Goal: Task Accomplishment & Management: Use online tool/utility

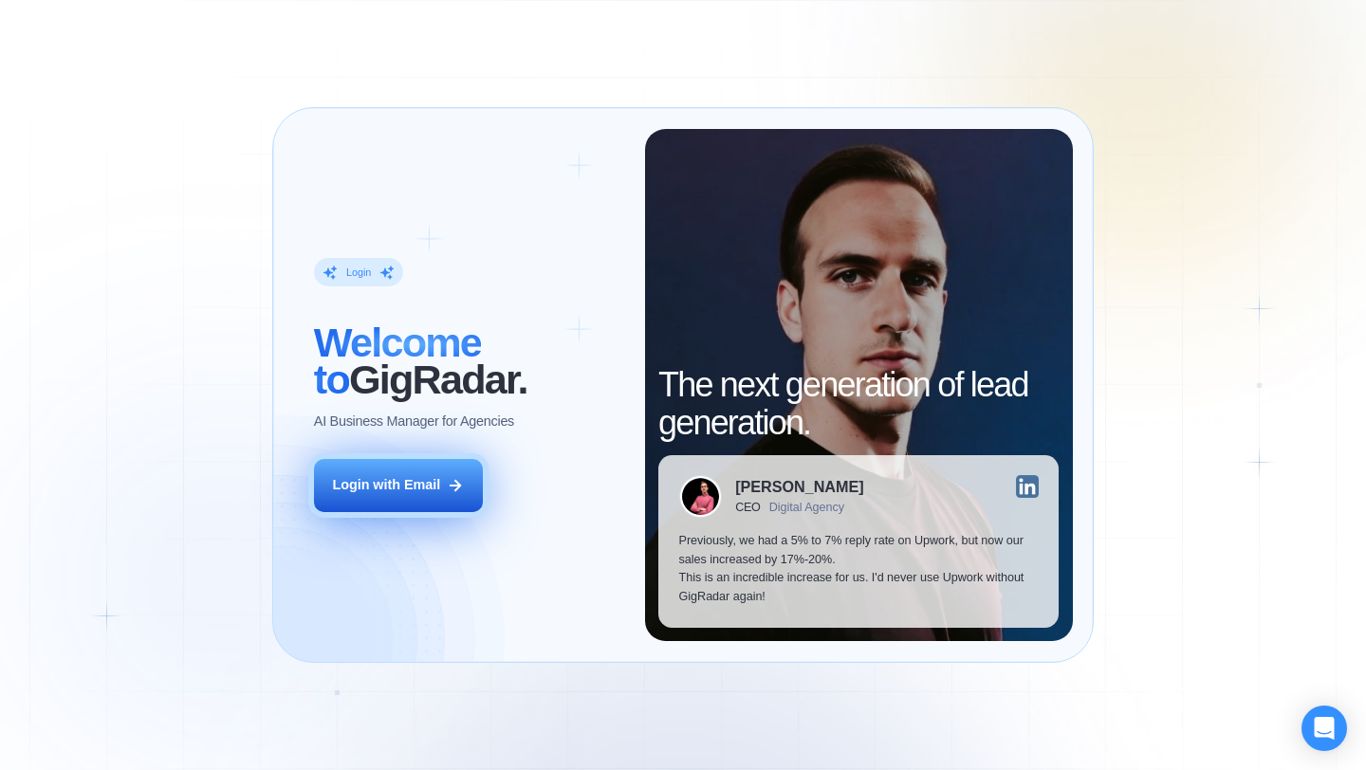
click at [409, 477] on div "Login with Email" at bounding box center [386, 485] width 108 height 19
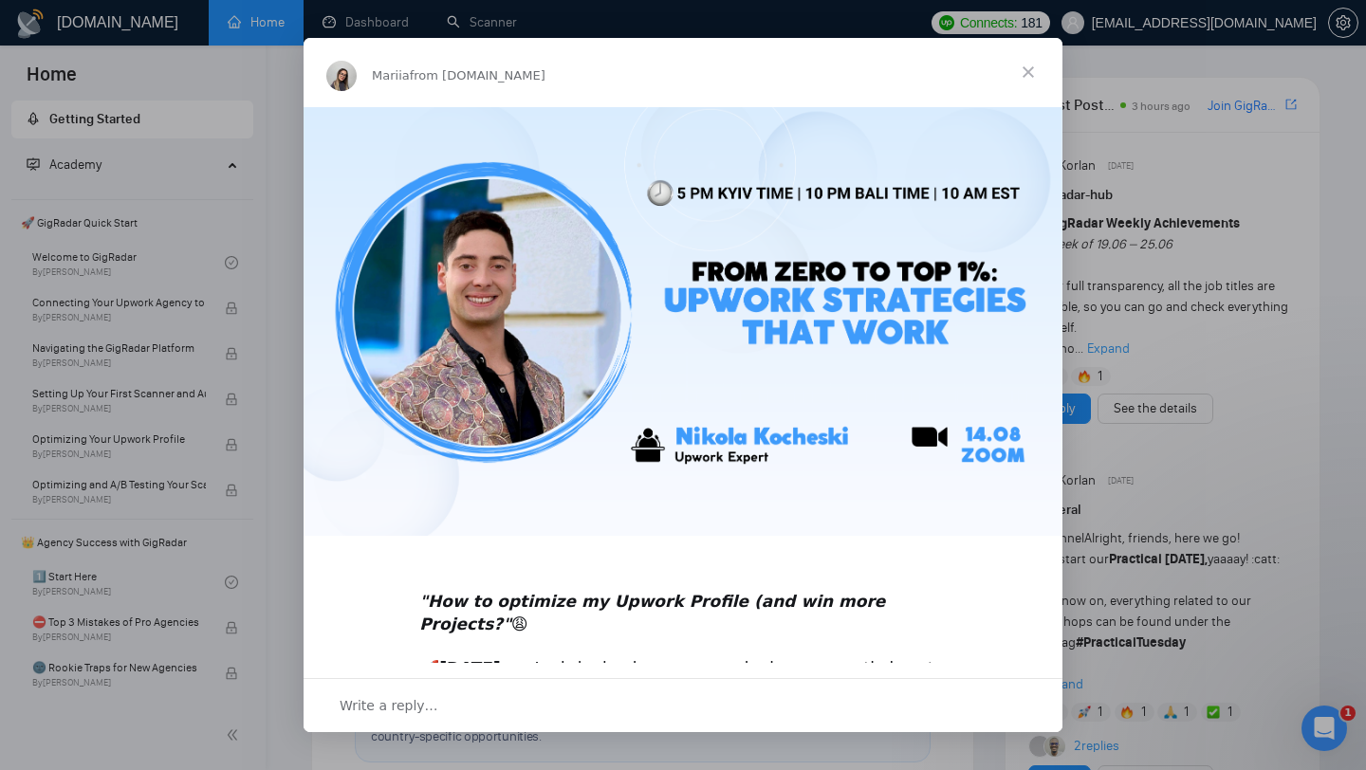
click at [1027, 69] on span "Close" at bounding box center [1028, 72] width 68 height 68
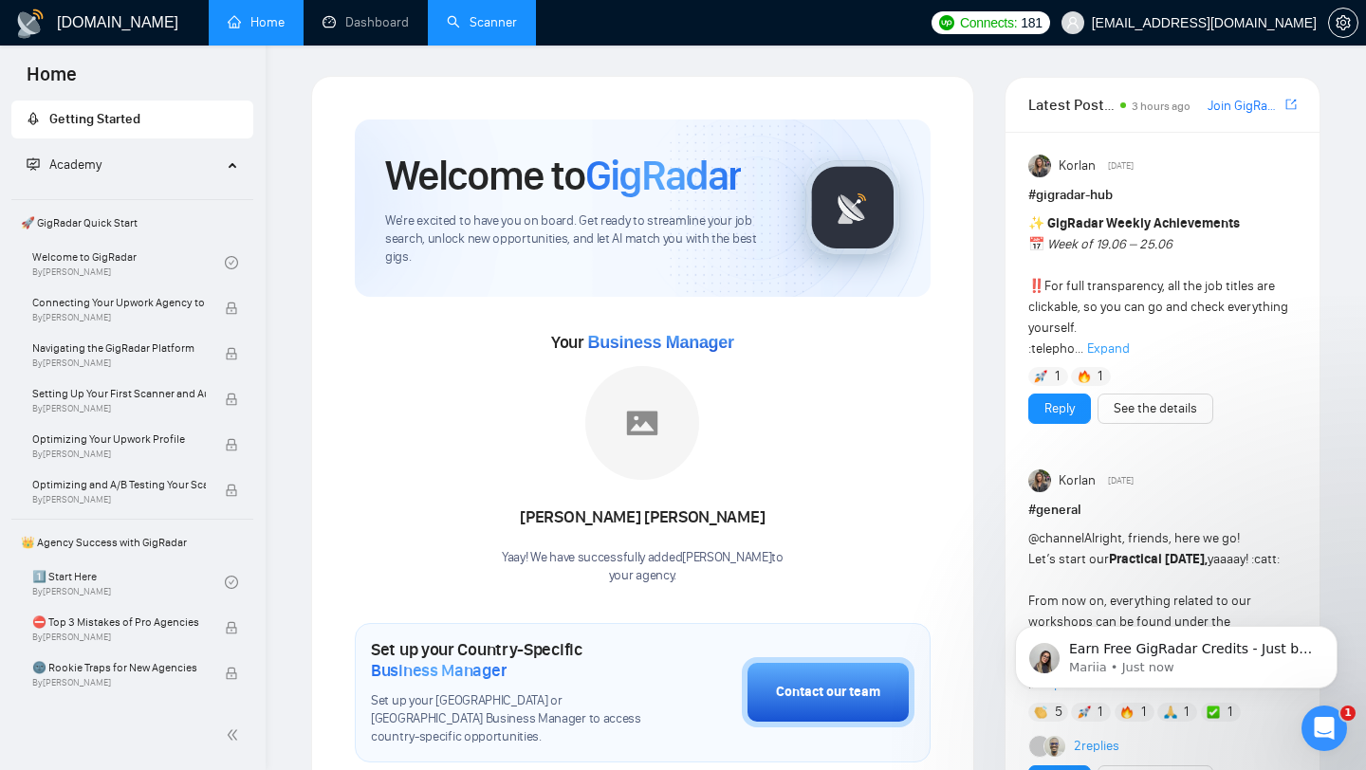
click at [482, 19] on link "Scanner" at bounding box center [482, 22] width 70 height 16
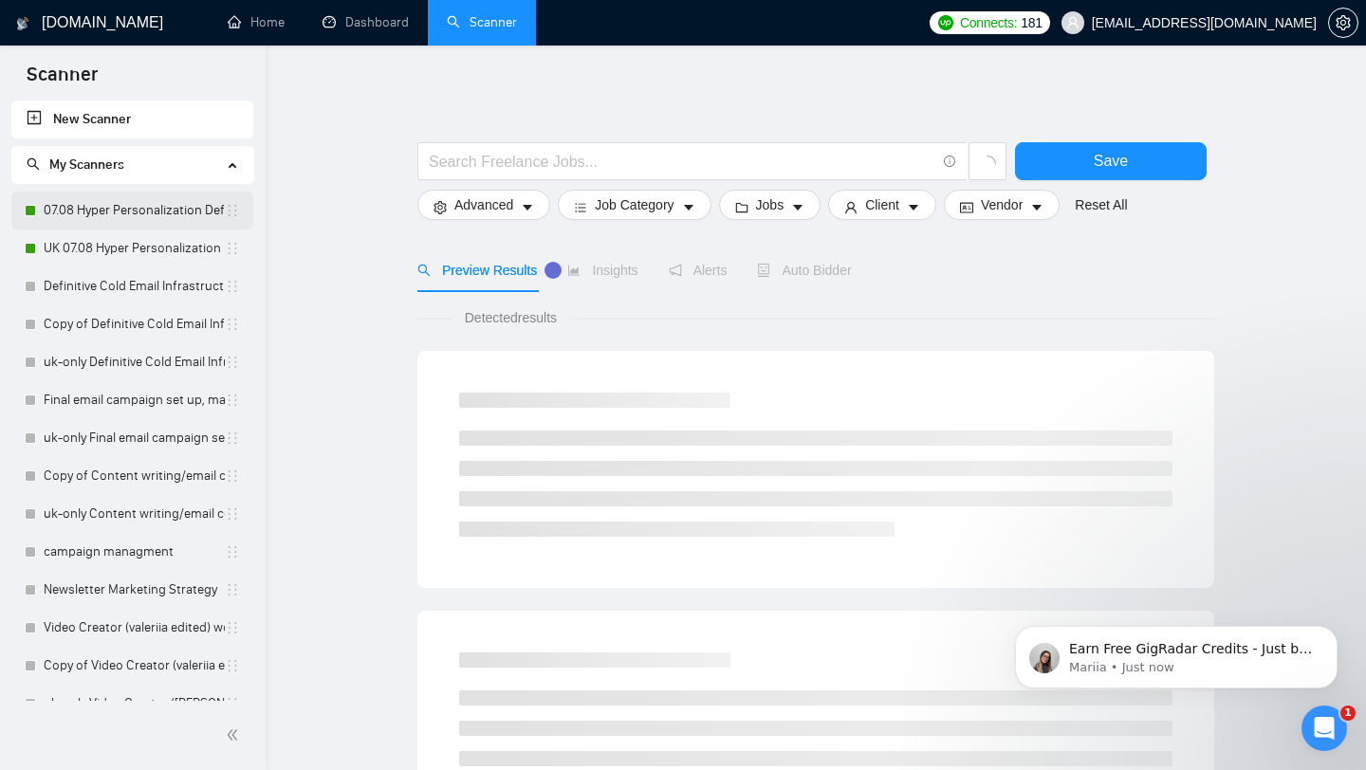
click at [114, 210] on link "07.08 Hyper Personalization Definitive Cold Email Infrastructure Specialist Nee…" at bounding box center [134, 211] width 181 height 38
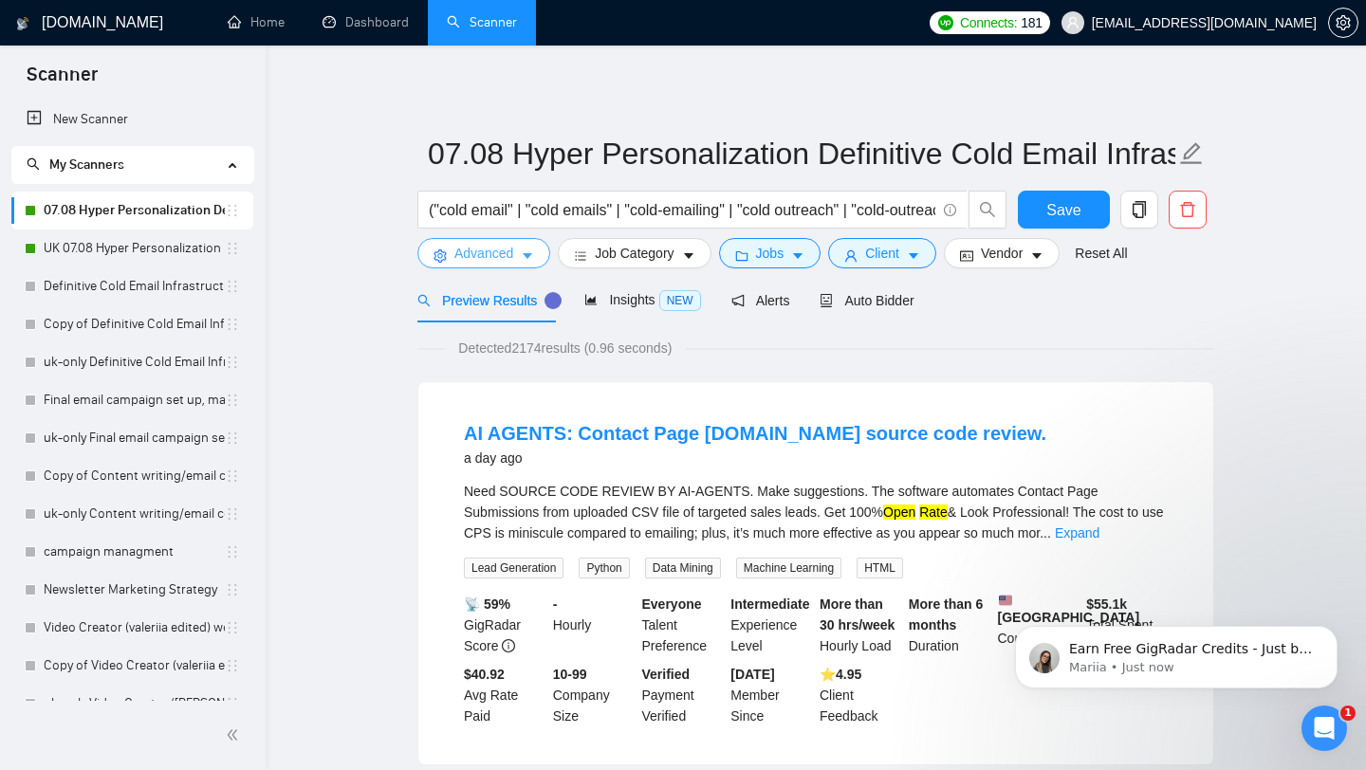
click at [530, 252] on icon "caret-down" at bounding box center [527, 256] width 13 height 13
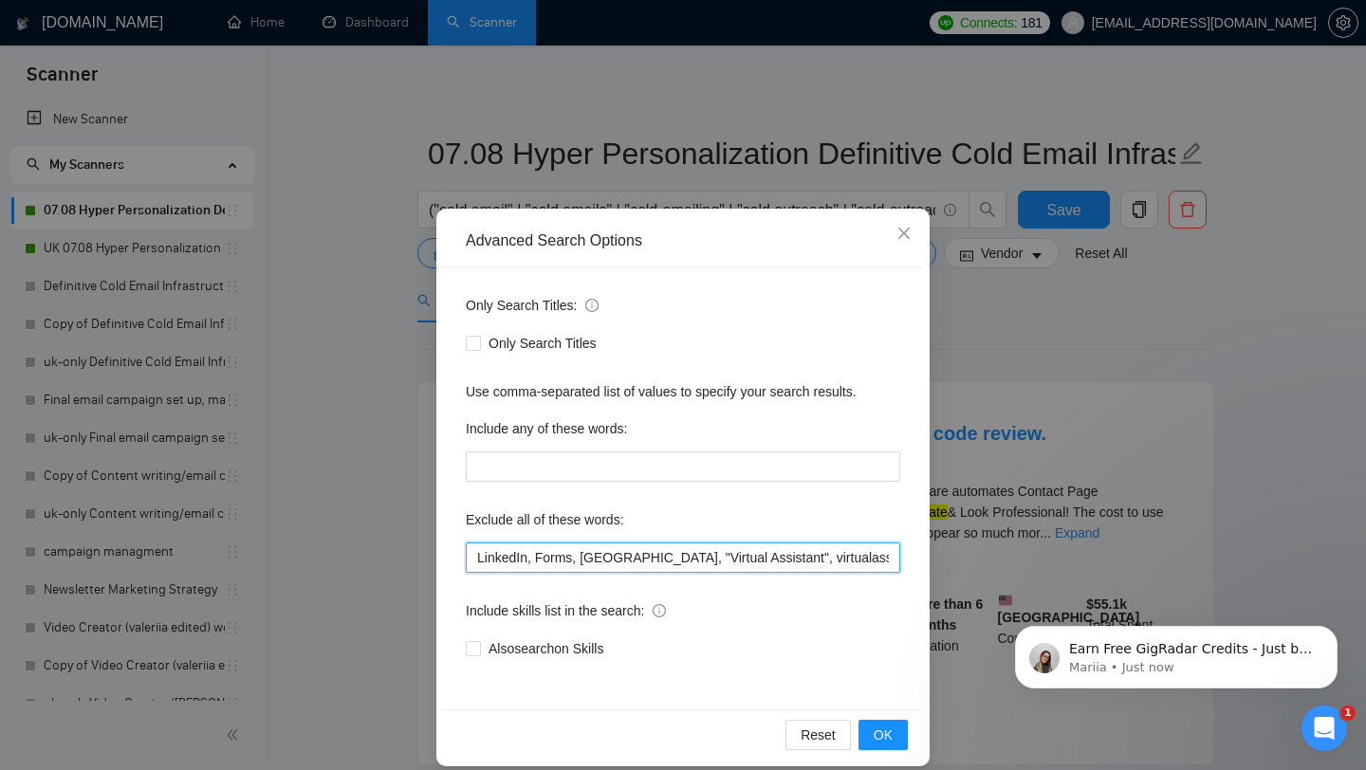
click at [571, 559] on input "LinkedIn, Forms, [GEOGRAPHIC_DATA], "Virtual Assistant", virtualassistant, "vir…" at bounding box center [683, 558] width 435 height 30
click at [476, 559] on input "LinkedIn, Forms, [GEOGRAPHIC_DATA], "Virtual Assistant", virtualassistant, "vir…" at bounding box center [683, 558] width 435 height 30
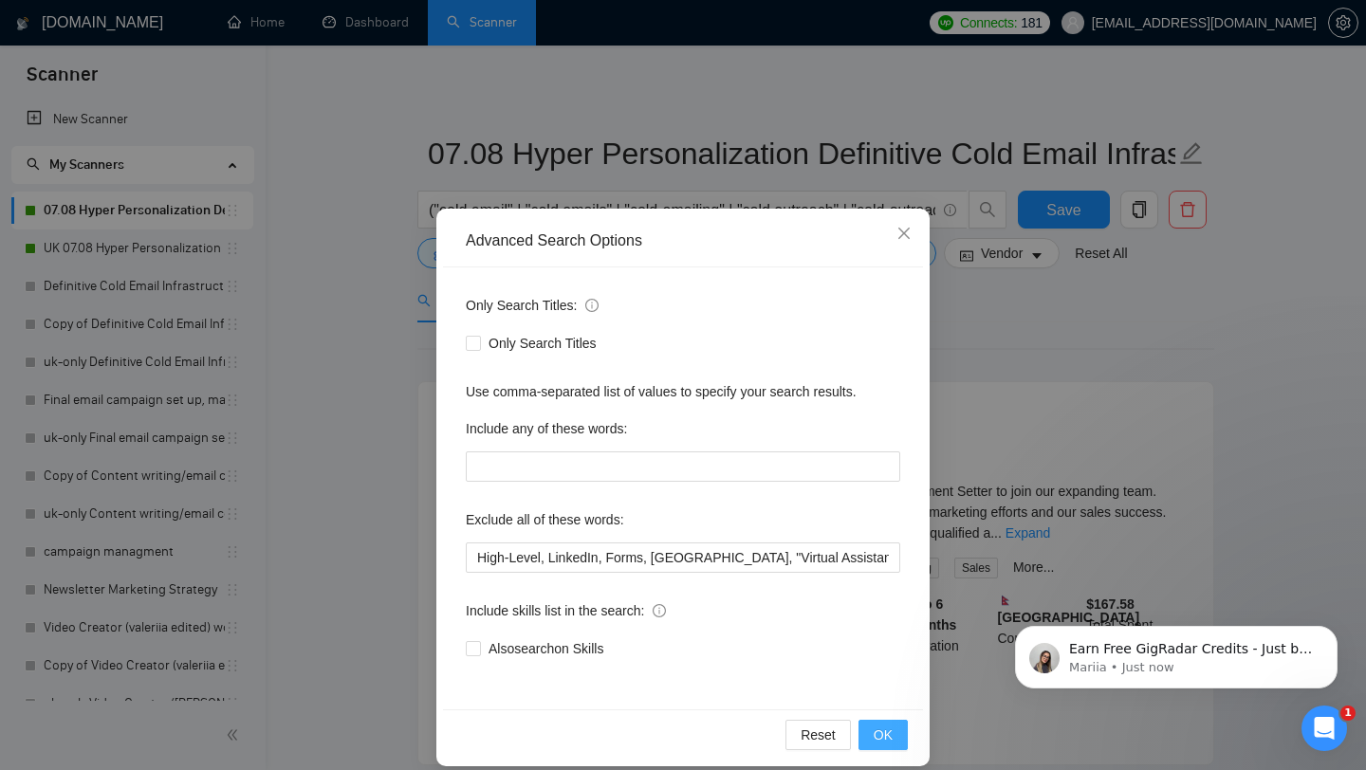
click at [880, 732] on span "OK" at bounding box center [883, 735] width 19 height 21
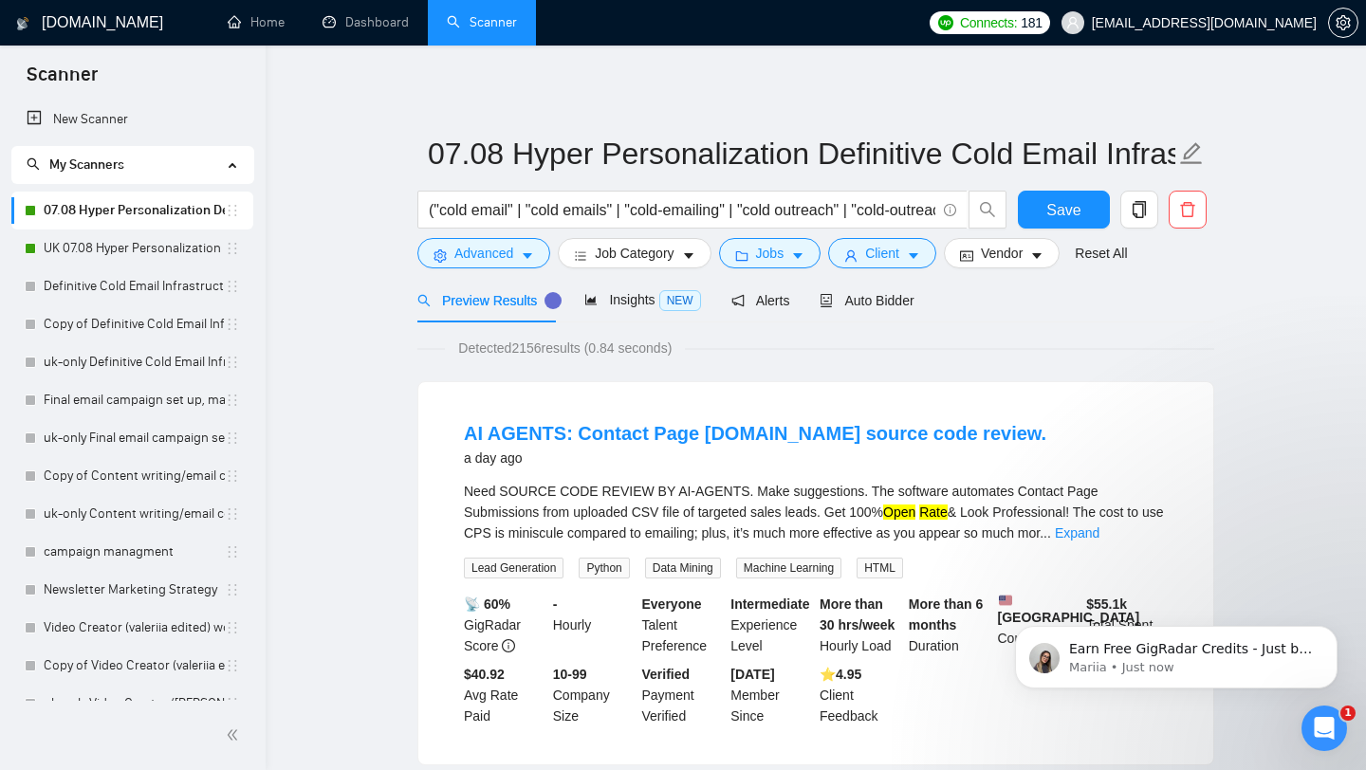
click at [506, 299] on span "Preview Results" at bounding box center [485, 300] width 137 height 15
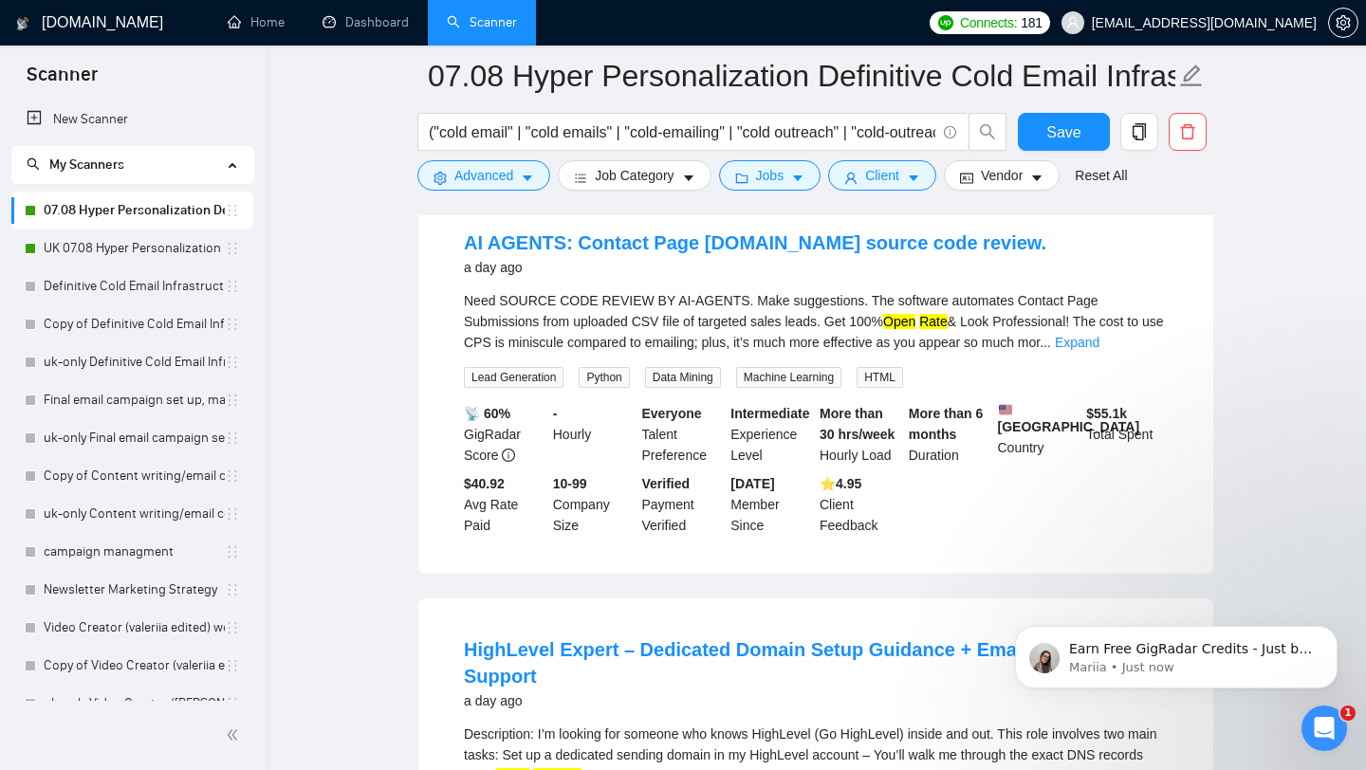
scroll to position [208, 0]
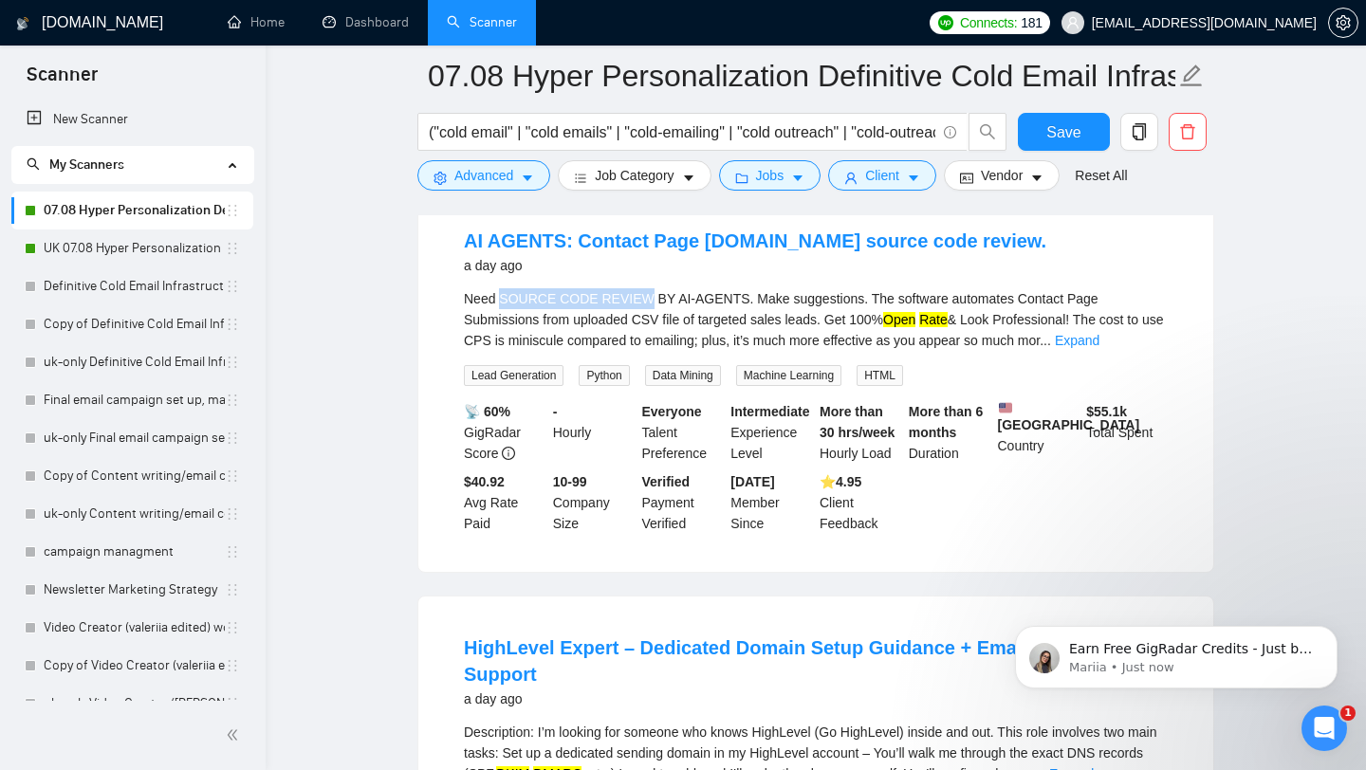
drag, startPoint x: 500, startPoint y: 298, endPoint x: 644, endPoint y: 291, distance: 144.4
click at [644, 291] on div "Need SOURCE CODE REVIEW BY AI-AGENTS. Make suggestions. The software automates …" at bounding box center [816, 319] width 704 height 63
copy div "SOURCE CODE REVIEW"
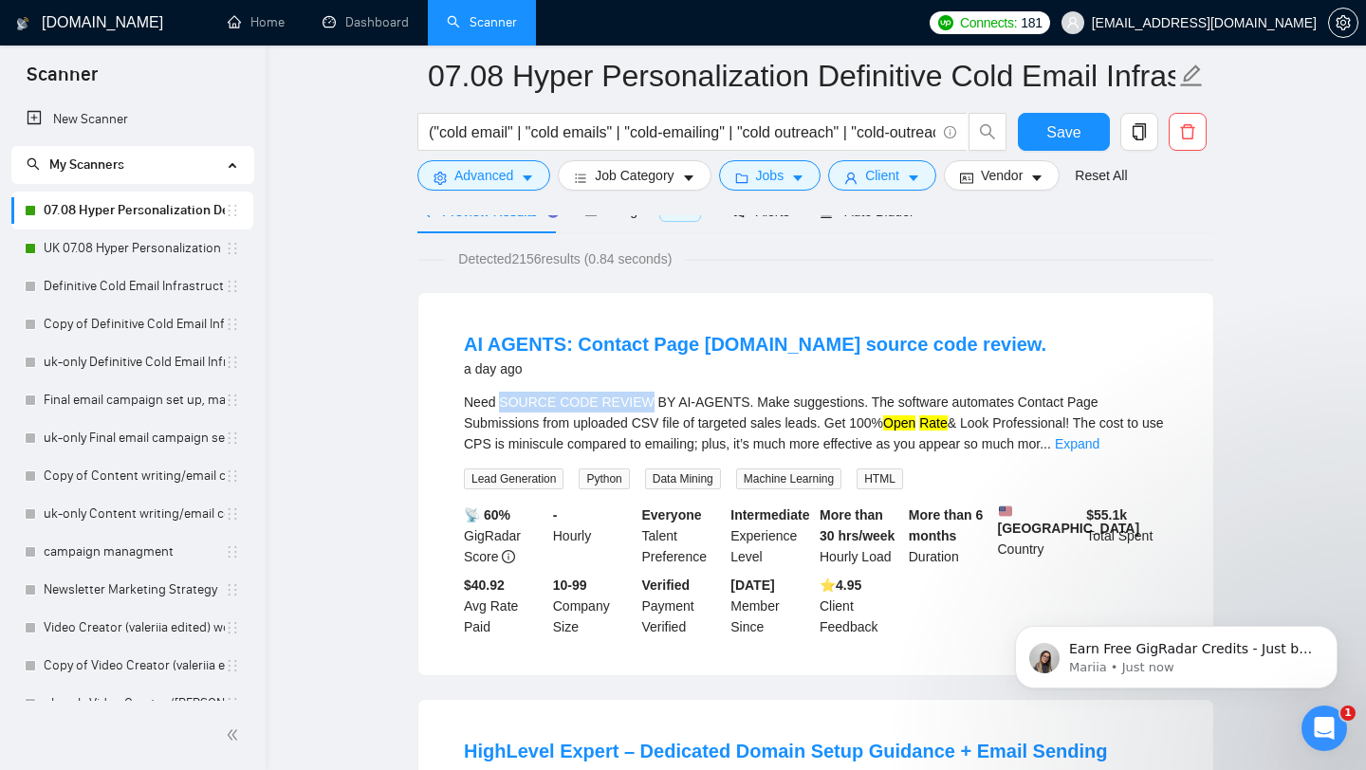
scroll to position [0, 0]
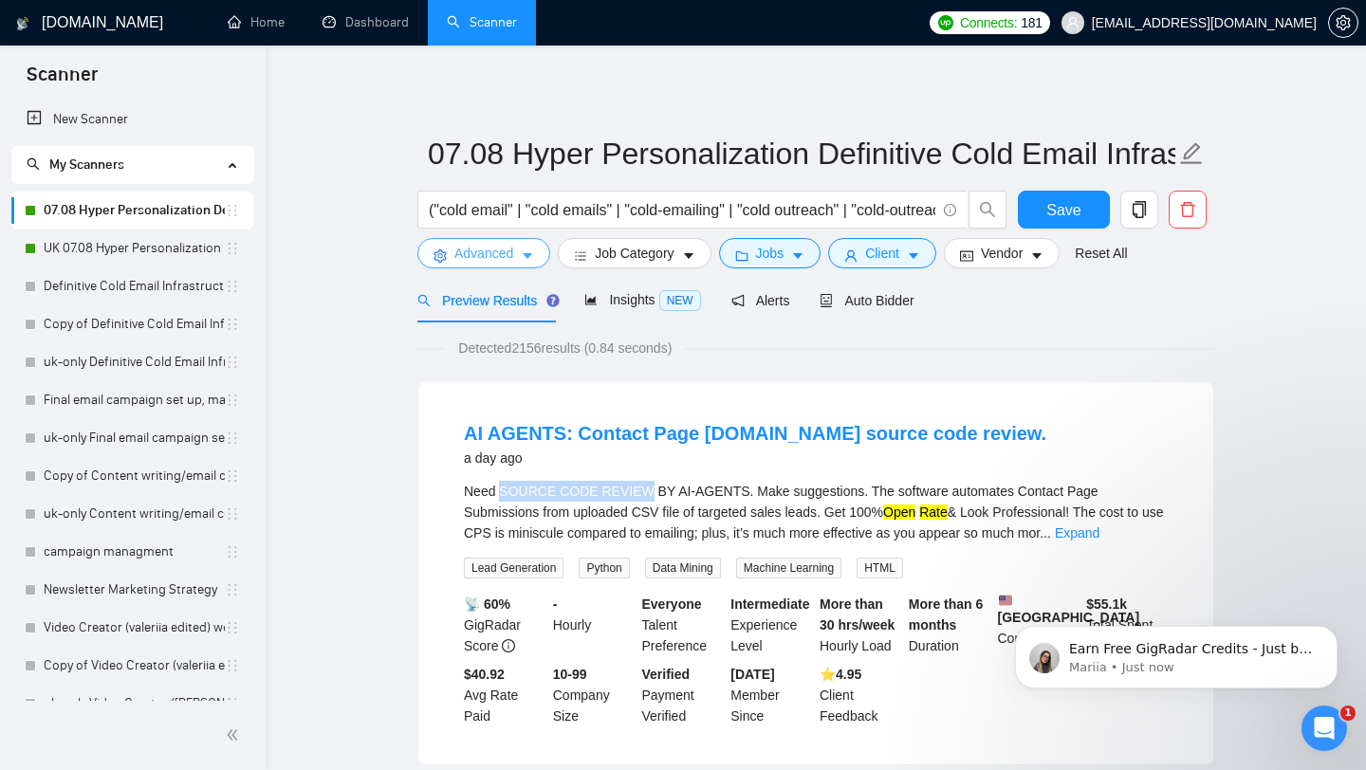
click at [501, 249] on span "Advanced" at bounding box center [483, 253] width 59 height 21
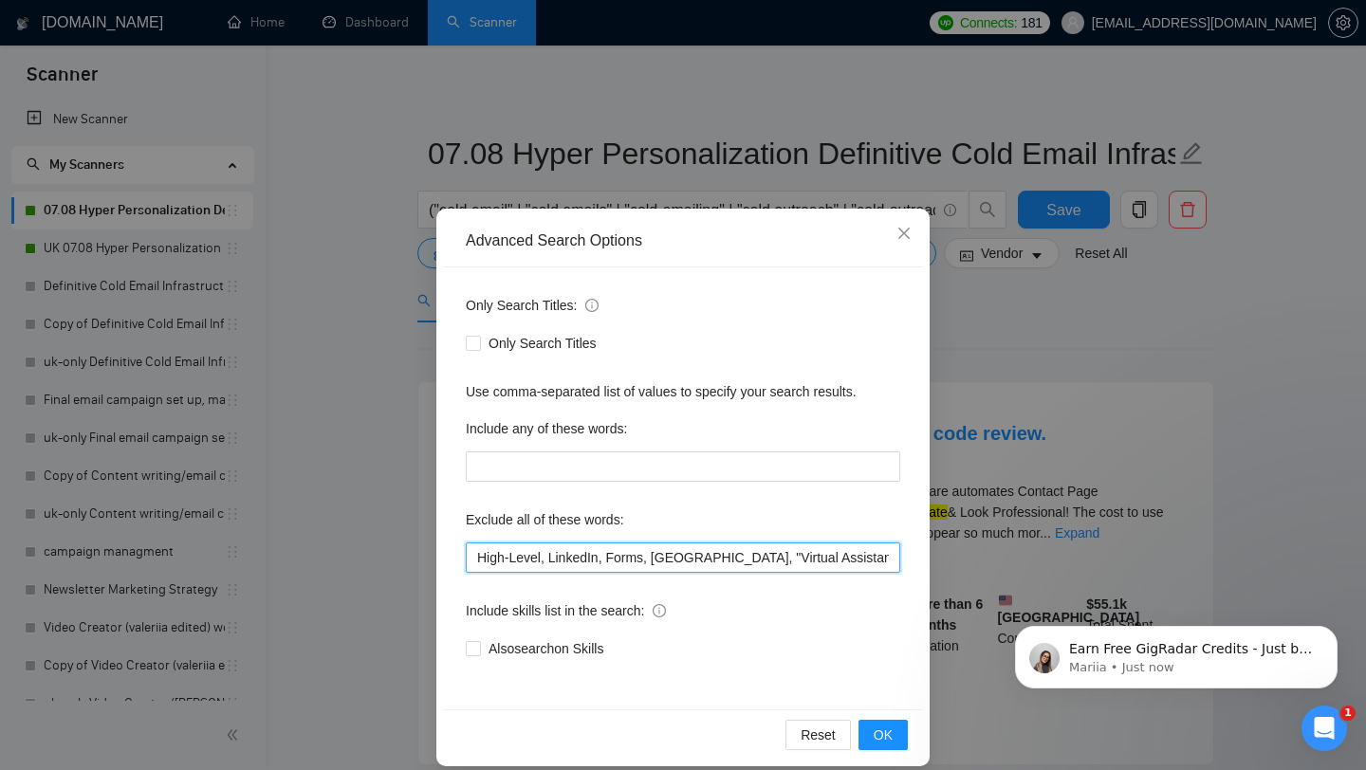
click at [476, 561] on input "High-Level, LinkedIn, Forms, [GEOGRAPHIC_DATA], "Virtual Assistant", virtualass…" at bounding box center [683, 558] width 435 height 30
paste input "SOURCE CODE REVIEW"
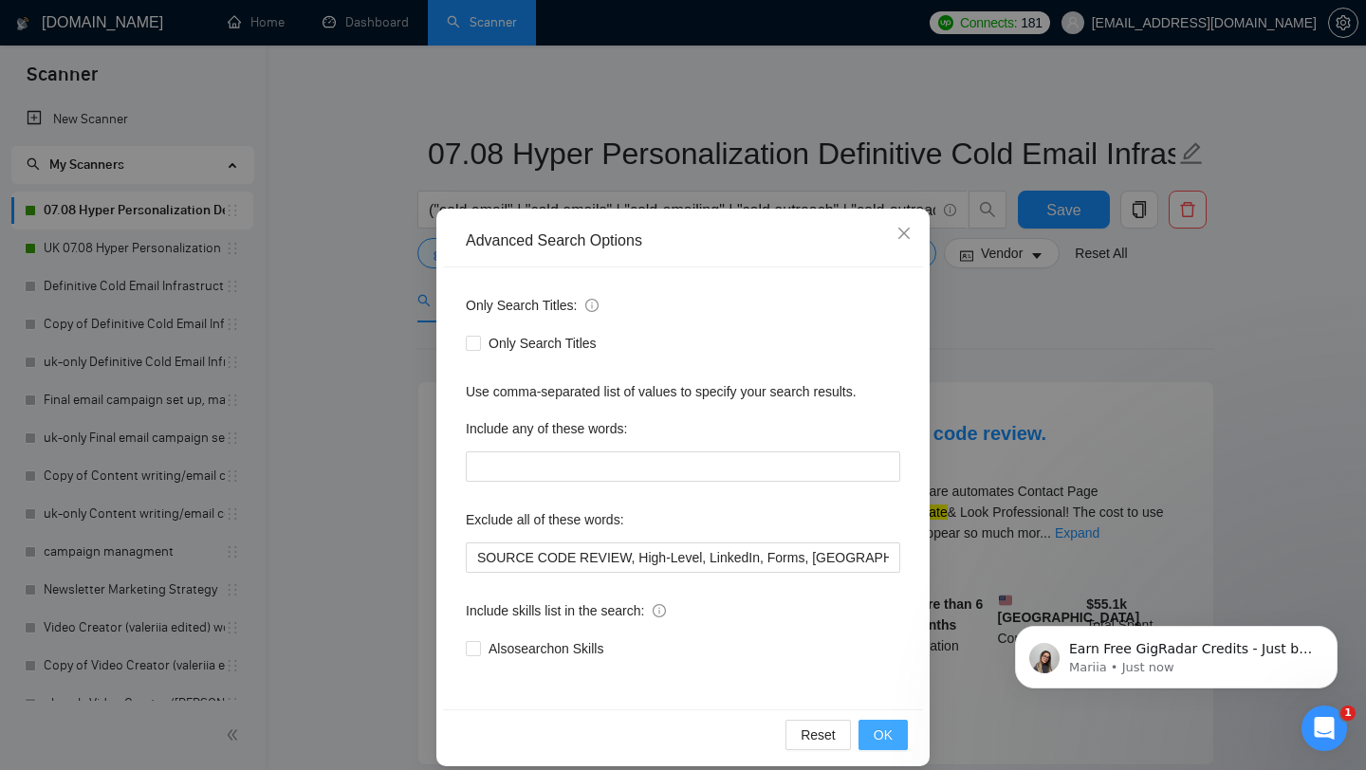
click at [878, 735] on span "OK" at bounding box center [883, 735] width 19 height 21
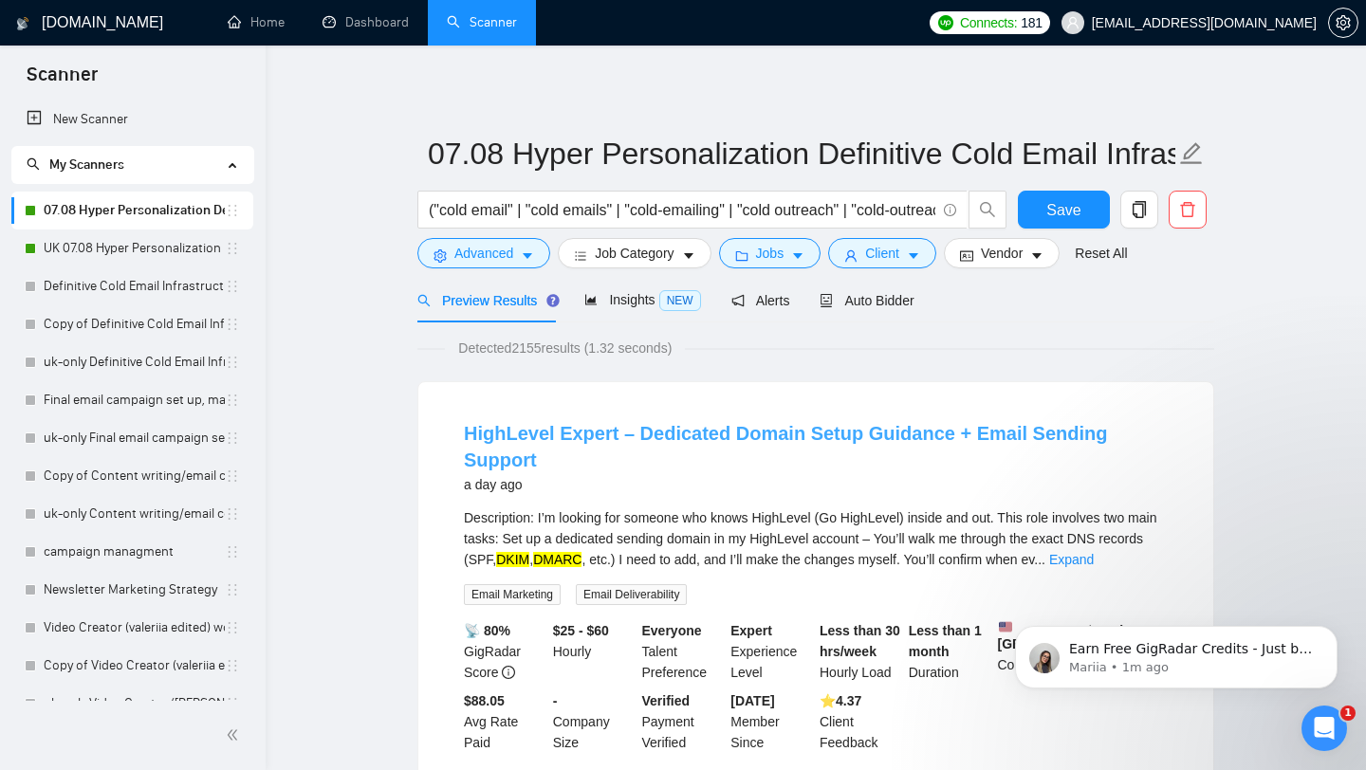
drag, startPoint x: 467, startPoint y: 435, endPoint x: 517, endPoint y: 429, distance: 50.6
drag, startPoint x: 824, startPoint y: 491, endPoint x: 764, endPoint y: 492, distance: 60.7
click at [764, 508] on div "Description: I’m looking for someone who knows HighLevel (Go HighLevel) inside …" at bounding box center [816, 539] width 704 height 63
copy div "HighLevel"
click at [486, 302] on span "Preview Results" at bounding box center [485, 300] width 137 height 15
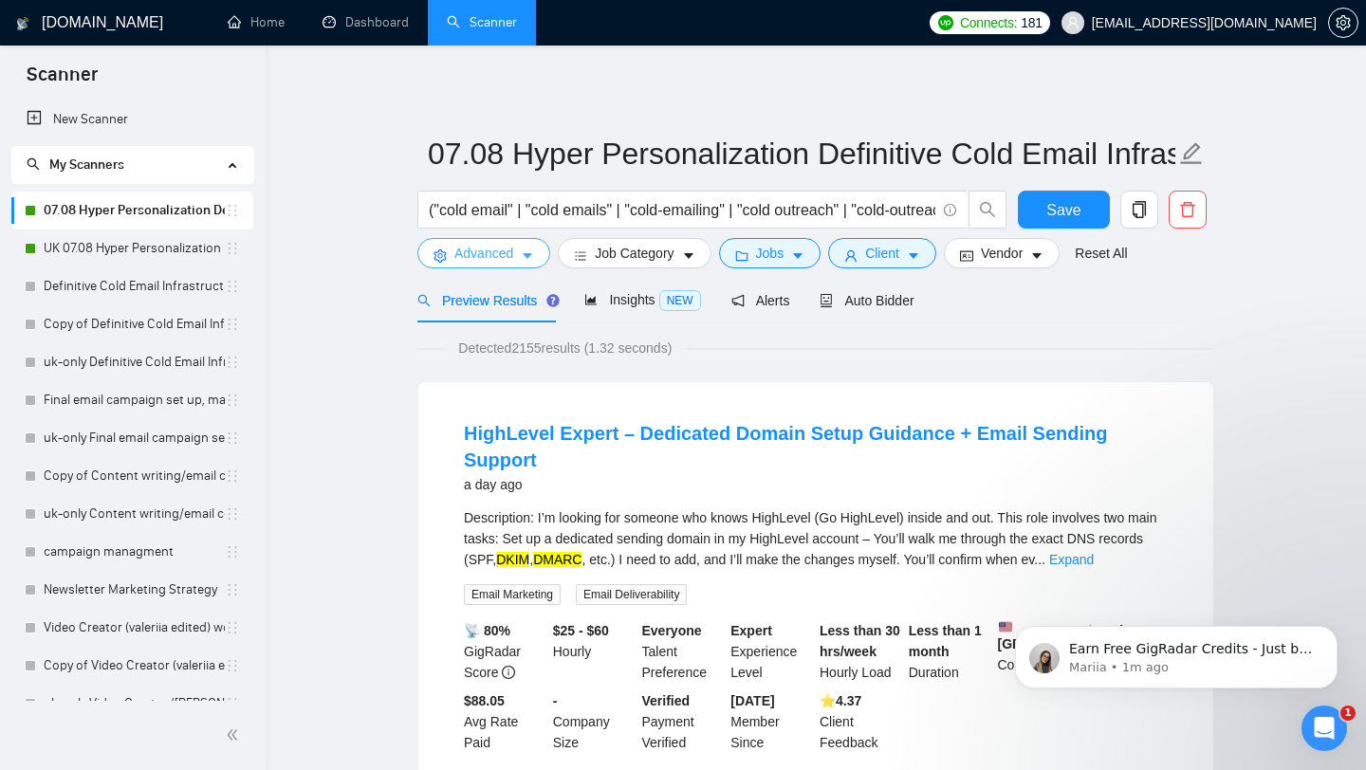
click at [491, 246] on span "Advanced" at bounding box center [483, 253] width 59 height 21
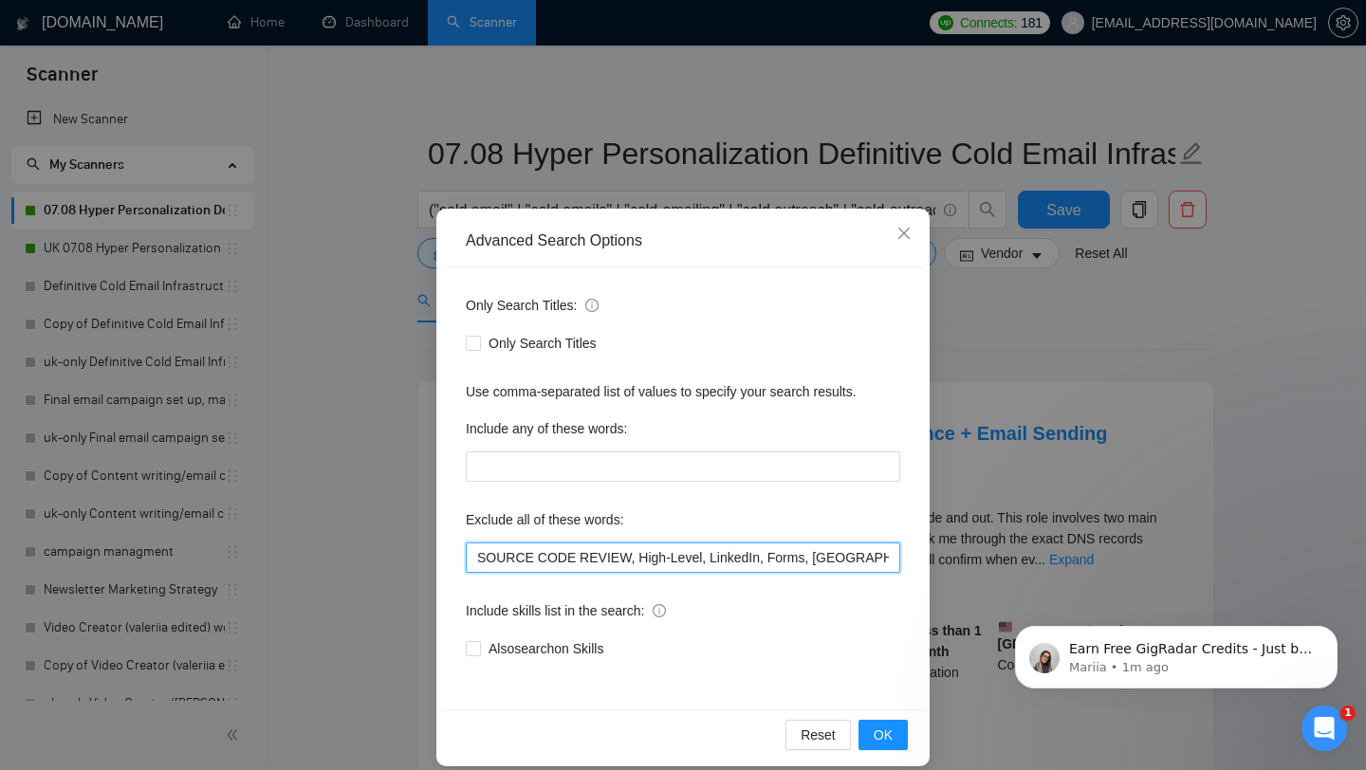
click at [662, 559] on input "SOURCE CODE REVIEW, High-Level, LinkedIn, Forms, [GEOGRAPHIC_DATA], "Virtual As…" at bounding box center [683, 558] width 435 height 30
click at [629, 559] on input "SOURCE CODE REVIEW, High-Level, LinkedIn, Forms, [GEOGRAPHIC_DATA], "Virtual As…" at bounding box center [683, 558] width 435 height 30
paste input "LevelHigh"
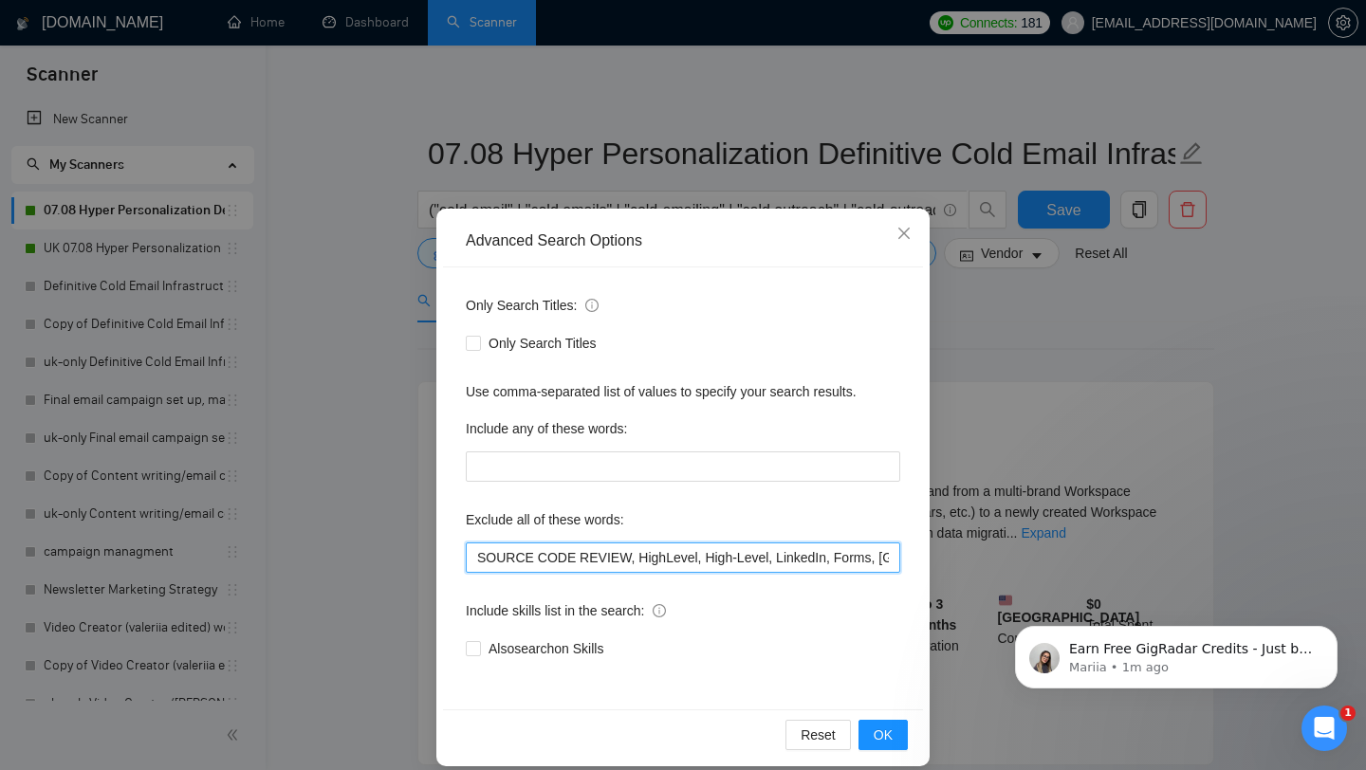
click at [689, 554] on input "SOURCE CODE REVIEW, HighLevel, High-Level, LinkedIn, Forms, [GEOGRAPHIC_DATA], …" at bounding box center [683, 558] width 435 height 30
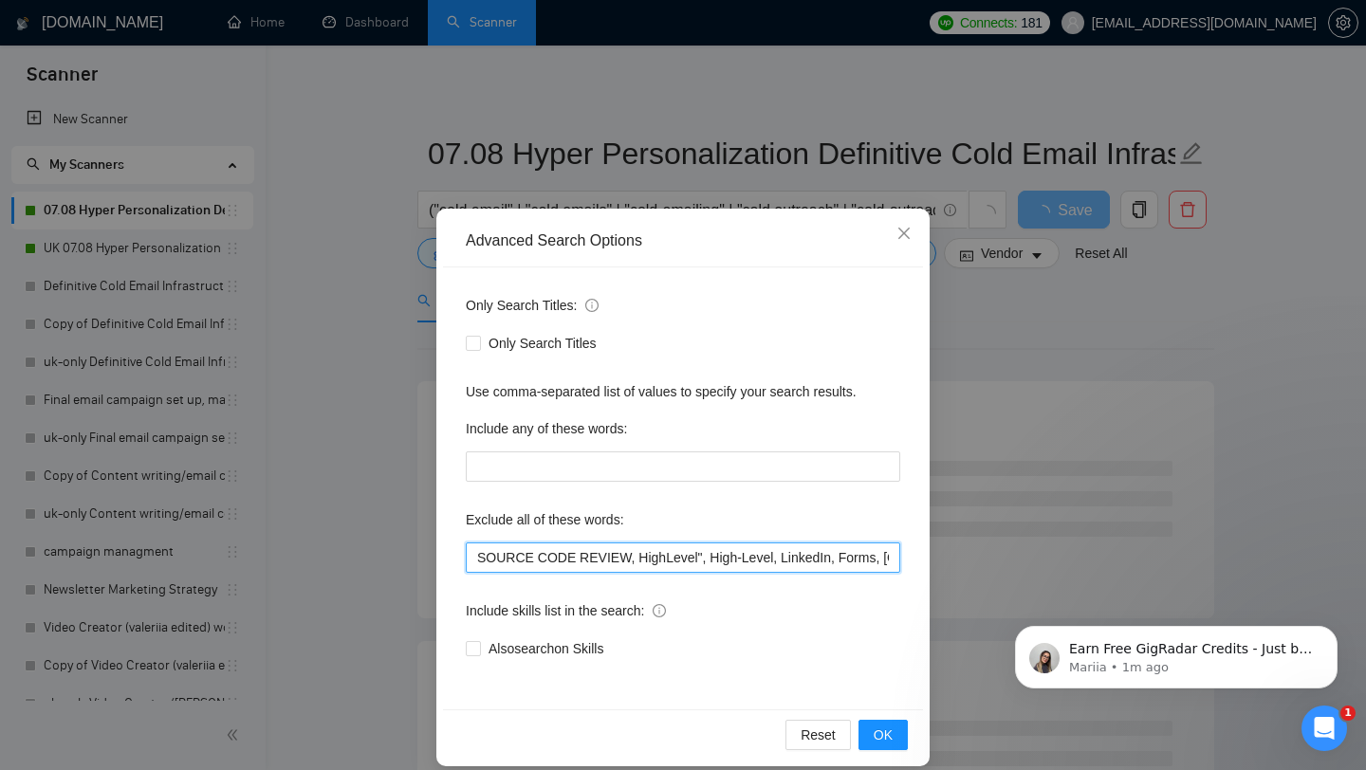
click at [630, 558] on input "SOURCE CODE REVIEW, HighLevel", High-Level, LinkedIn, Forms, [GEOGRAPHIC_DATA],…" at bounding box center [683, 558] width 435 height 30
click at [710, 559] on input "SOURCE CODE REVIEW, "HighLevel", High-Level, LinkedIn, Forms, [GEOGRAPHIC_DATA]…" at bounding box center [683, 558] width 435 height 30
click at [781, 561] on input "SOURCE CODE REVIEW, "HighLevel", "High-Level, LinkedIn, Forms, [GEOGRAPHIC_DATA…" at bounding box center [683, 558] width 435 height 30
click at [480, 557] on input "SOURCE CODE REVIEW, "HighLevel", "High-Level", LinkedIn, Forms, [GEOGRAPHIC_DAT…" at bounding box center [683, 558] width 435 height 30
click at [625, 563] on input ""SOURCE CODE REVIEW, "HighLevel", "High-Level", LinkedIn, Forms, [GEOGRAPHIC_DA…" at bounding box center [683, 558] width 435 height 30
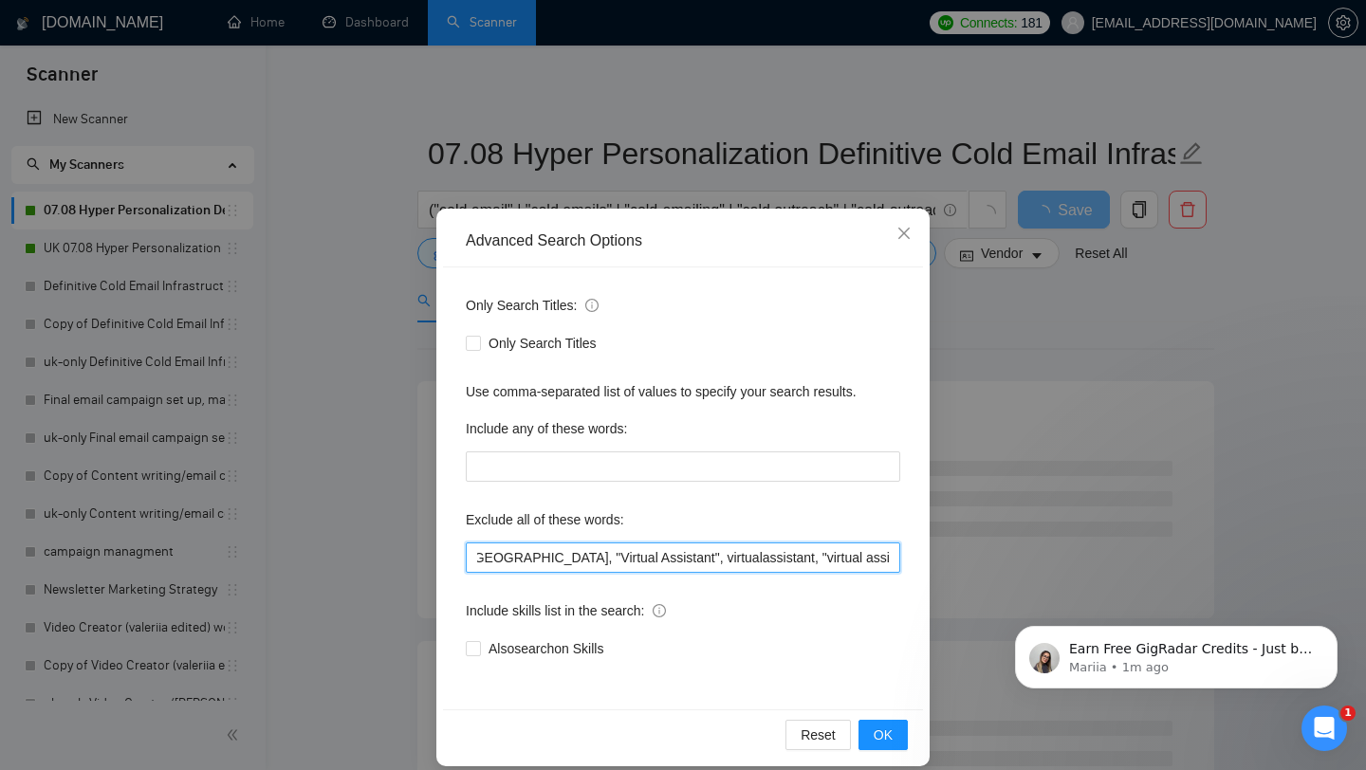
scroll to position [0, 432]
click at [655, 560] on input ""SOURCE CODE REVIEW", "HighLevel", "High-Level", LinkedIn, Forms, [GEOGRAPHIC_D…" at bounding box center [683, 558] width 435 height 30
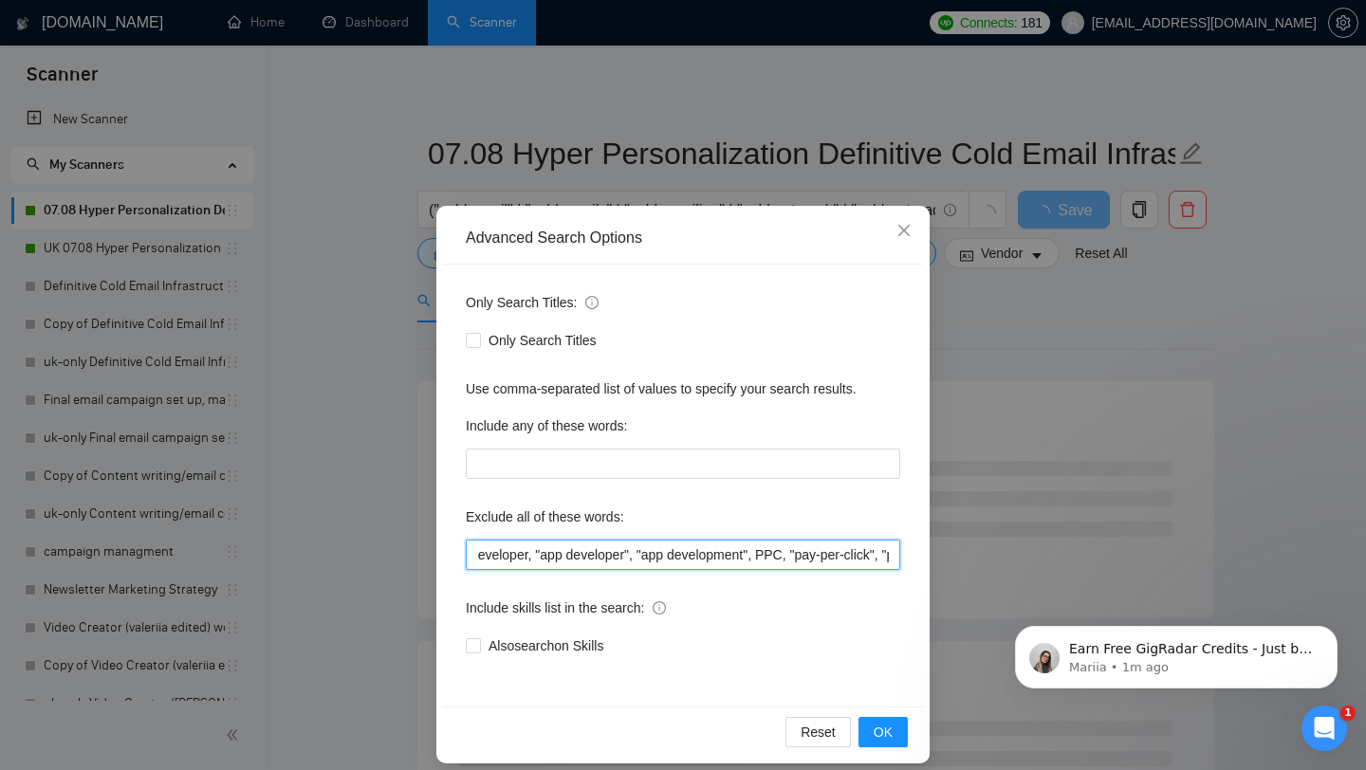
scroll to position [0, 1394]
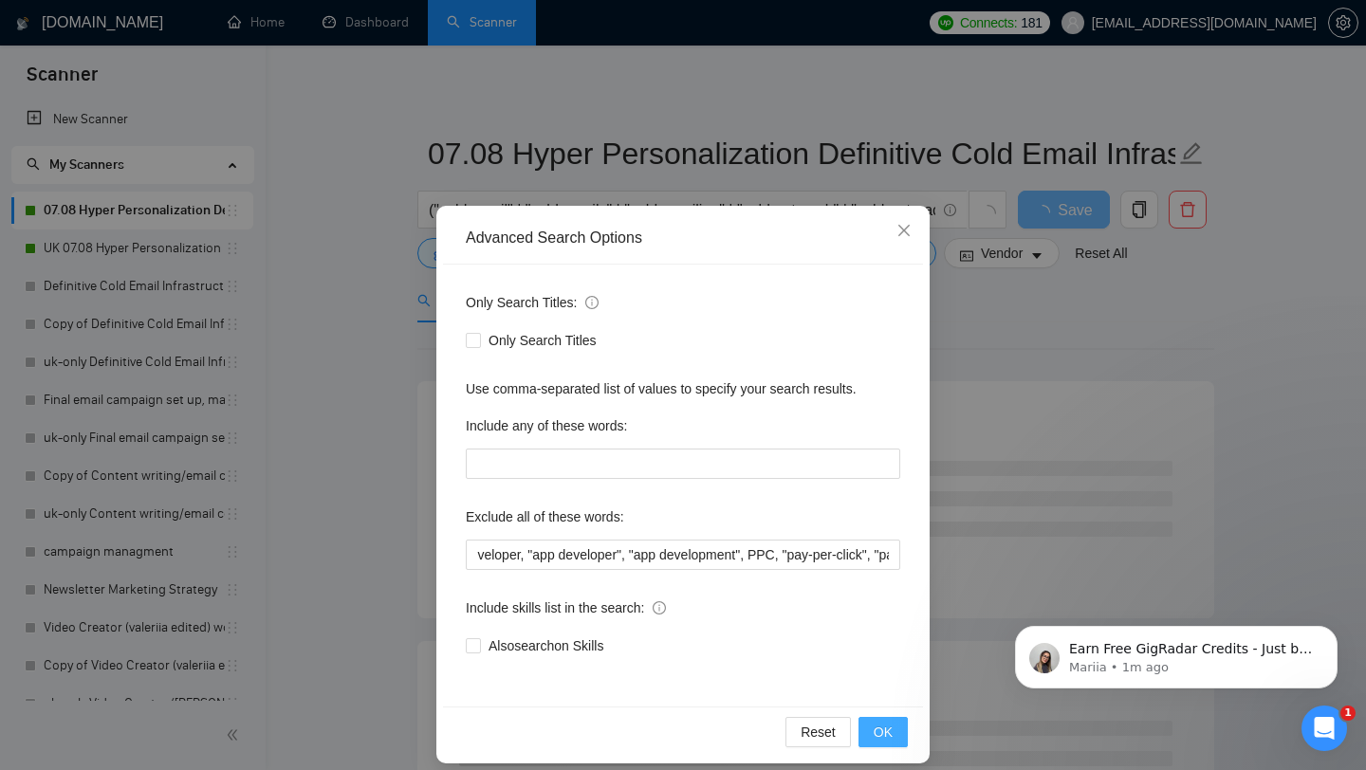
click at [887, 730] on span "OK" at bounding box center [883, 732] width 19 height 21
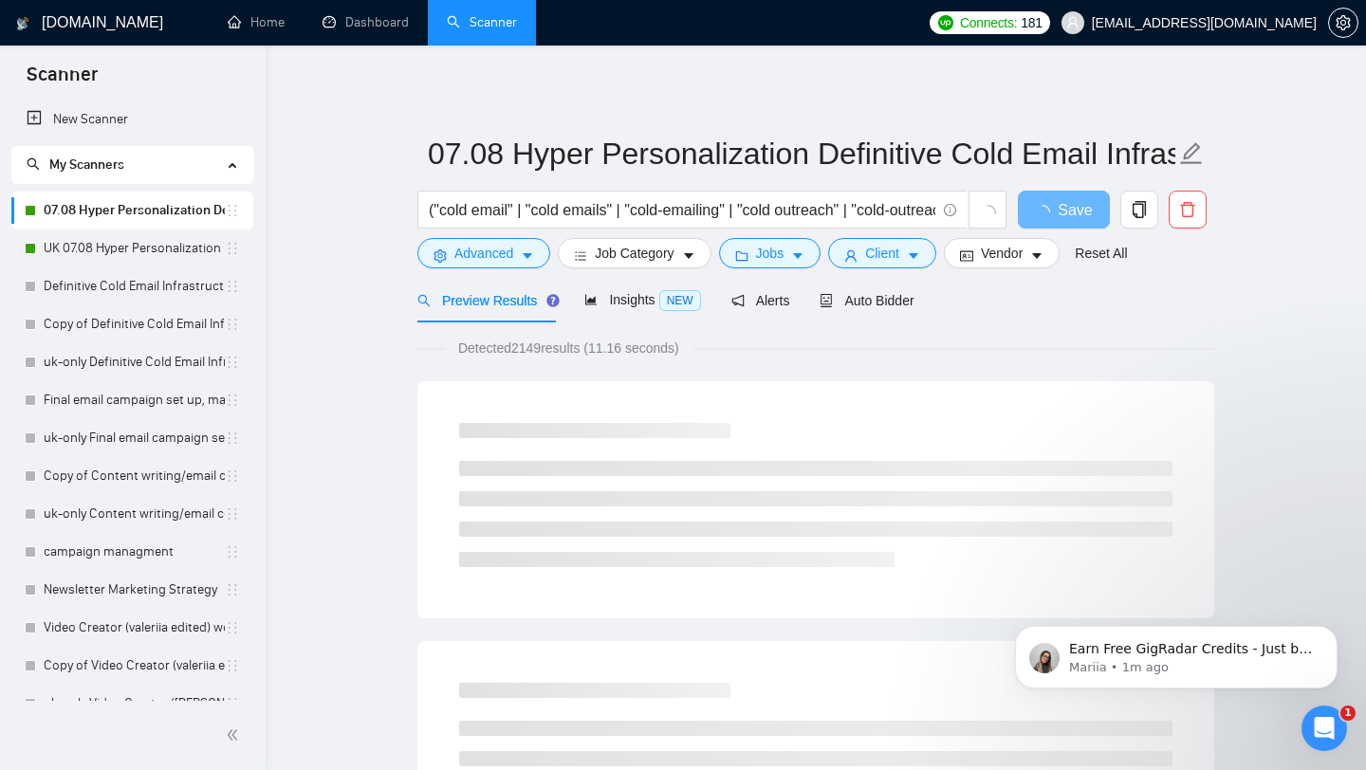
scroll to position [0, 0]
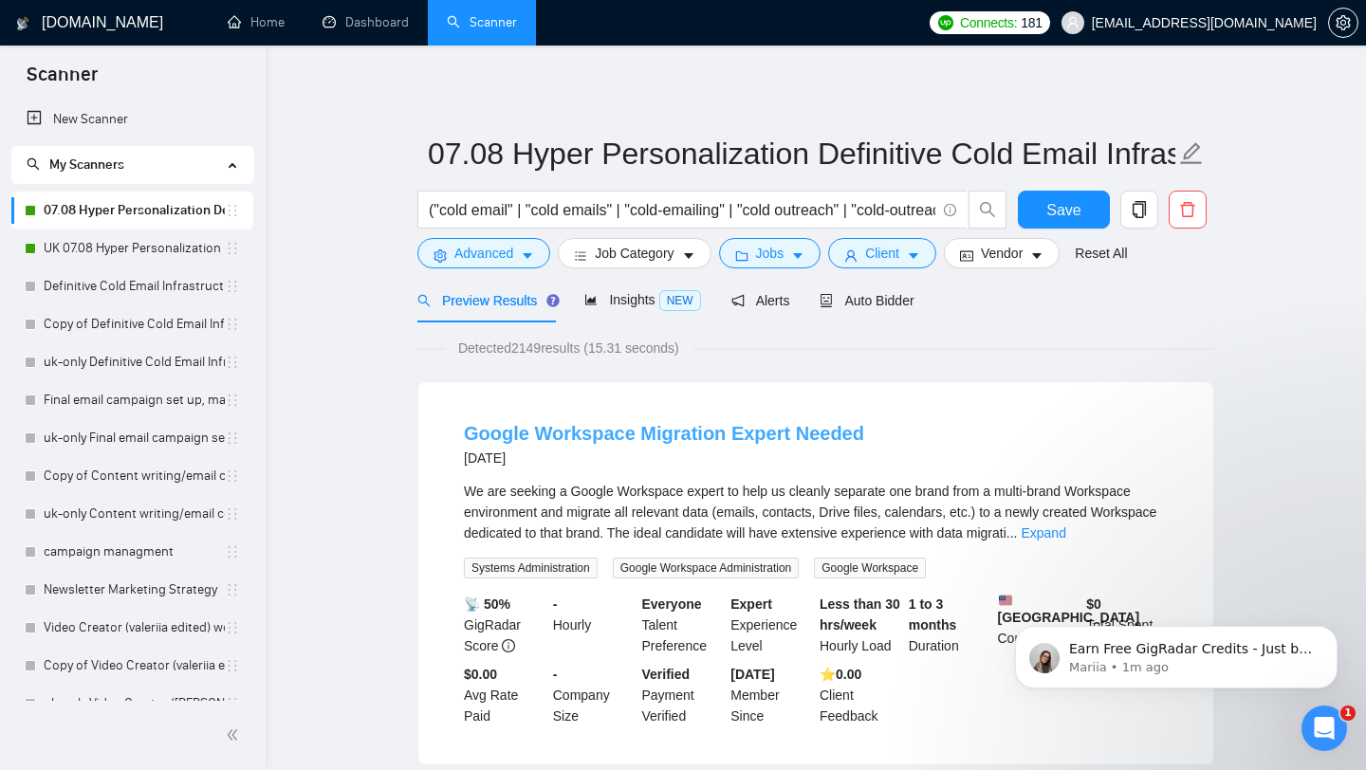
click at [654, 434] on link "Google Workspace Migration Expert Needed" at bounding box center [664, 433] width 400 height 21
click at [528, 252] on icon "caret-down" at bounding box center [527, 256] width 13 height 13
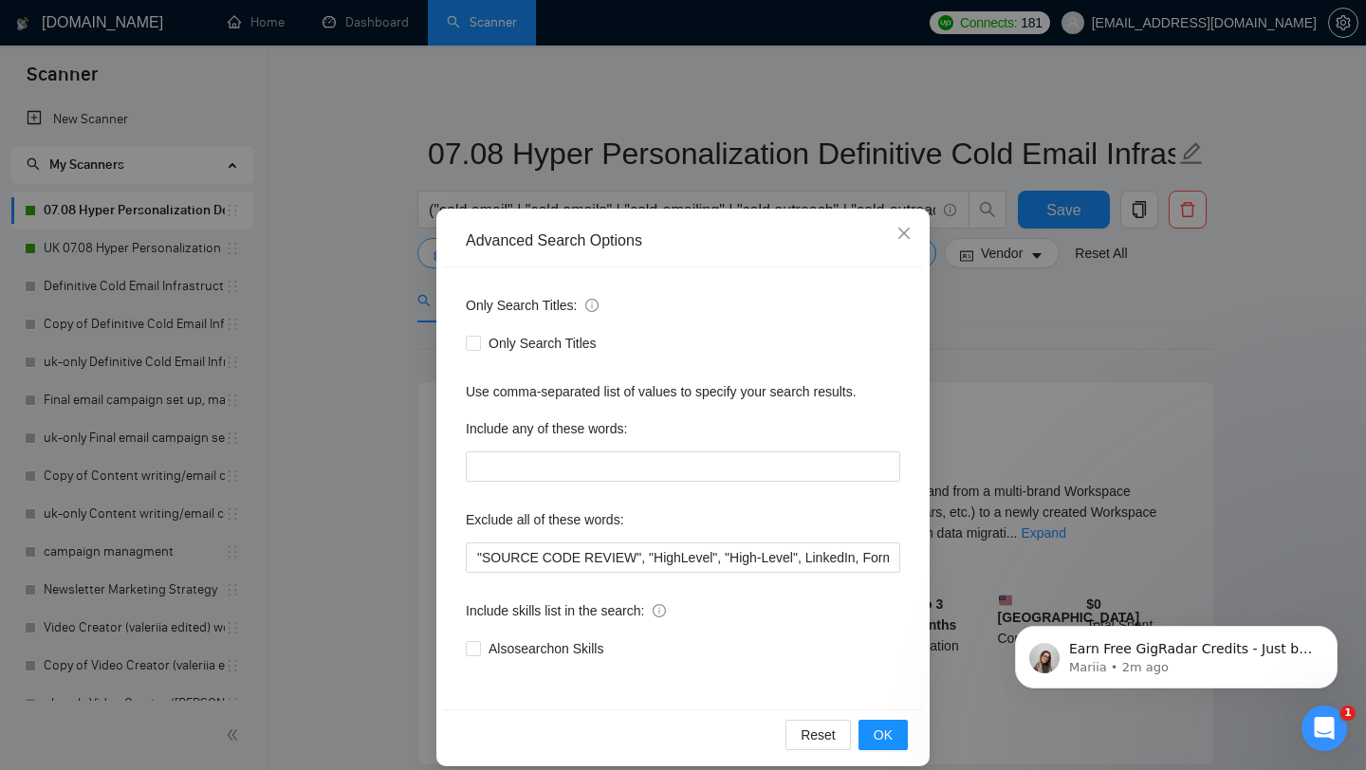
click at [528, 252] on div "Advanced Search Options" at bounding box center [683, 241] width 480 height 52
click at [478, 552] on input ""SOURCE CODE REVIEW", "HighLevel", "High-Level", LinkedIn, Forms, [GEOGRAPHIC_D…" at bounding box center [683, 558] width 435 height 30
click at [882, 743] on span "OK" at bounding box center [883, 735] width 19 height 21
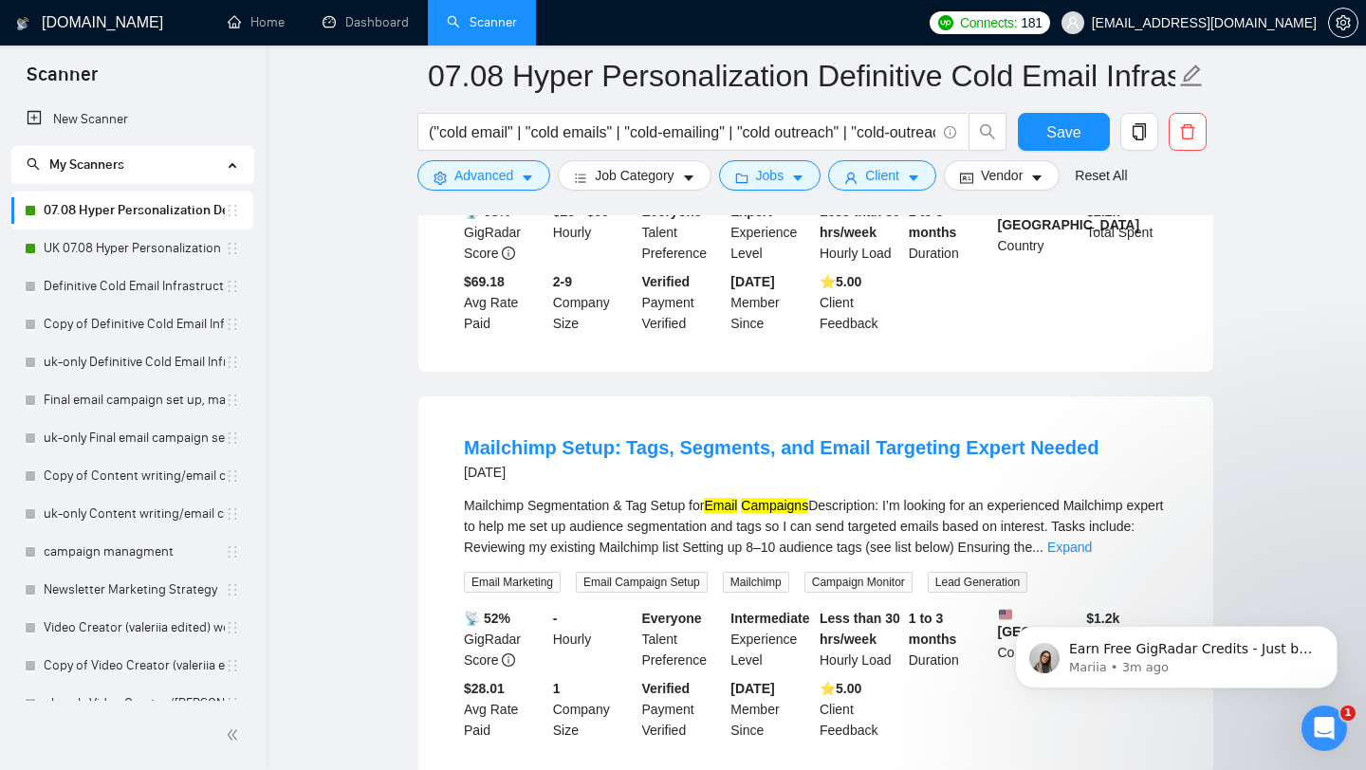
scroll to position [1227, 0]
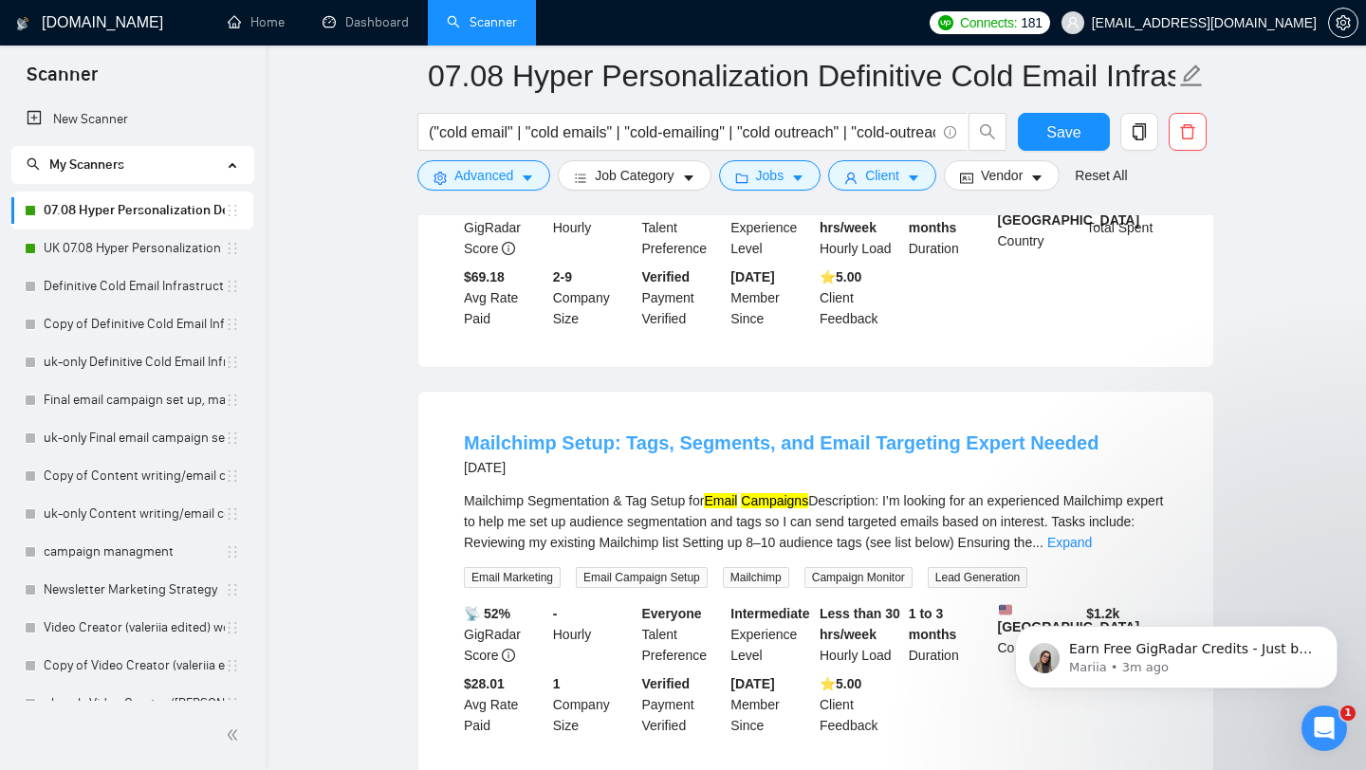
click at [464, 454] on link "Mailchimp Setup: Tags, Segments, and Email Targeting Expert Needed" at bounding box center [781, 443] width 635 height 21
click at [502, 175] on span "Advanced" at bounding box center [483, 175] width 59 height 21
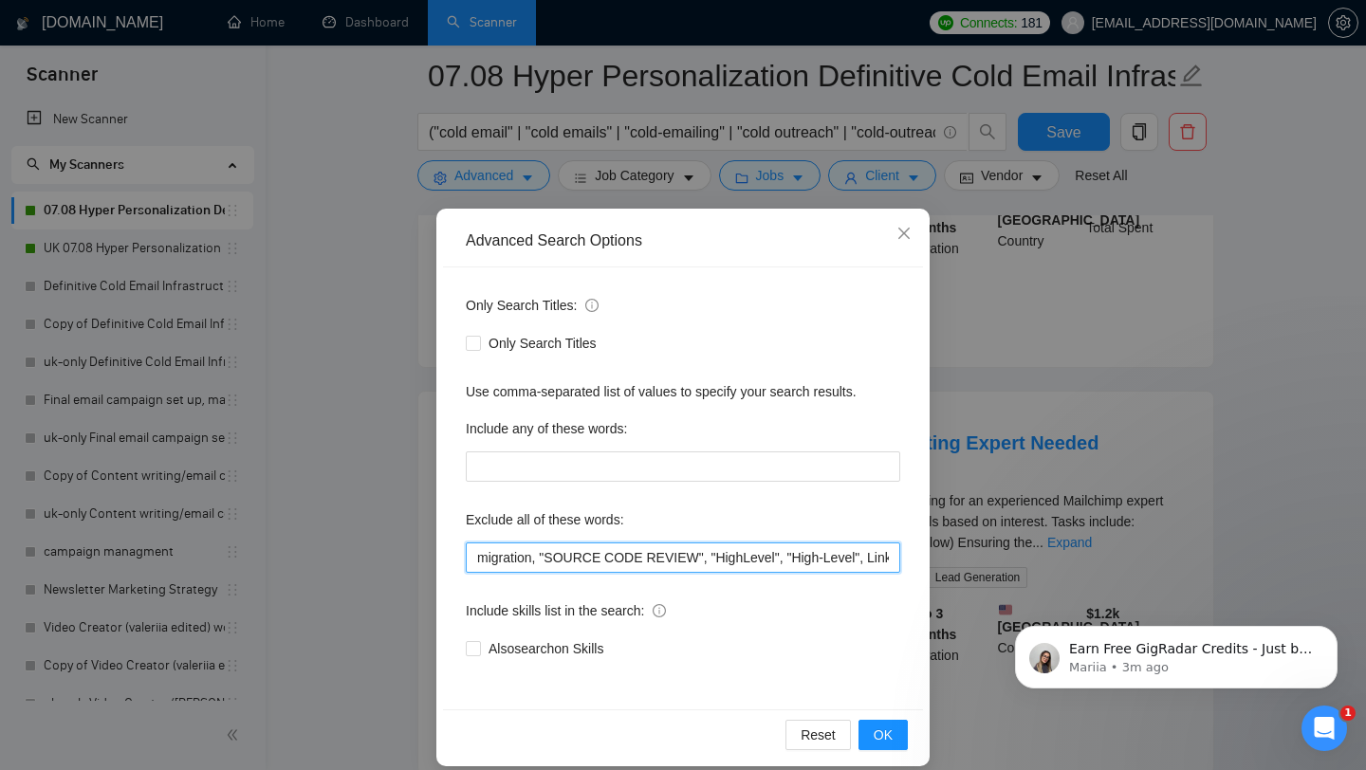
click at [480, 558] on input "migration, "SOURCE CODE REVIEW", "HighLevel", "High-Level", LinkedIn, Forms, [G…" at bounding box center [683, 558] width 435 height 30
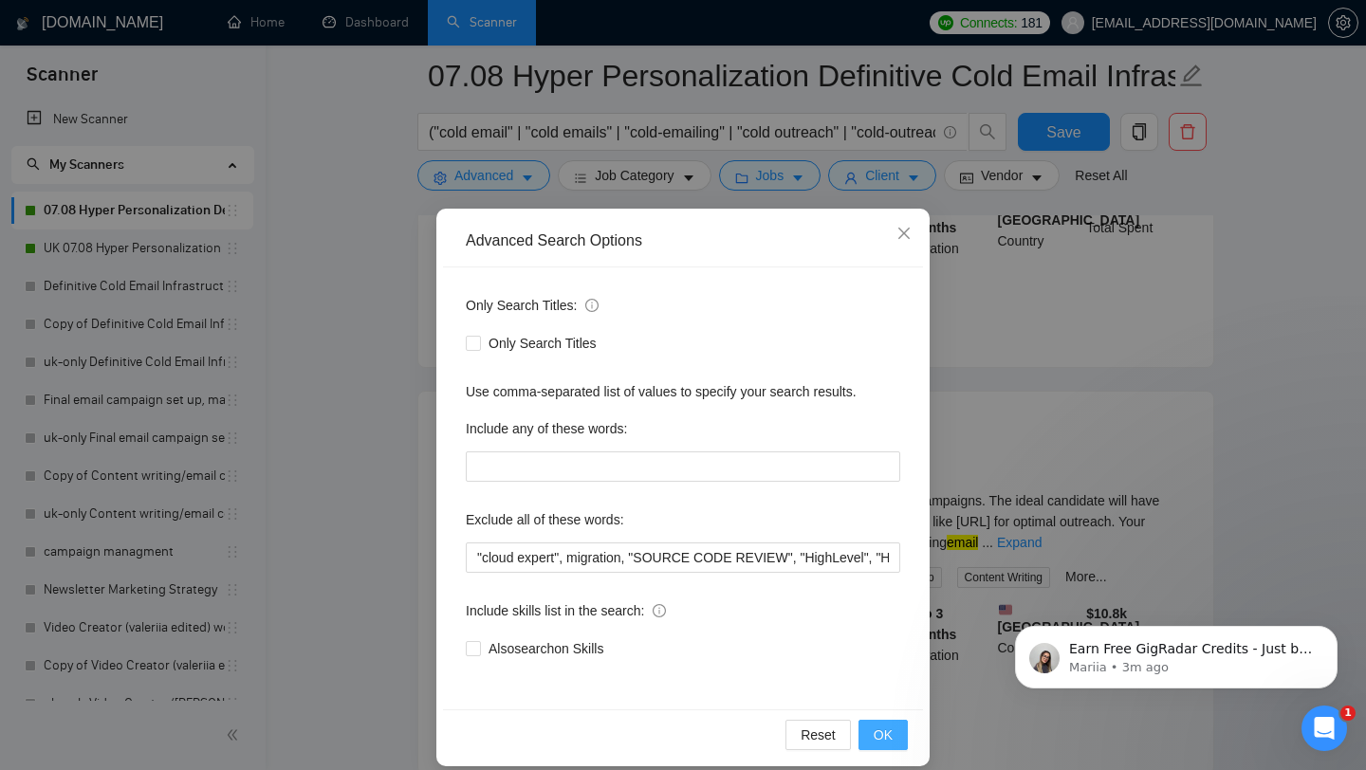
click at [901, 745] on button "OK" at bounding box center [883, 735] width 49 height 30
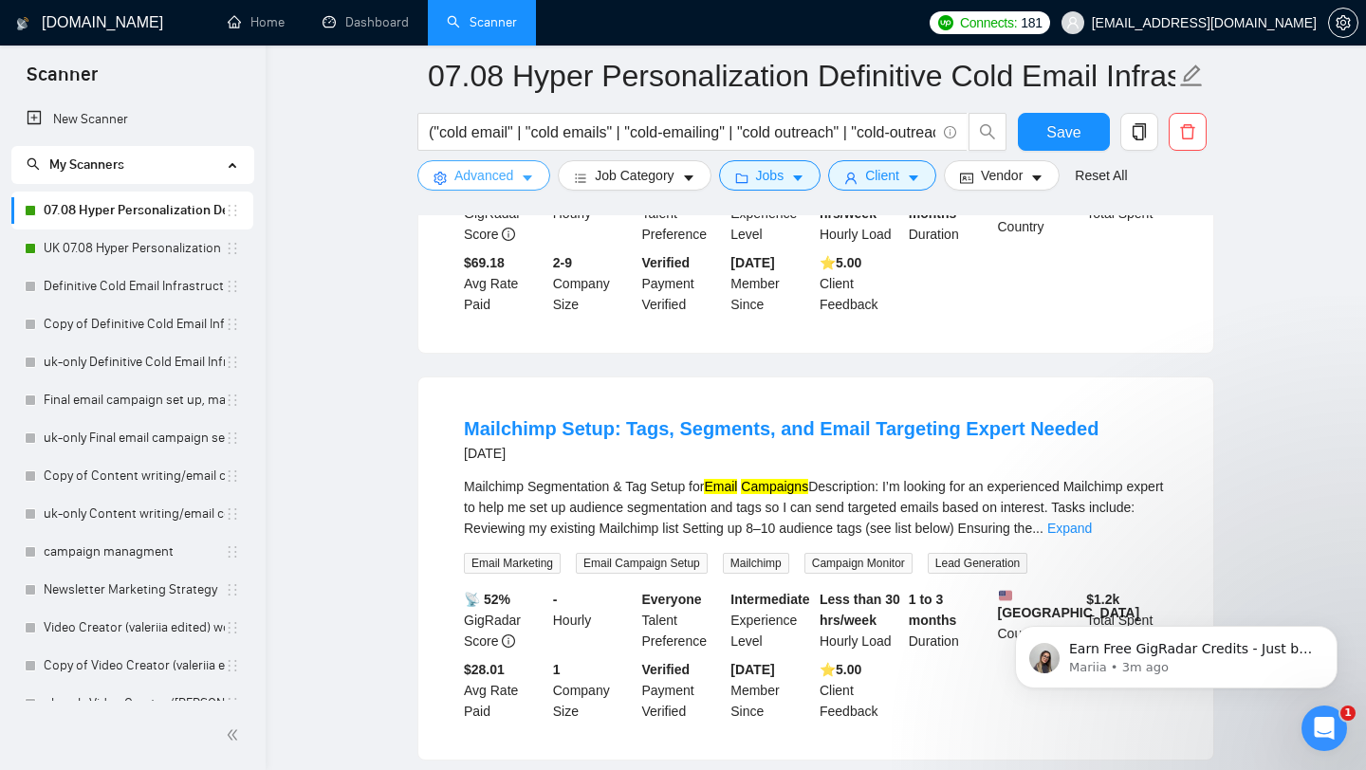
scroll to position [825, 0]
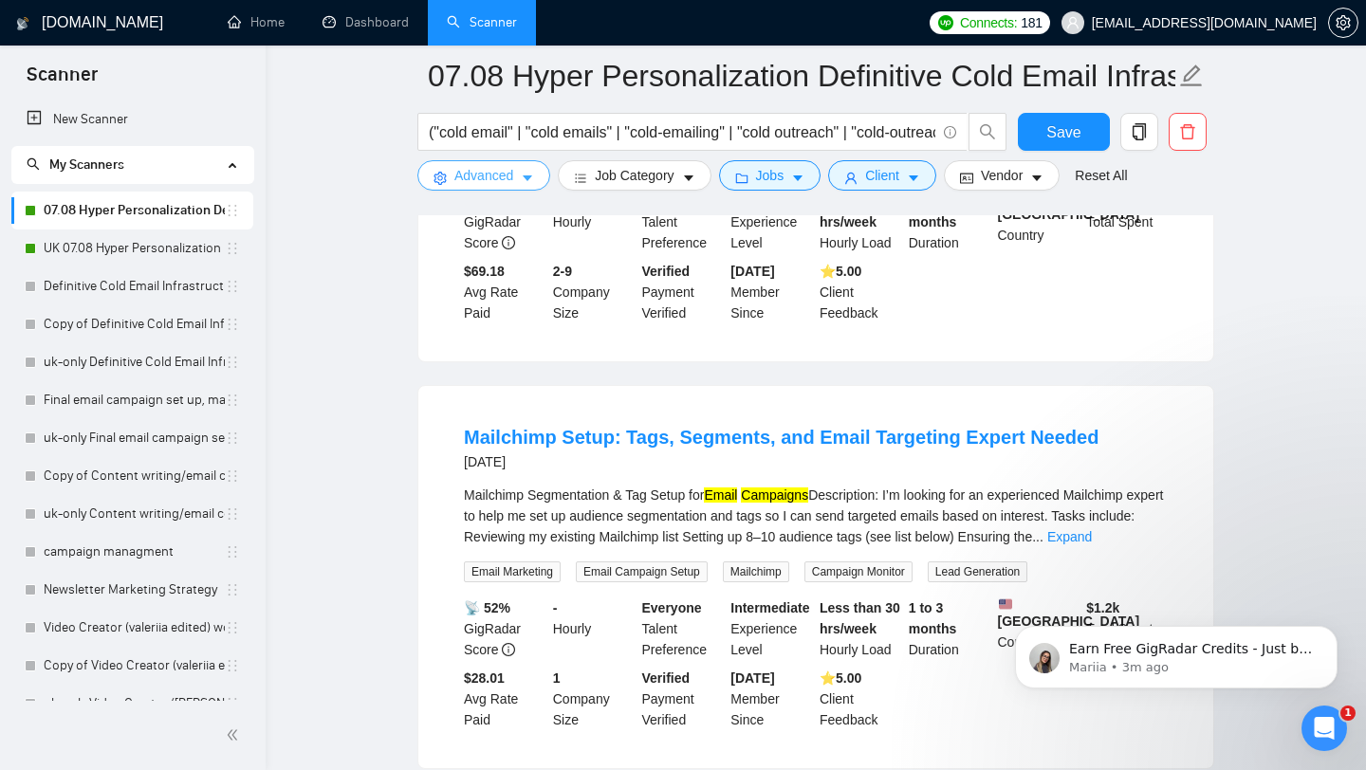
click at [467, 169] on span "Advanced" at bounding box center [483, 175] width 59 height 21
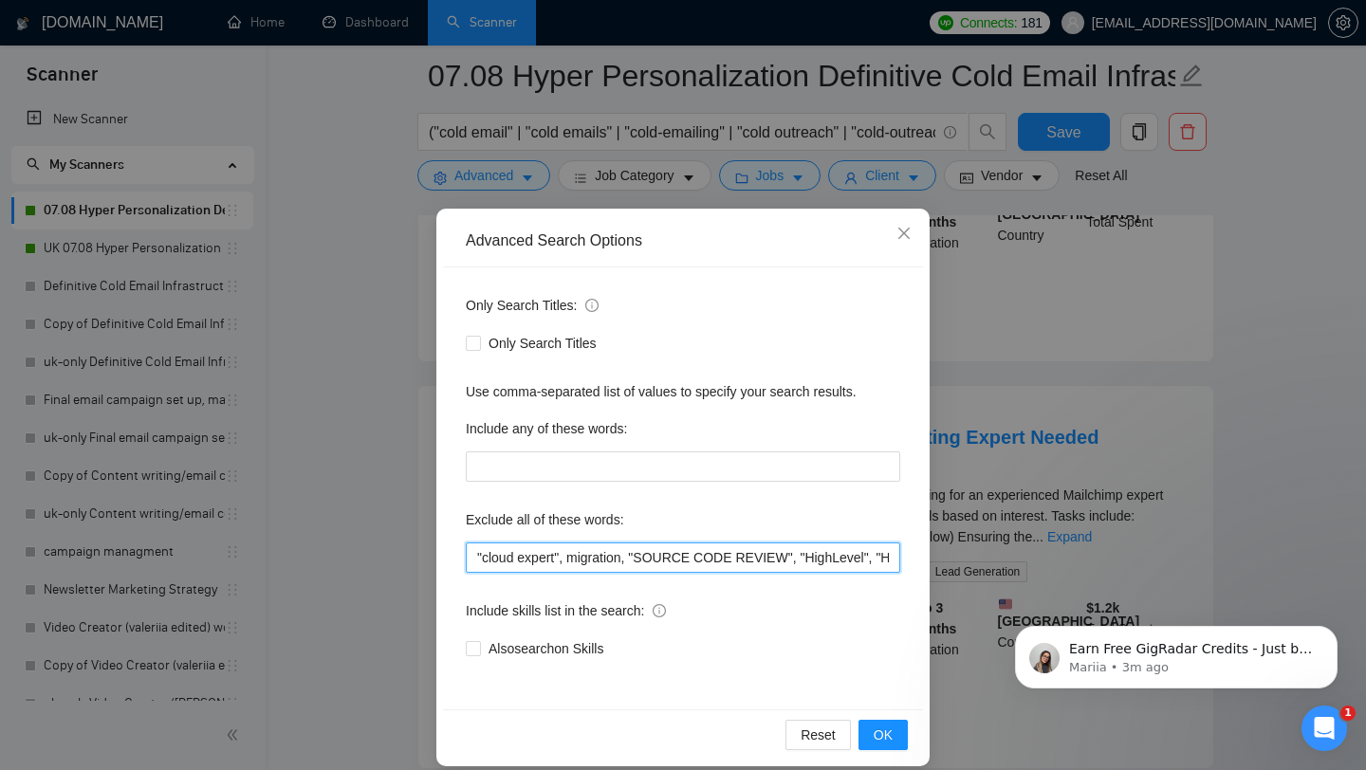
click at [475, 557] on input ""cloud expert", migration, "SOURCE CODE REVIEW", "HighLevel", "High-Level", Lin…" at bounding box center [683, 558] width 435 height 30
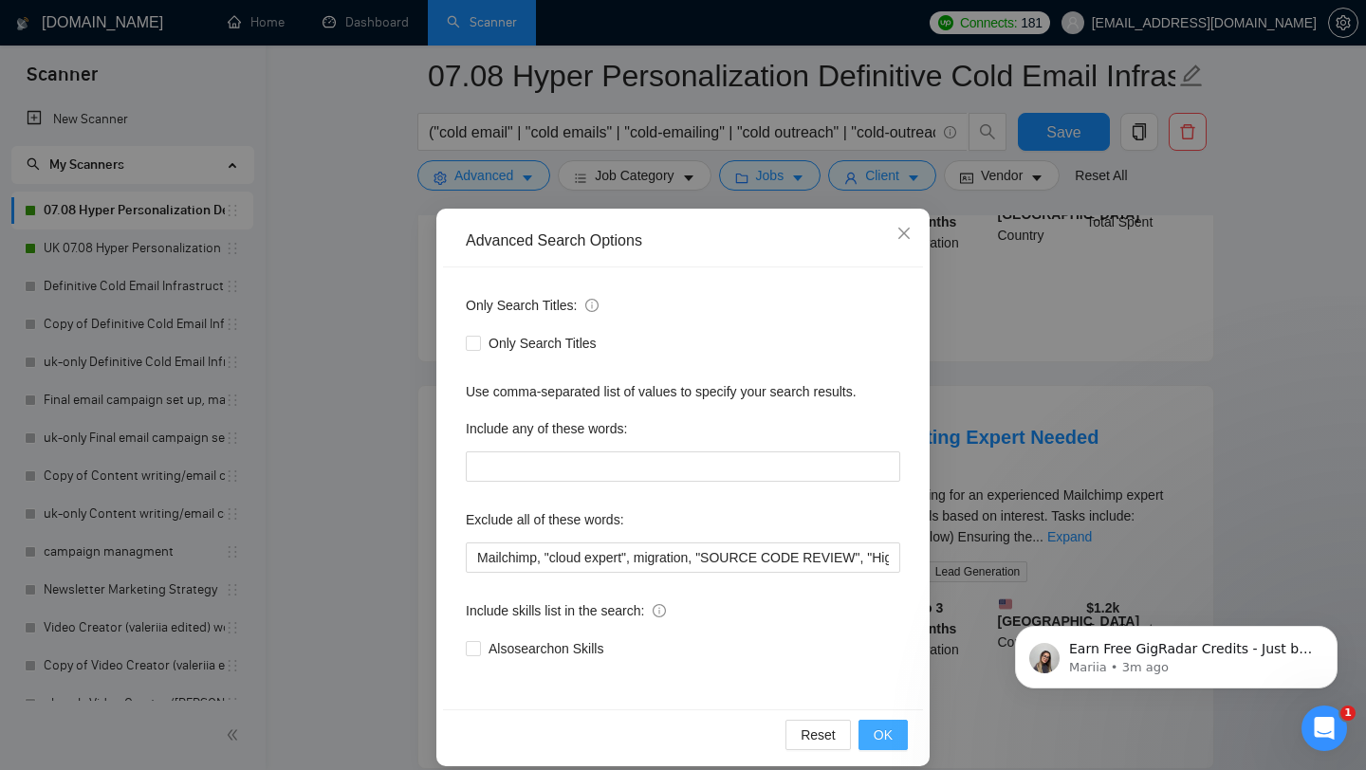
click at [884, 740] on span "OK" at bounding box center [883, 735] width 19 height 21
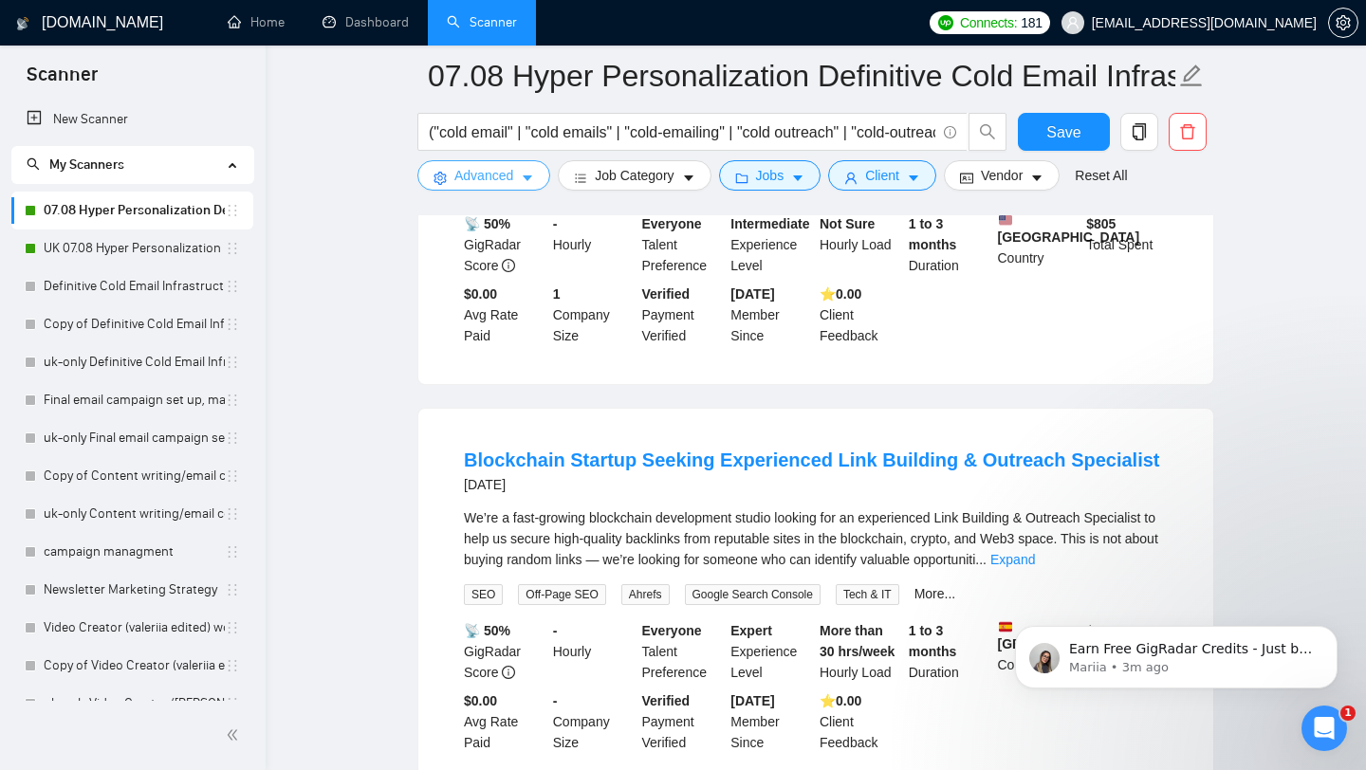
scroll to position [2459, 0]
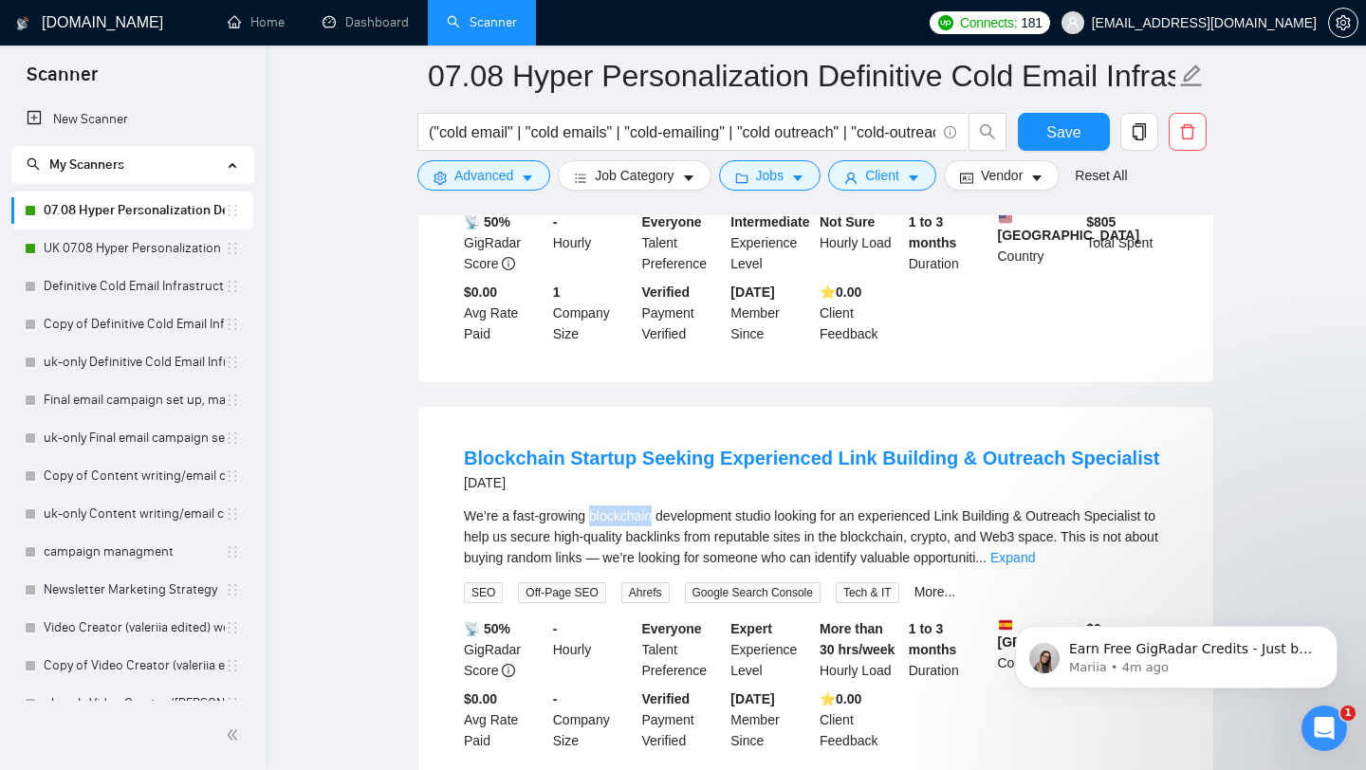
drag, startPoint x: 597, startPoint y: 567, endPoint x: 661, endPoint y: 566, distance: 64.5
click at [661, 566] on div "We’re a fast-growing blockchain development studio looking for an experienced L…" at bounding box center [816, 537] width 704 height 63
drag, startPoint x: 955, startPoint y: 568, endPoint x: 1032, endPoint y: 564, distance: 77.0
click at [1032, 564] on div "We’re a fast-growing blockchain development studio looking for an experienced L…" at bounding box center [816, 537] width 704 height 63
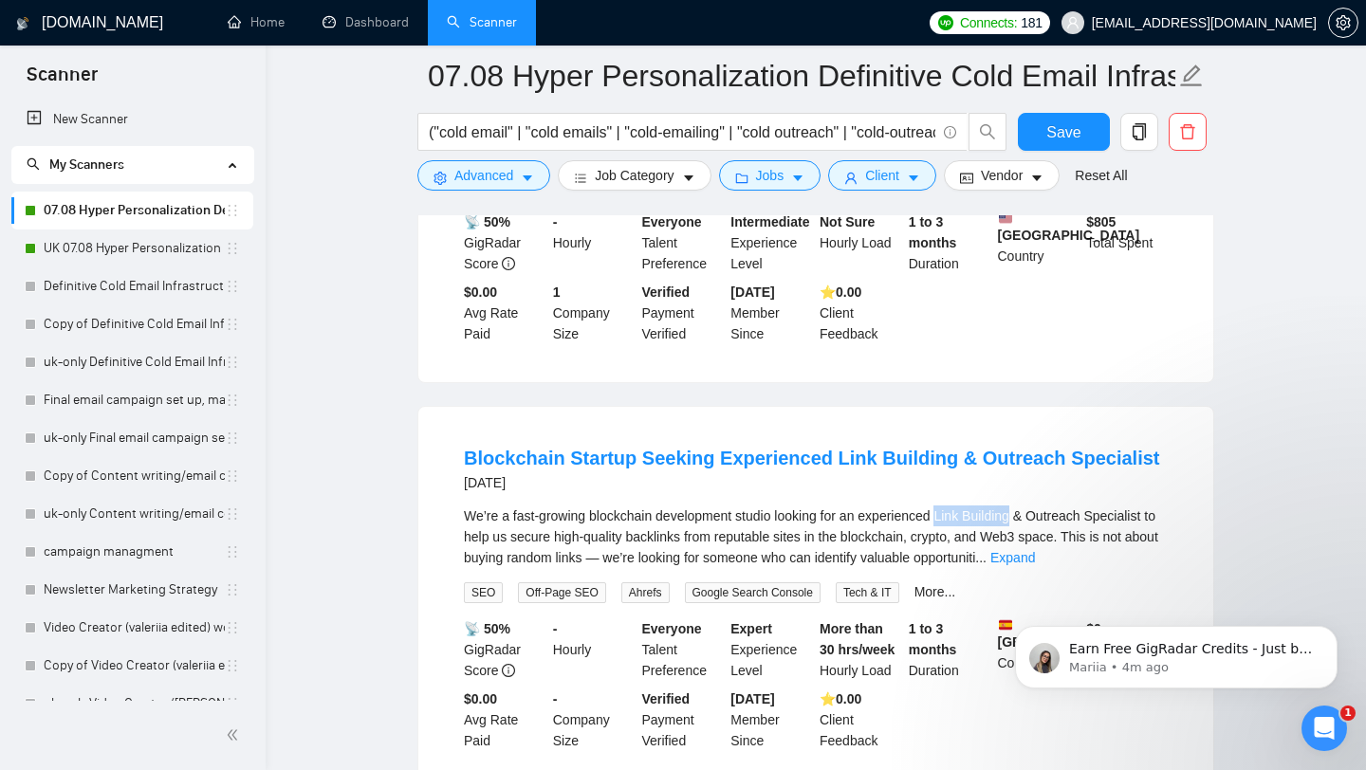
copy div "Link Building"
click at [494, 187] on button "Advanced" at bounding box center [483, 175] width 133 height 30
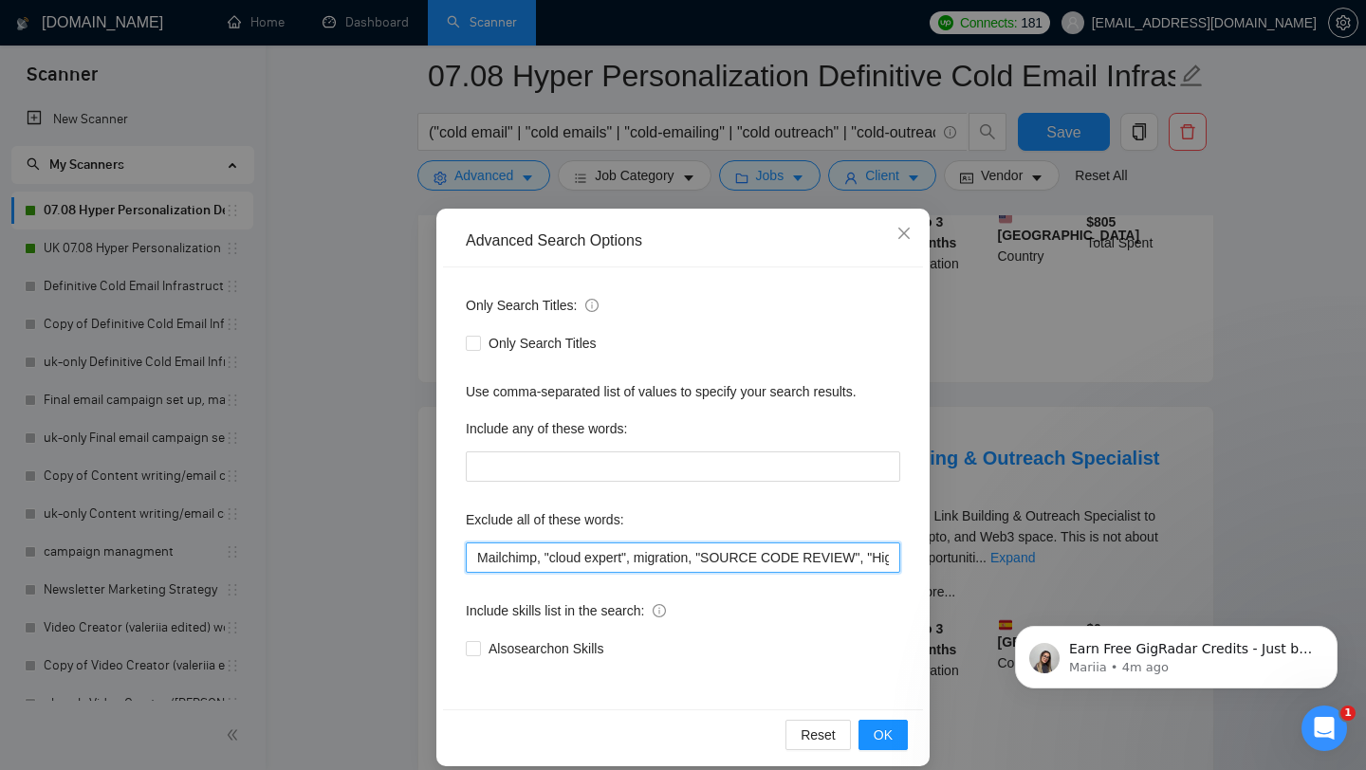
click at [474, 552] on input "Mailchimp, "cloud expert", migration, "SOURCE CODE REVIEW", "HighLevel", "High-…" at bounding box center [683, 558] width 435 height 30
paste input "Link Building"
type input ""Link Building", Mailchimp, "cloud expert", migration, "SOURCE CODE REVIEW", "H…"
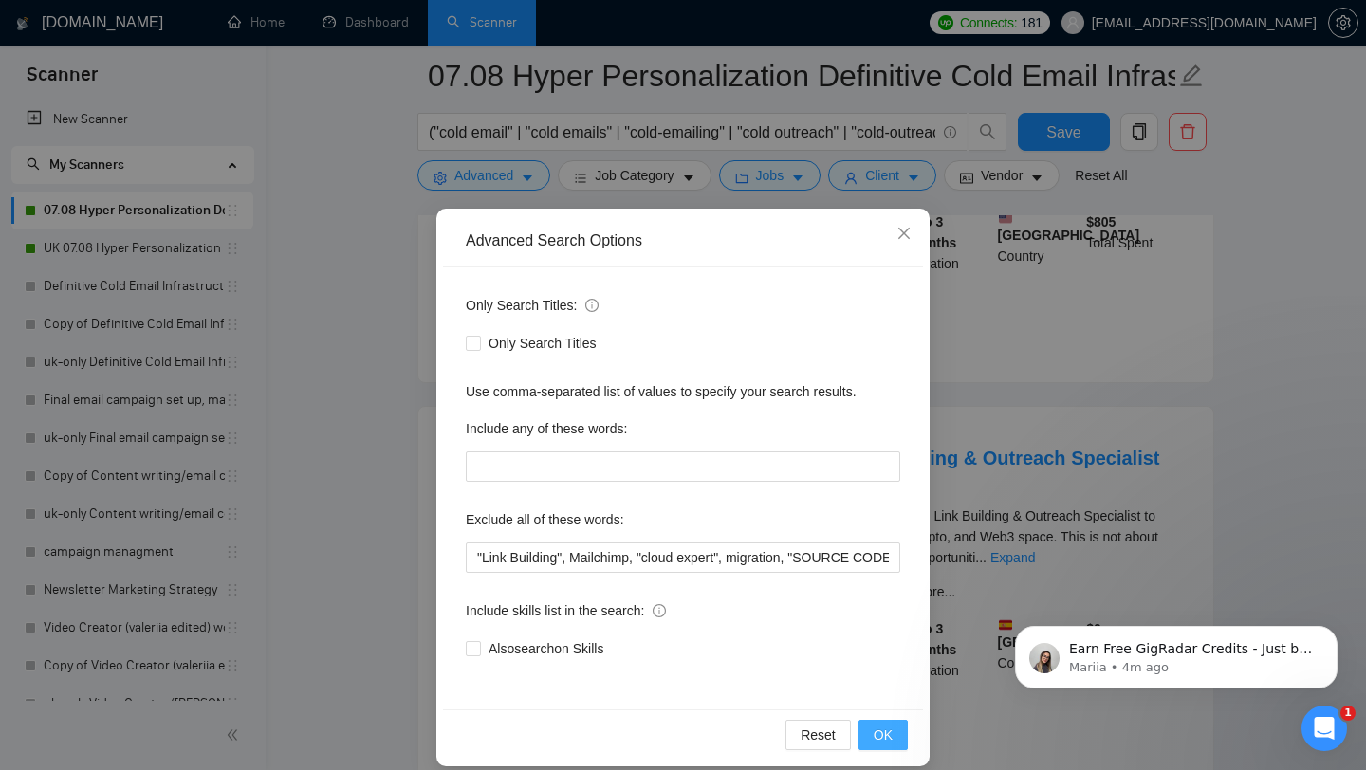
click at [880, 740] on span "OK" at bounding box center [883, 735] width 19 height 21
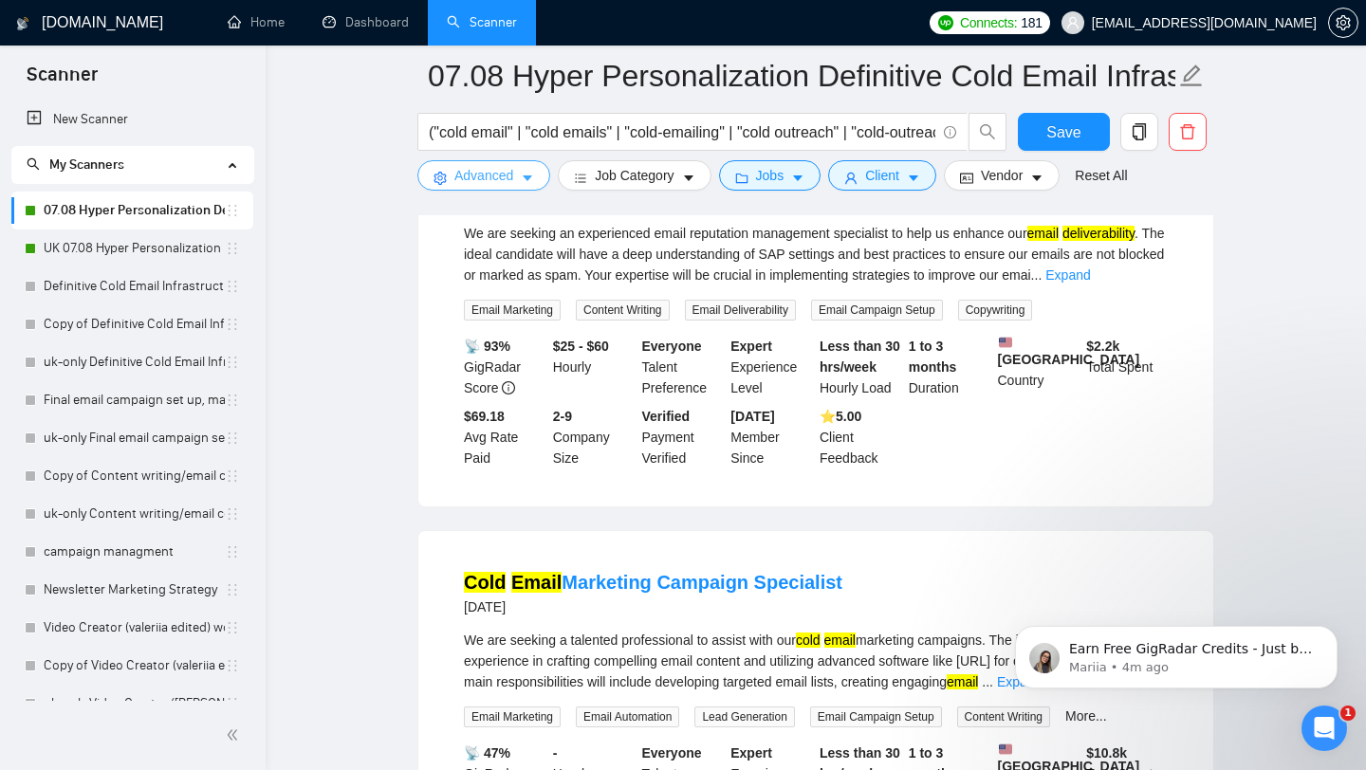
scroll to position [0, 0]
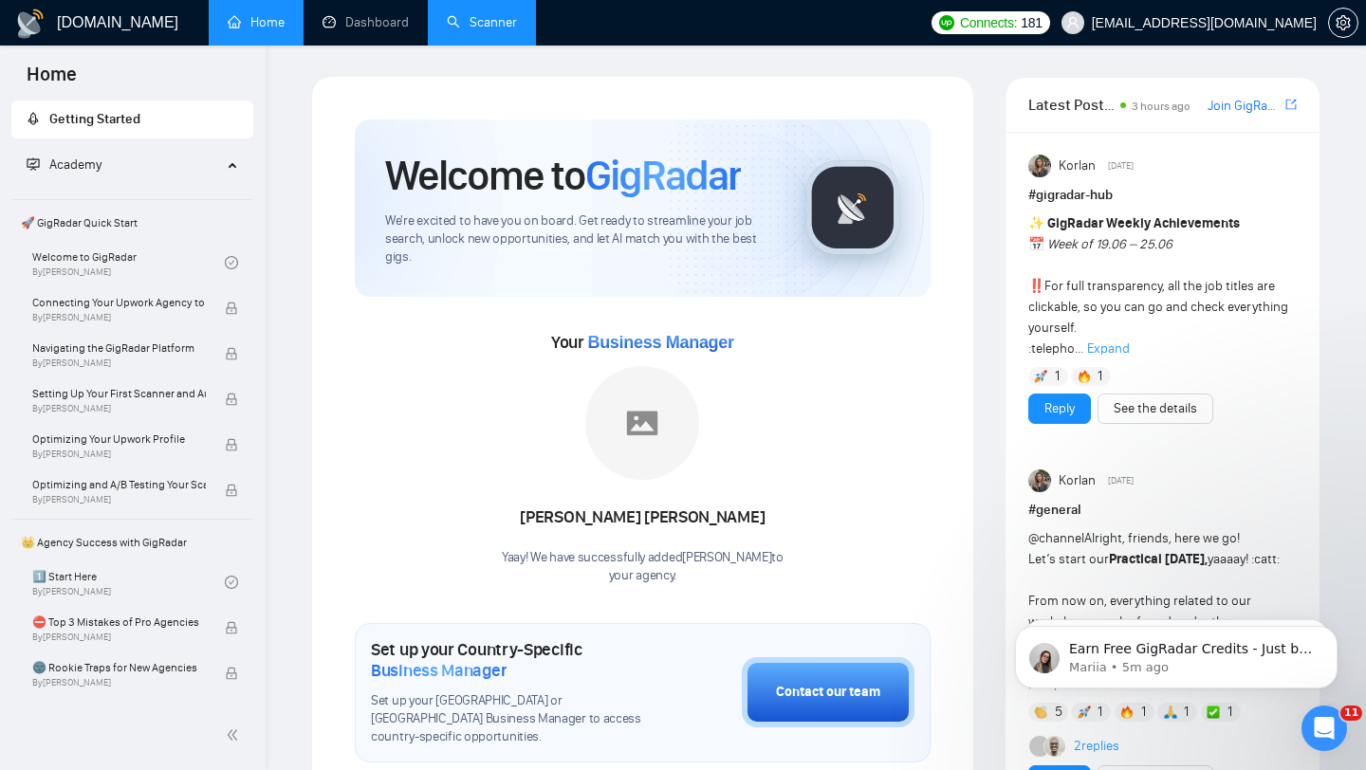
click at [501, 22] on link "Scanner" at bounding box center [482, 22] width 70 height 16
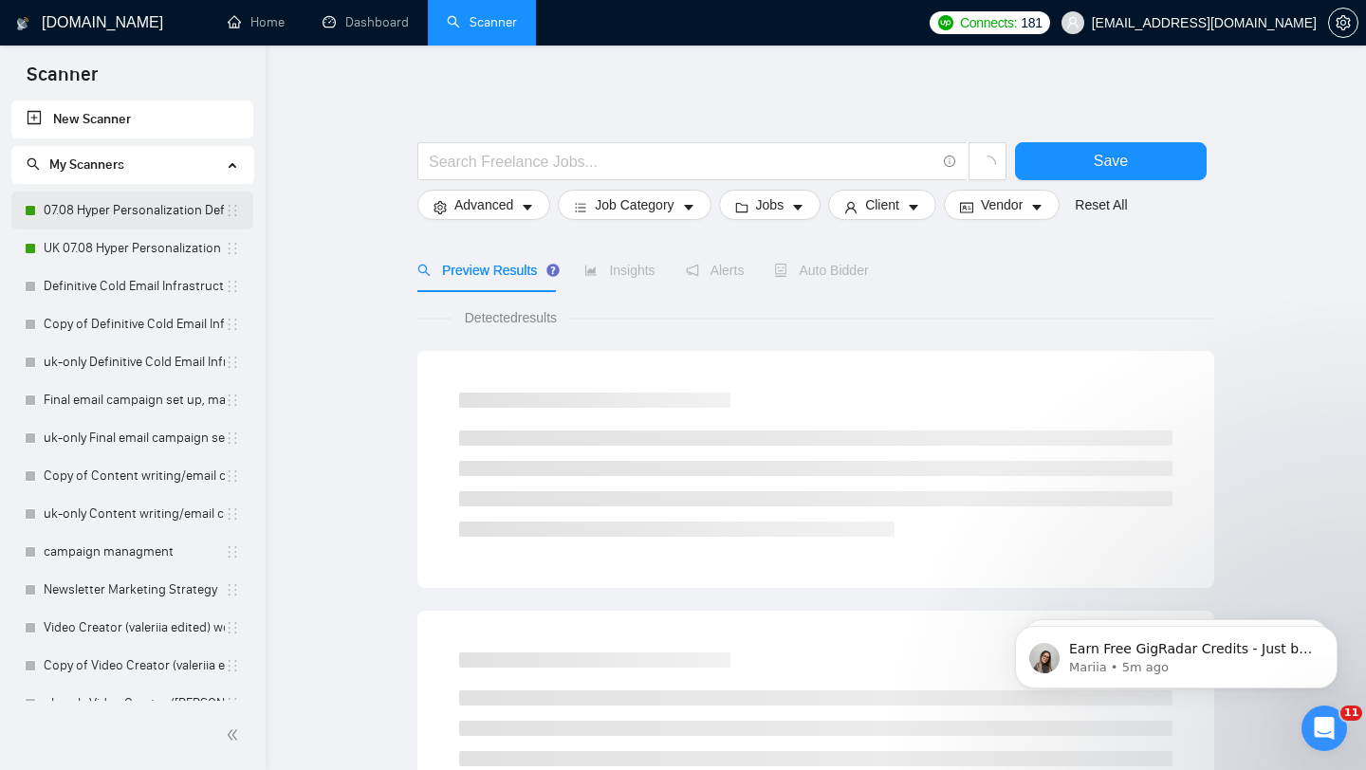
click at [153, 214] on link "07.08 Hyper Personalization Definitive Cold Email Infrastructure Specialist Nee…" at bounding box center [134, 211] width 181 height 38
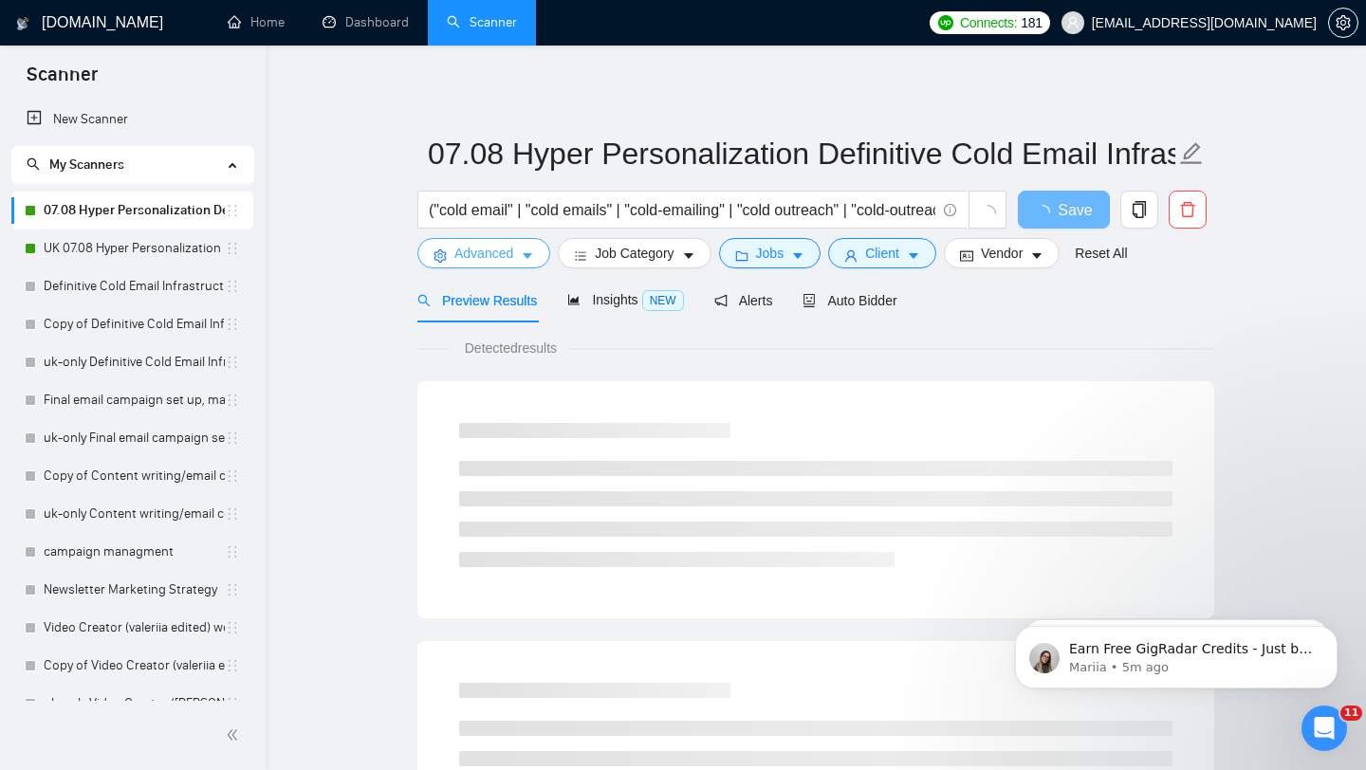
click at [484, 257] on span "Advanced" at bounding box center [483, 253] width 59 height 21
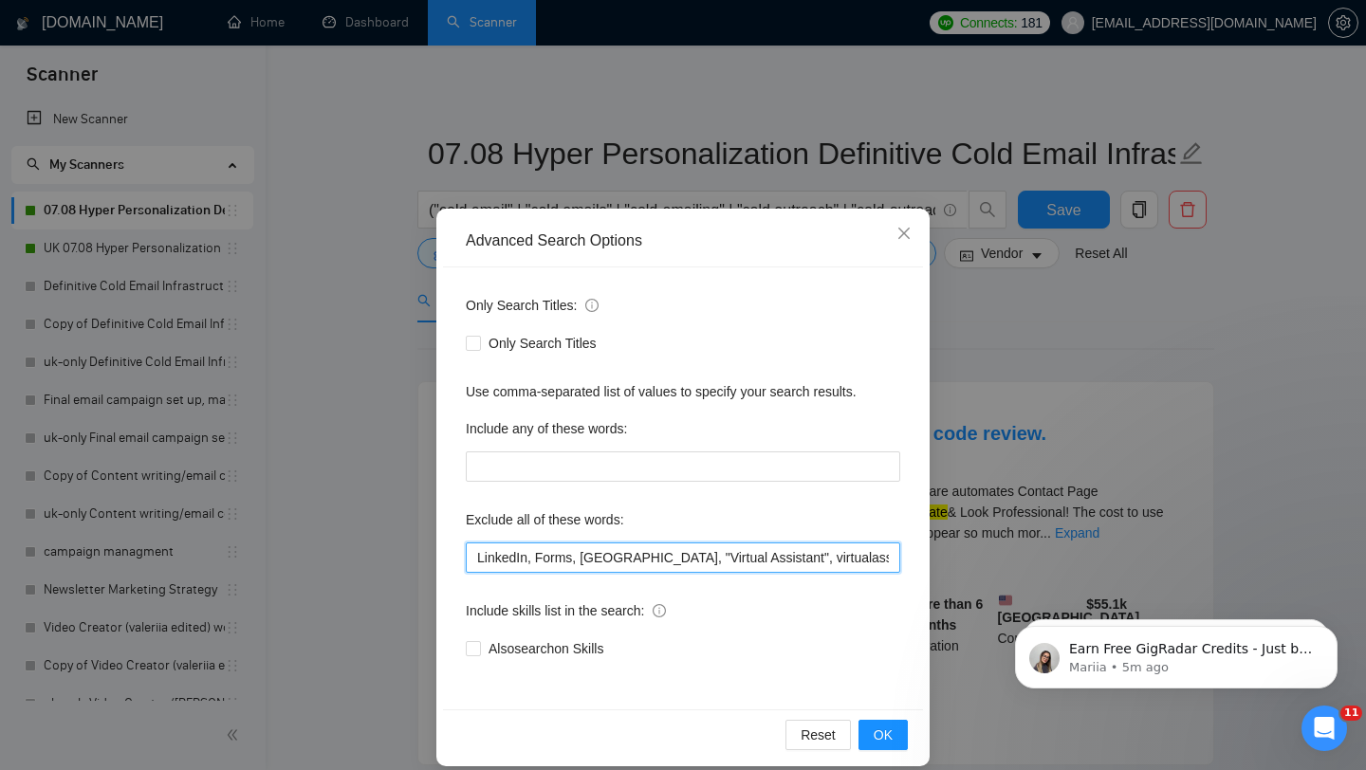
click at [474, 561] on input "LinkedIn, Forms, [GEOGRAPHIC_DATA], "Virtual Assistant", virtualassistant, "vir…" at bounding box center [683, 558] width 435 height 30
click at [477, 561] on input "Mailchimp, LinkedIn, Forms, VA, "Virtual Assistant", virtualassistant, "virtual…" at bounding box center [683, 558] width 435 height 30
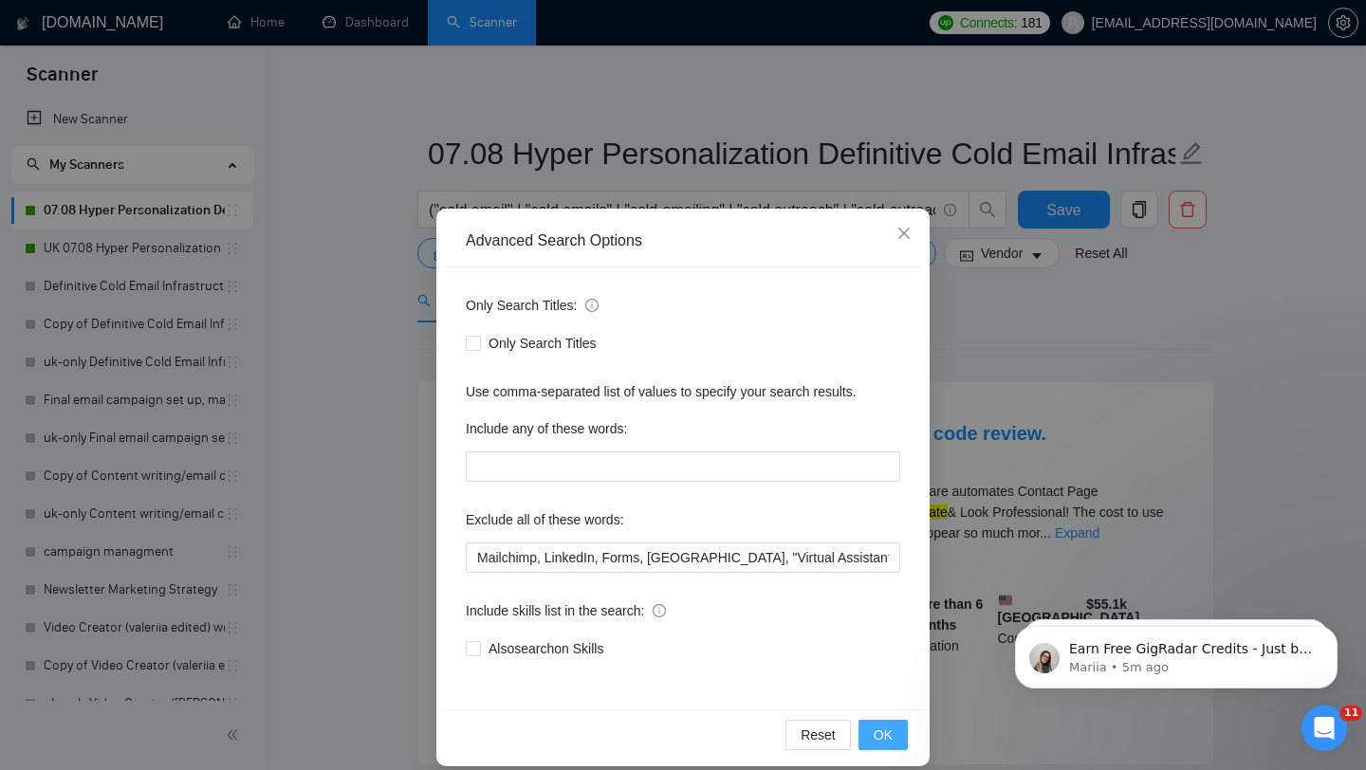
click at [881, 732] on span "OK" at bounding box center [883, 735] width 19 height 21
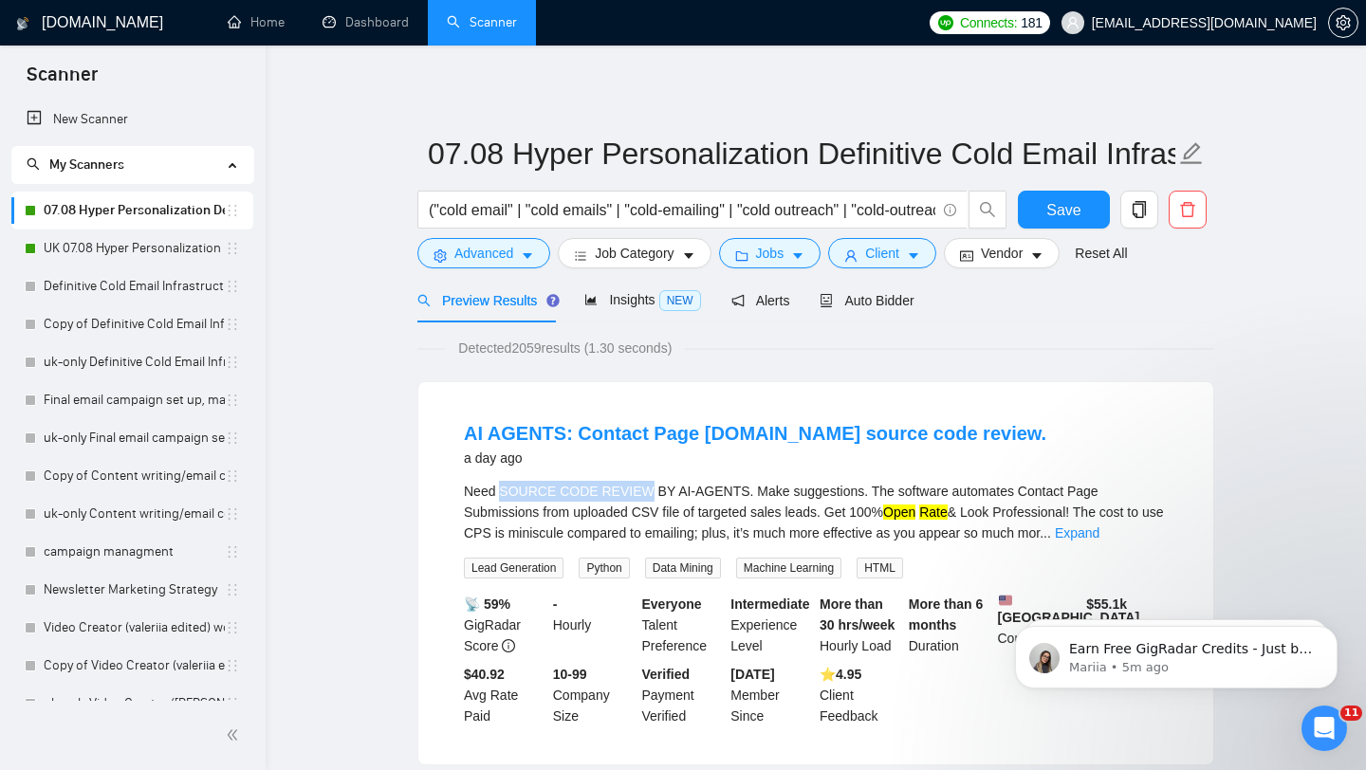
drag, startPoint x: 499, startPoint y: 494, endPoint x: 642, endPoint y: 485, distance: 143.6
click at [642, 485] on div "Need SOURCE CODE REVIEW BY AI-AGENTS. Make suggestions. The software automates …" at bounding box center [816, 512] width 704 height 63
copy div "SOURCE CODE REVIEW"
click at [491, 247] on span "Advanced" at bounding box center [483, 253] width 59 height 21
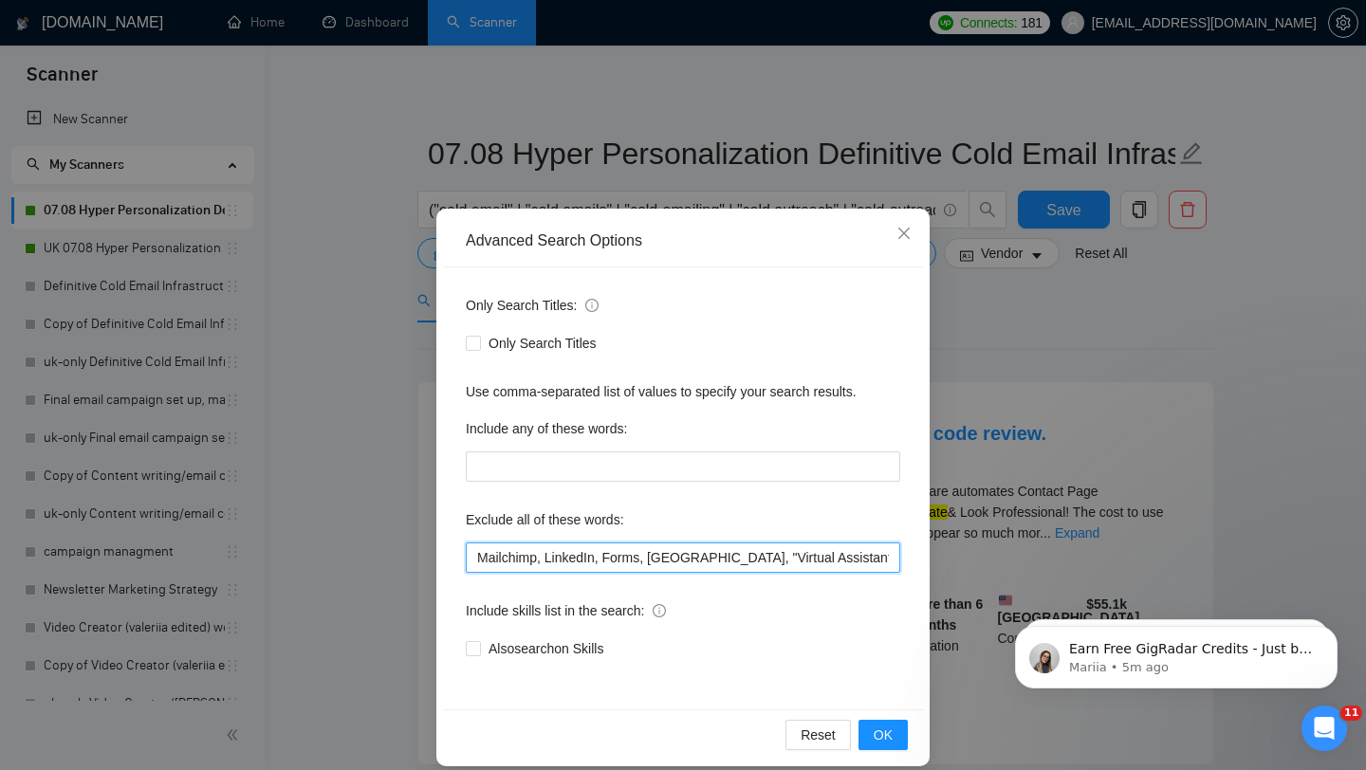
click at [477, 566] on input "Mailchimp, LinkedIn, Forms, VA, "Virtual Assistant", virtualassistant, "virtual…" at bounding box center [683, 558] width 435 height 30
paste input "SOURCE CODE REVIEW"
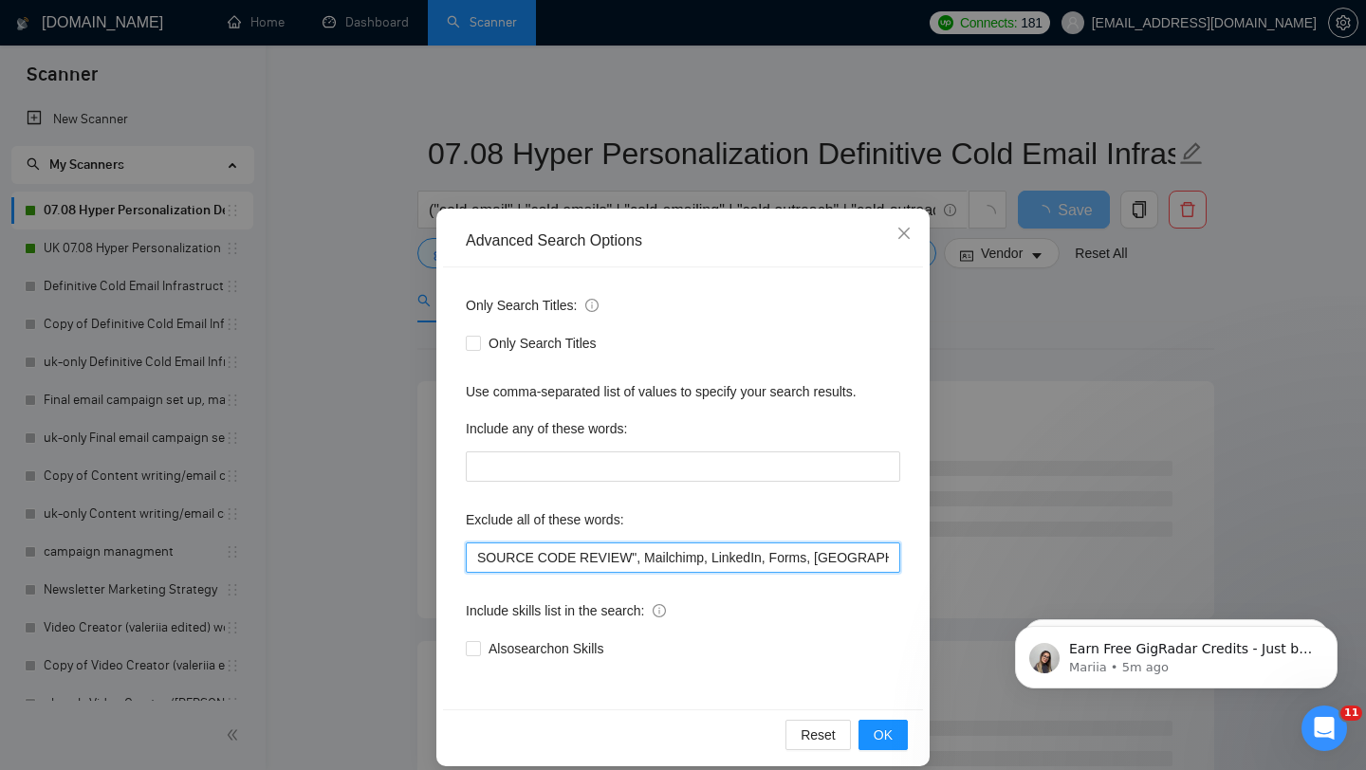
click at [477, 562] on input "SOURCE CODE REVIEW", Mailchimp, LinkedIn, Forms, VA, "Virtual Assistant", virtu…" at bounding box center [683, 558] width 435 height 30
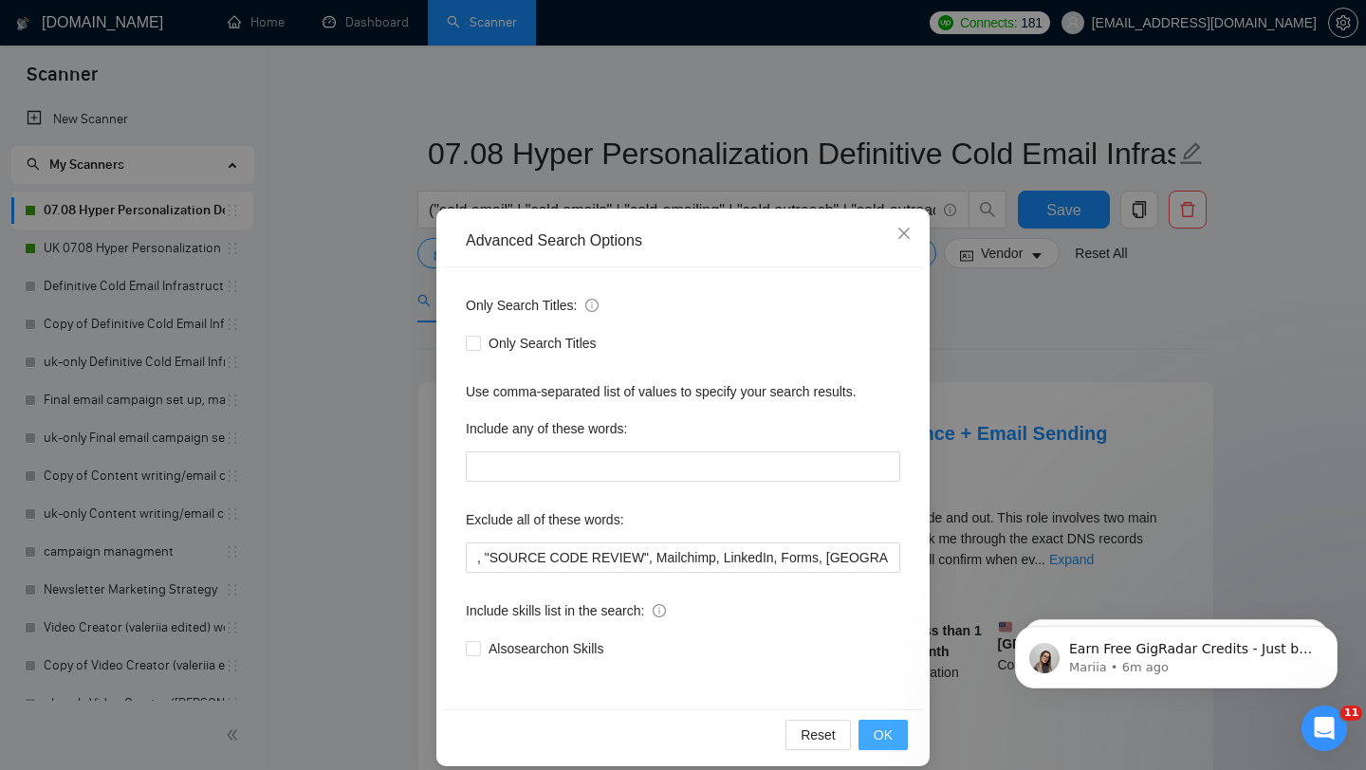
click at [880, 743] on span "OK" at bounding box center [883, 735] width 19 height 21
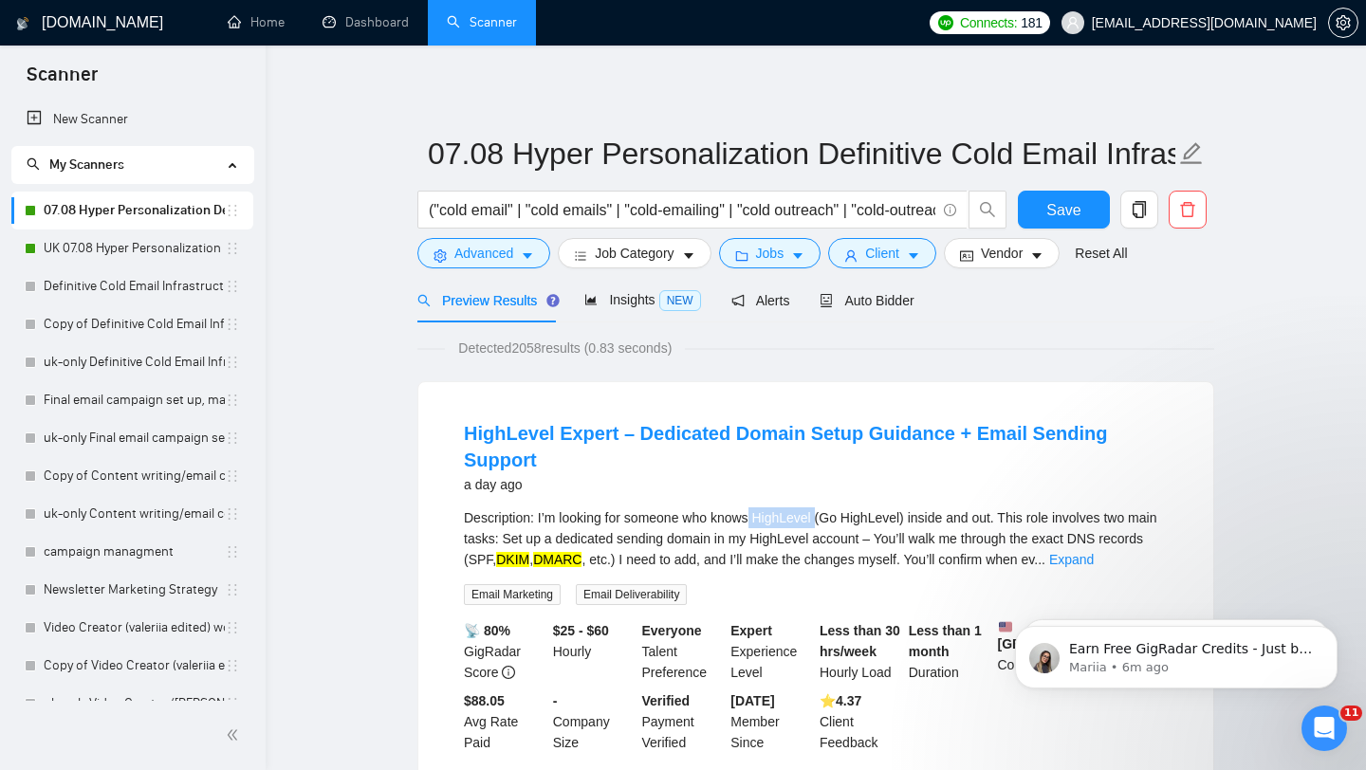
drag, startPoint x: 826, startPoint y: 495, endPoint x: 762, endPoint y: 492, distance: 64.6
click at [762, 508] on div "Description: I’m looking for someone who knows HighLevel (Go HighLevel) inside …" at bounding box center [816, 539] width 704 height 63
copy div "HighLevel"
click at [487, 250] on span "Advanced" at bounding box center [483, 253] width 59 height 21
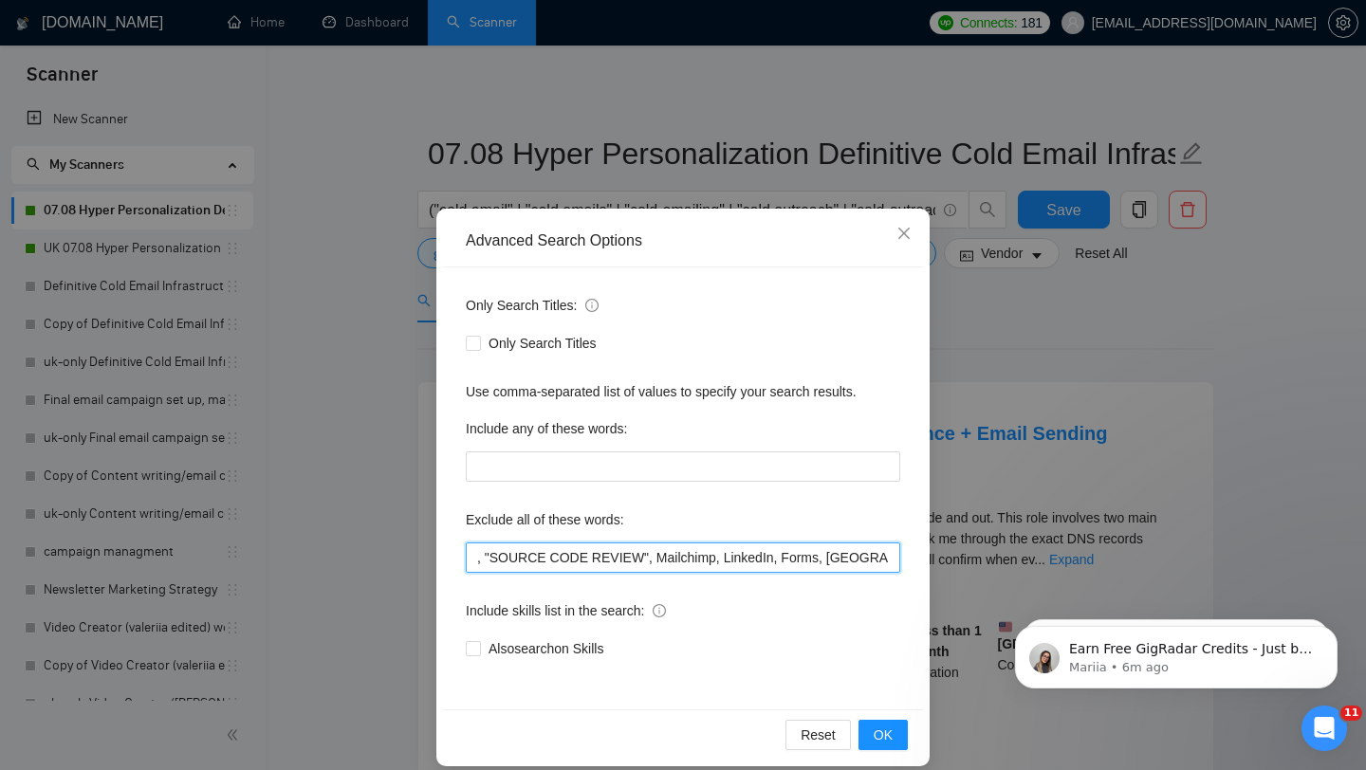
click at [471, 557] on input ", "SOURCE CODE REVIEW", Mailchimp, LinkedIn, Forms, VA, "Virtual Assistant", vi…" at bounding box center [683, 558] width 435 height 30
paste input "HighLevel"
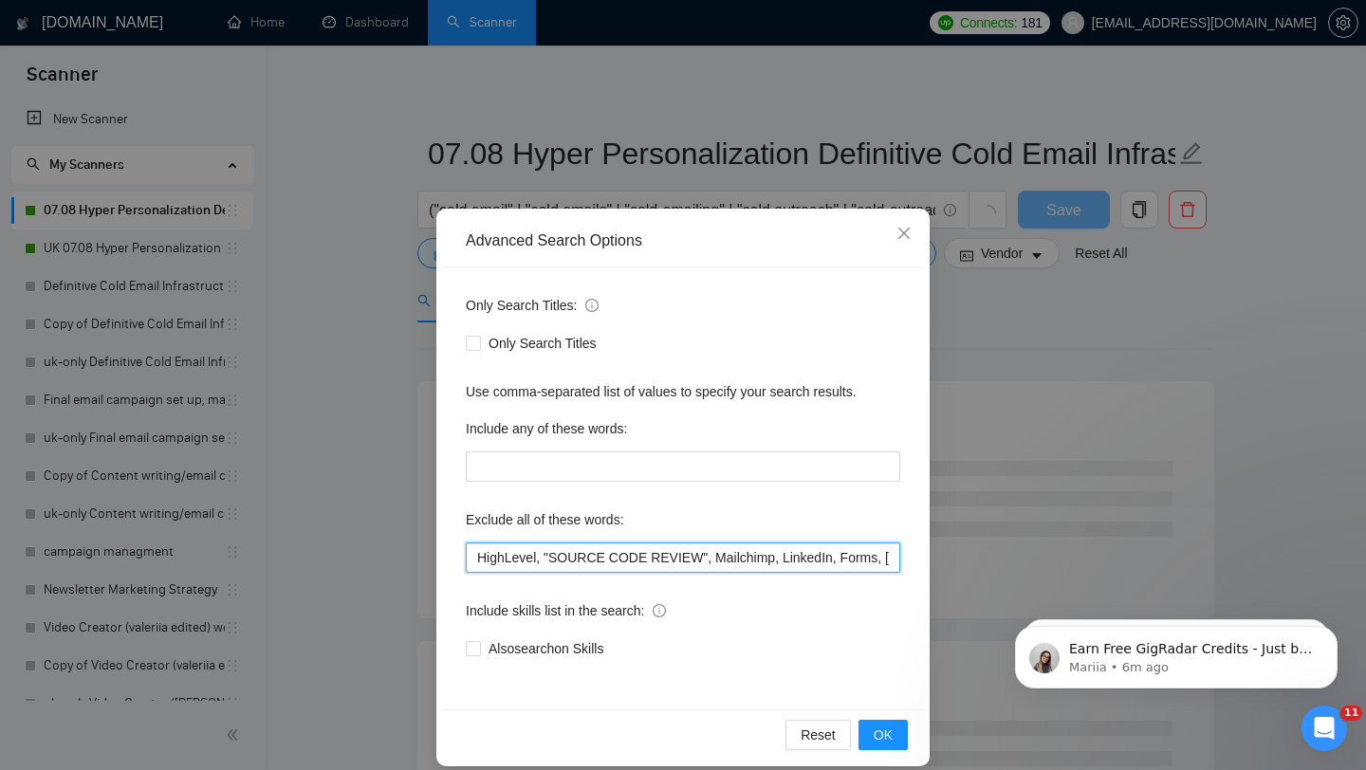
click at [475, 556] on input "HighLevel, "SOURCE CODE REVIEW", Mailchimp, LinkedIn, Forms, VA, "Virtual Assis…" at bounding box center [683, 558] width 435 height 30
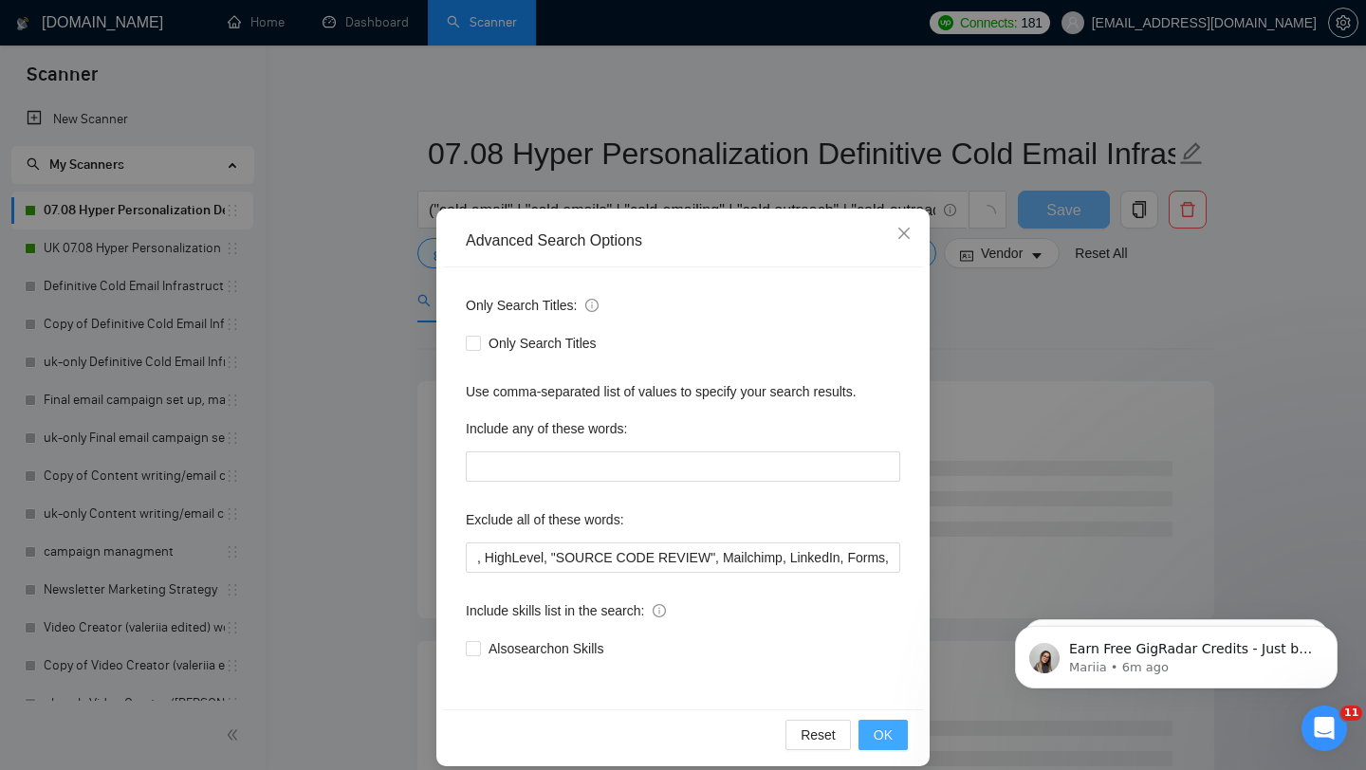
click at [896, 737] on button "OK" at bounding box center [883, 735] width 49 height 30
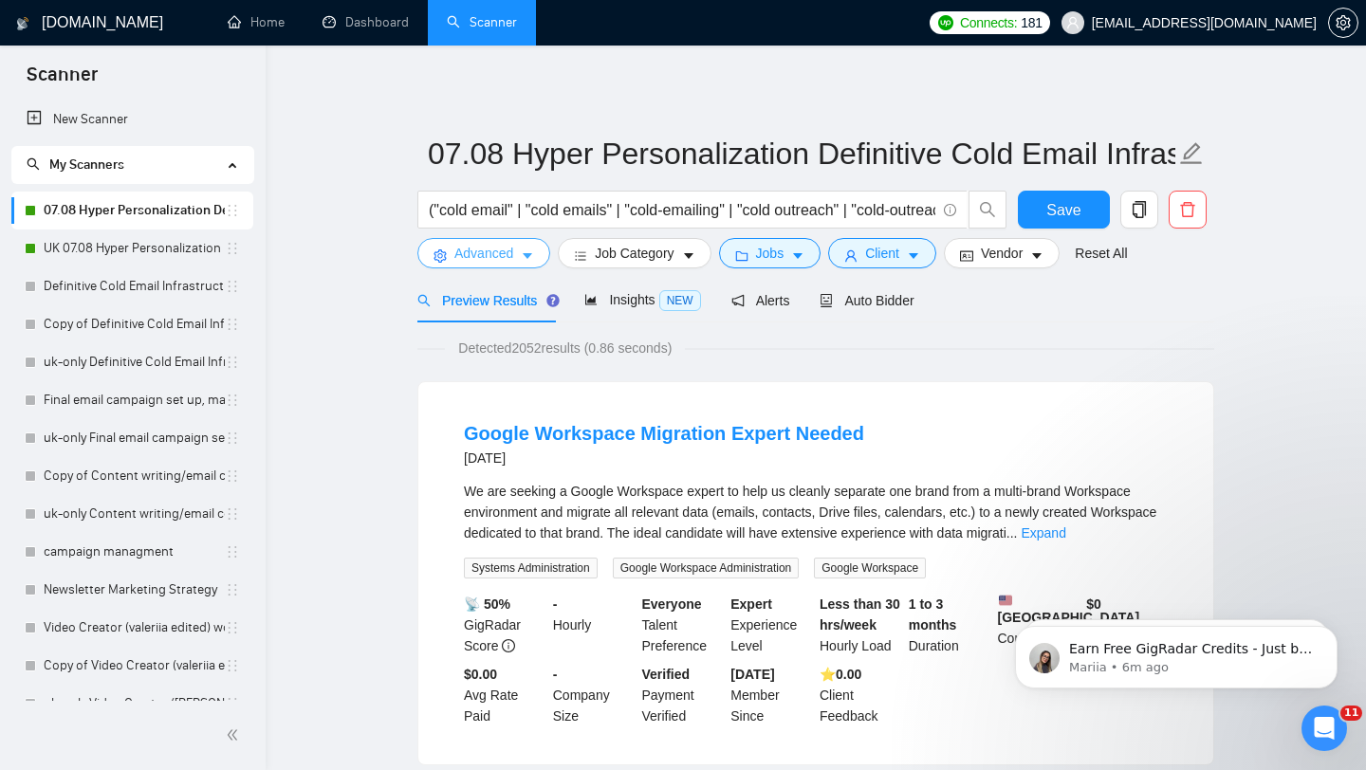
click at [472, 259] on span "Advanced" at bounding box center [483, 253] width 59 height 21
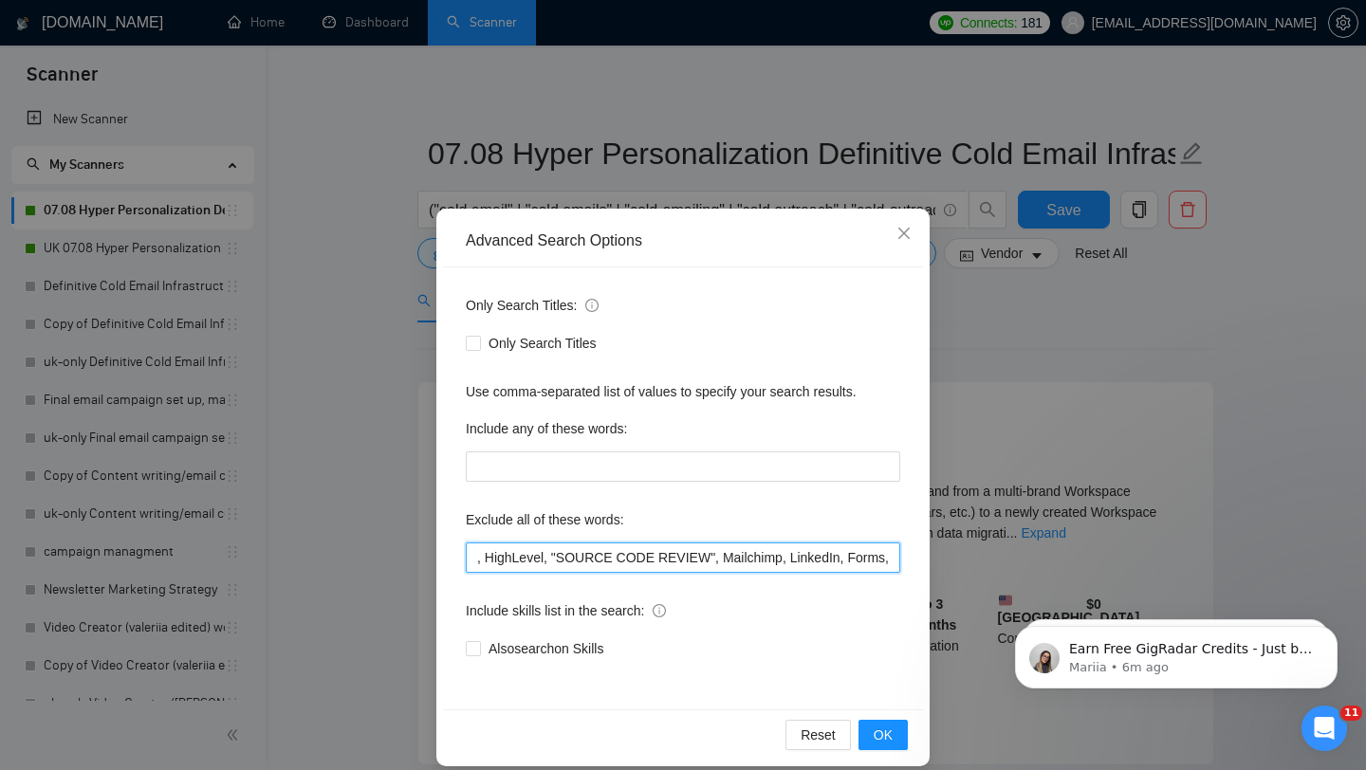
click at [475, 552] on input ", HighLevel, "SOURCE CODE REVIEW", Mailchimp, LinkedIn, Forms, VA, "Virtual Ass…" at bounding box center [683, 558] width 435 height 30
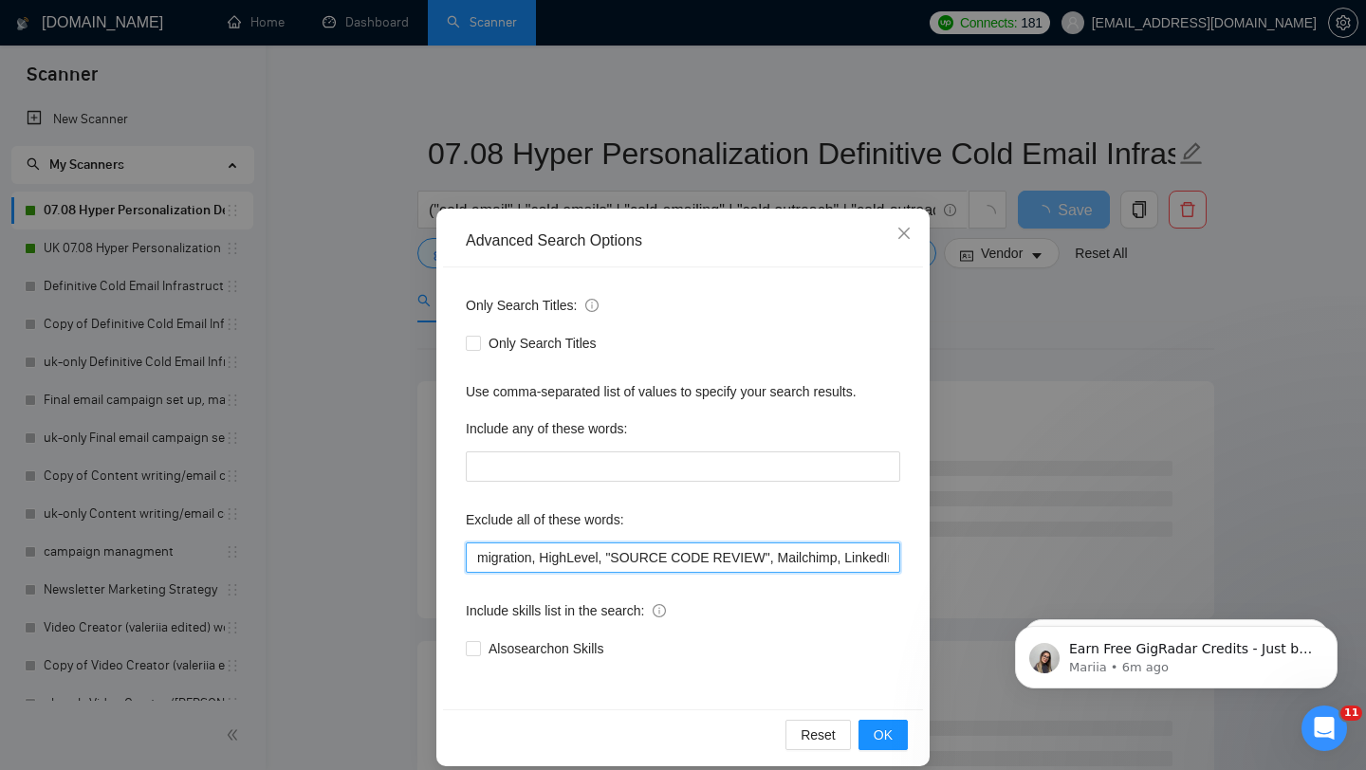
click at [477, 562] on input "migration, HighLevel, "SOURCE CODE REVIEW", Mailchimp, LinkedIn, Forms, VA, "Vi…" at bounding box center [683, 558] width 435 height 30
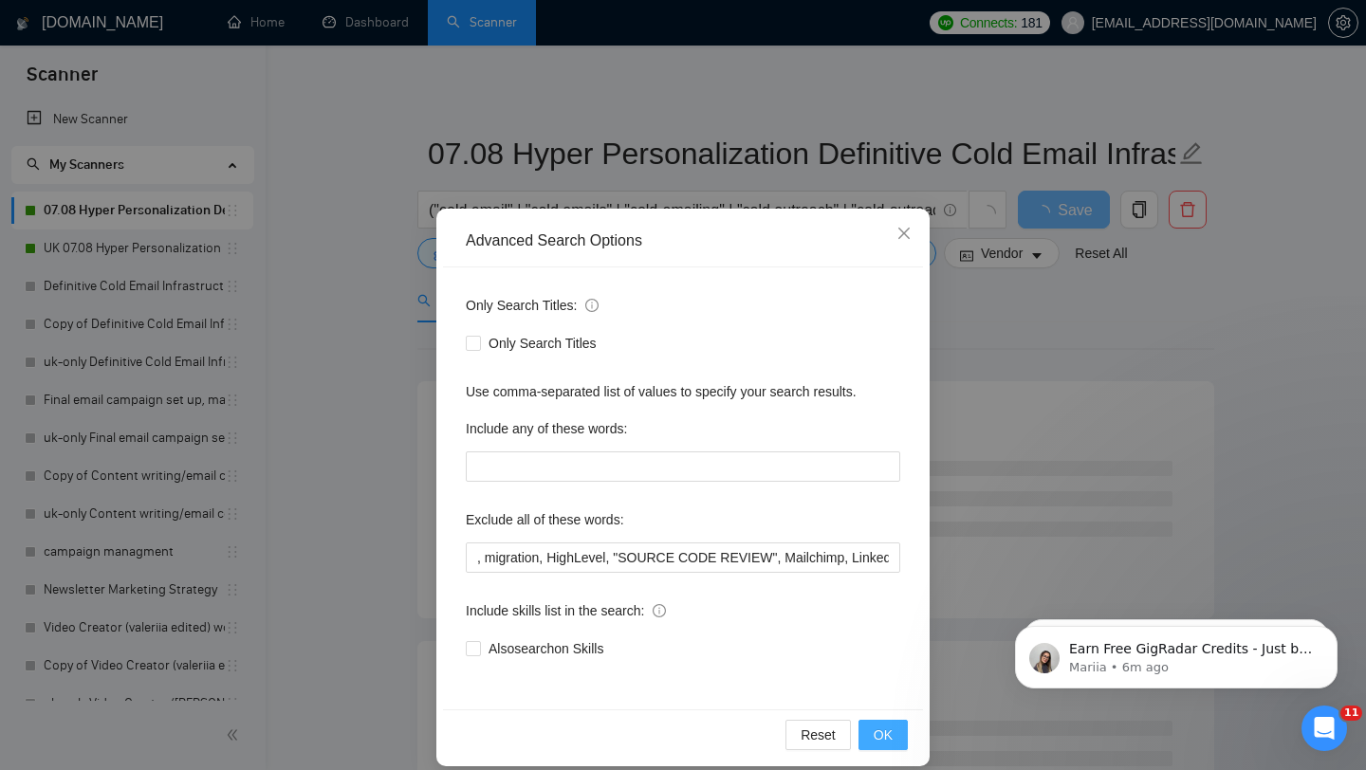
click at [880, 731] on span "OK" at bounding box center [883, 735] width 19 height 21
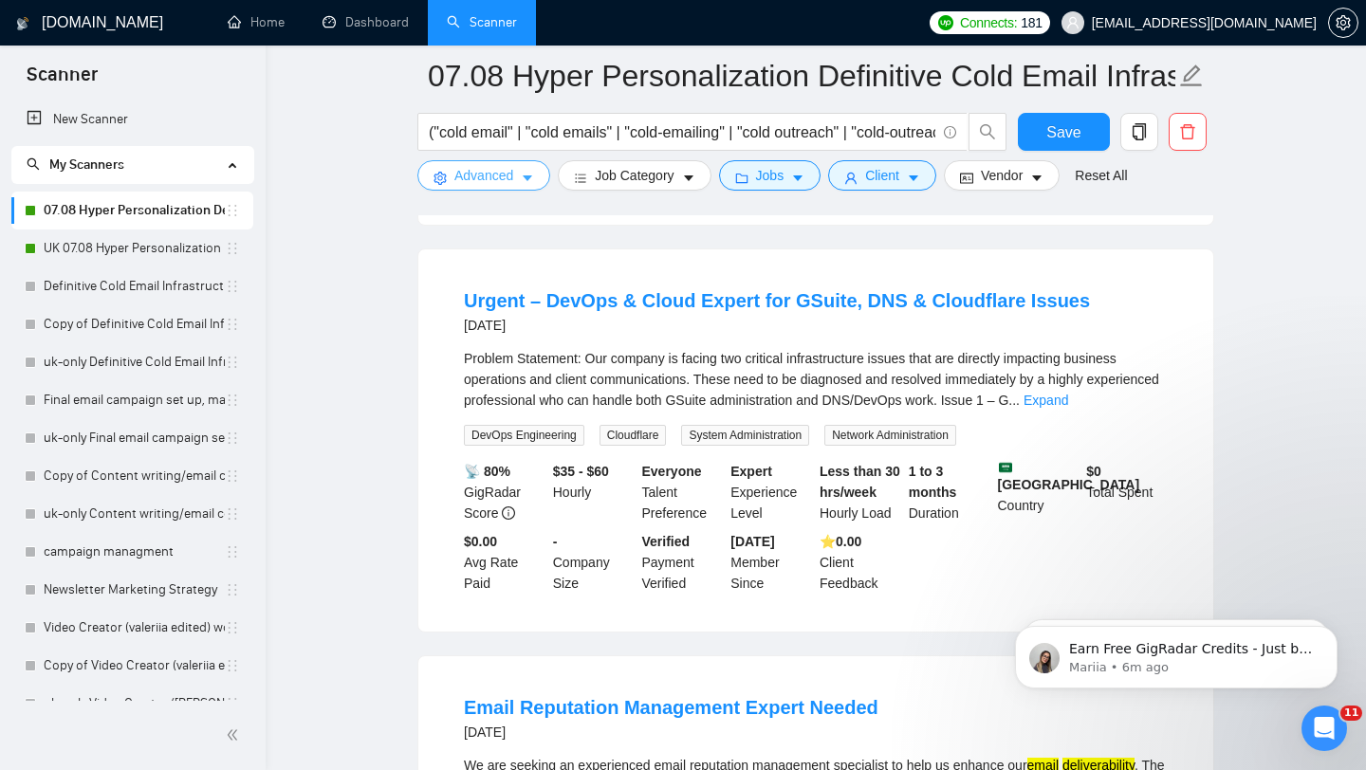
scroll to position [557, 0]
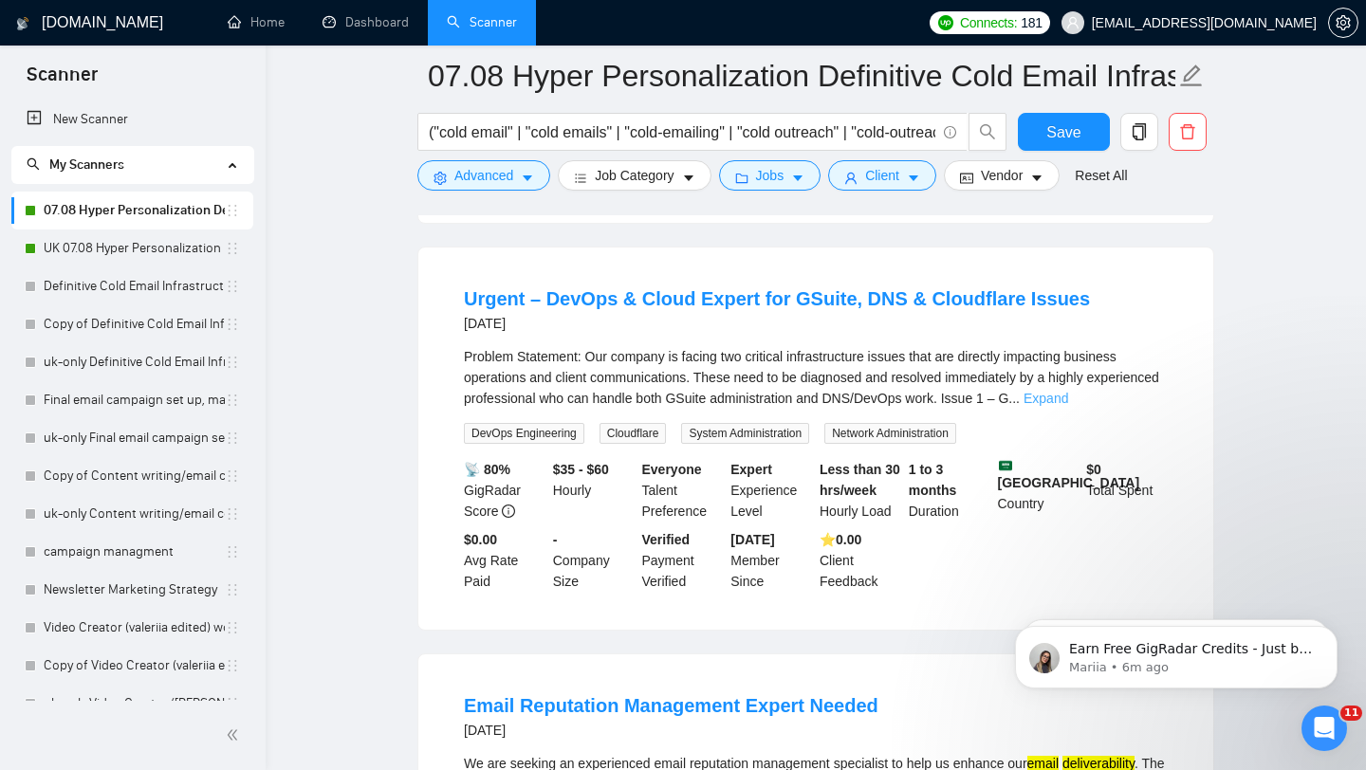
click at [1068, 406] on link "Expand" at bounding box center [1046, 398] width 45 height 15
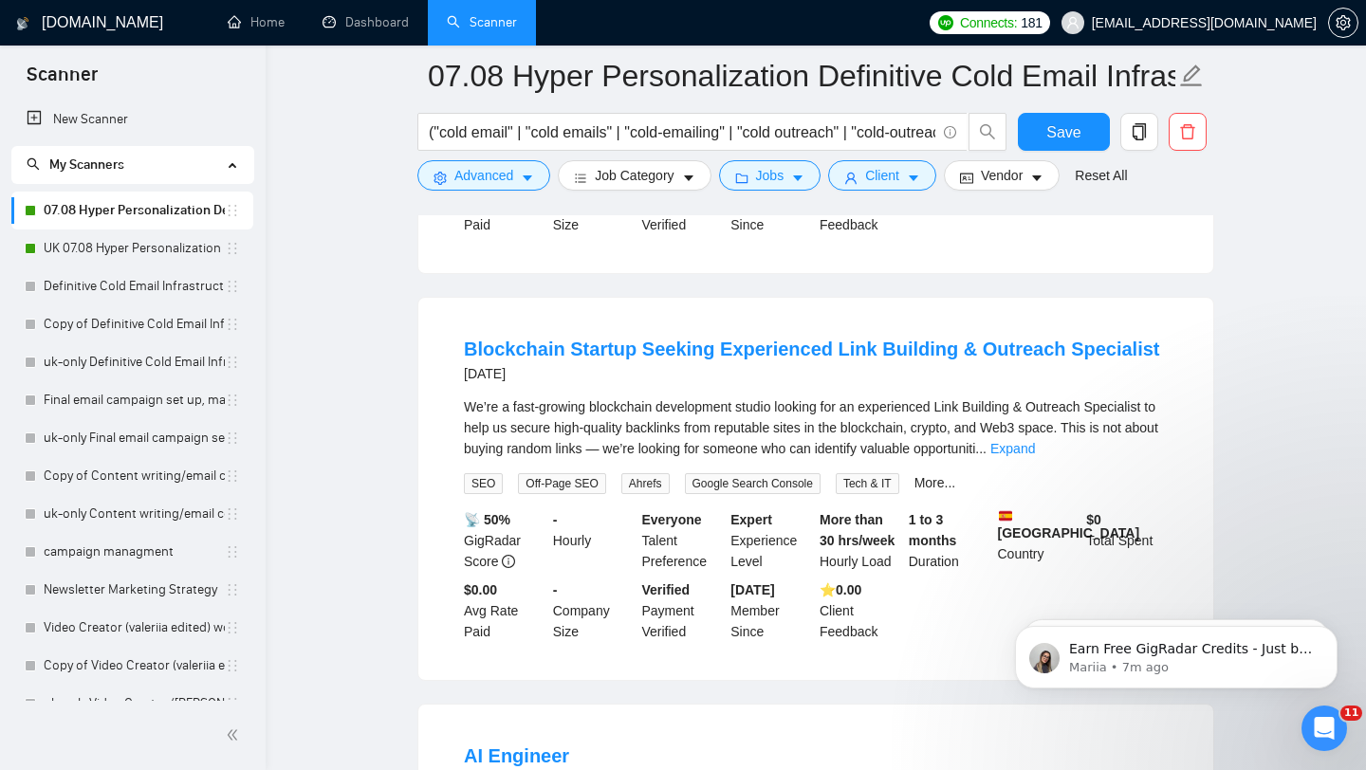
scroll to position [3312, 0]
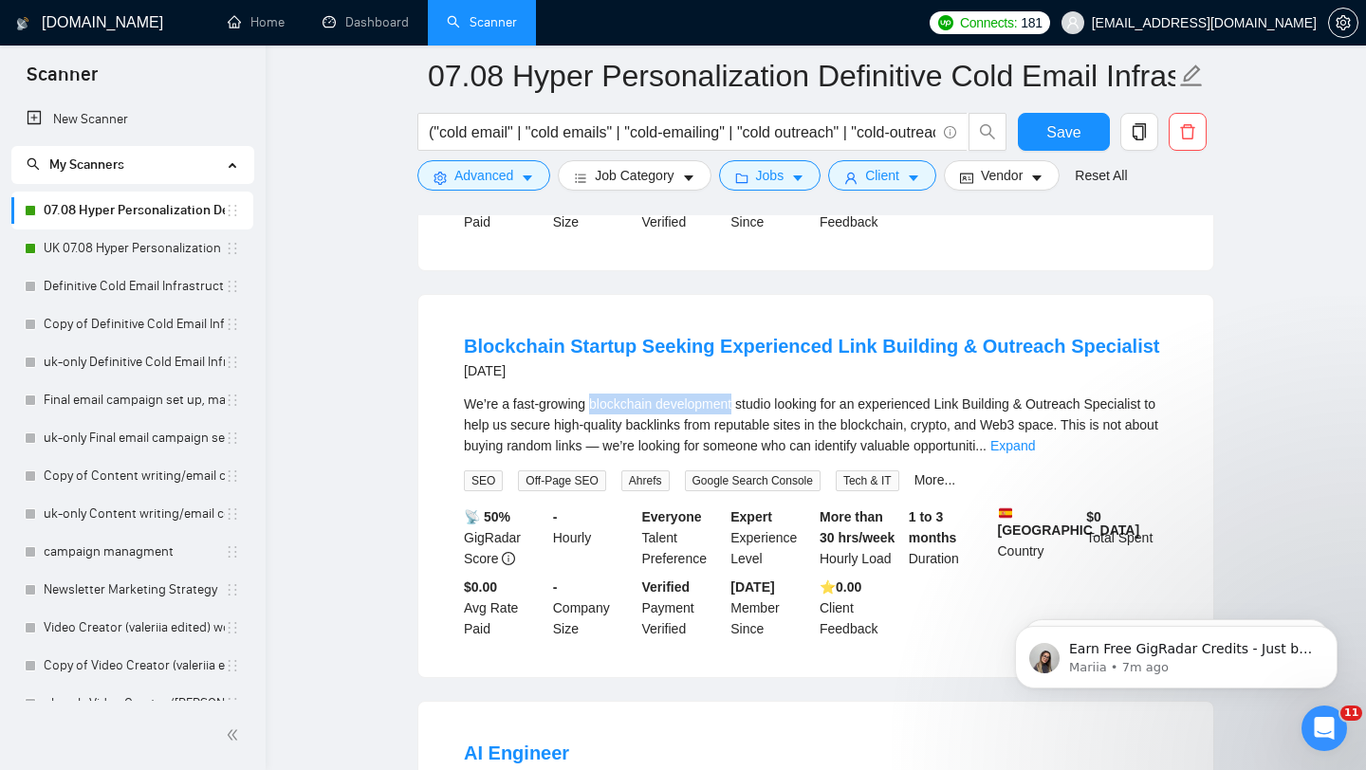
drag, startPoint x: 597, startPoint y: 472, endPoint x: 742, endPoint y: 459, distance: 145.7
click at [742, 456] on div "We’re a fast-growing blockchain development studio looking for an experienced L…" at bounding box center [816, 425] width 704 height 63
copy div "blockchain development"
click at [781, 456] on div "We’re a fast-growing blockchain development studio looking for an experienced L…" at bounding box center [816, 425] width 704 height 63
drag, startPoint x: 957, startPoint y: 467, endPoint x: 1035, endPoint y: 468, distance: 77.8
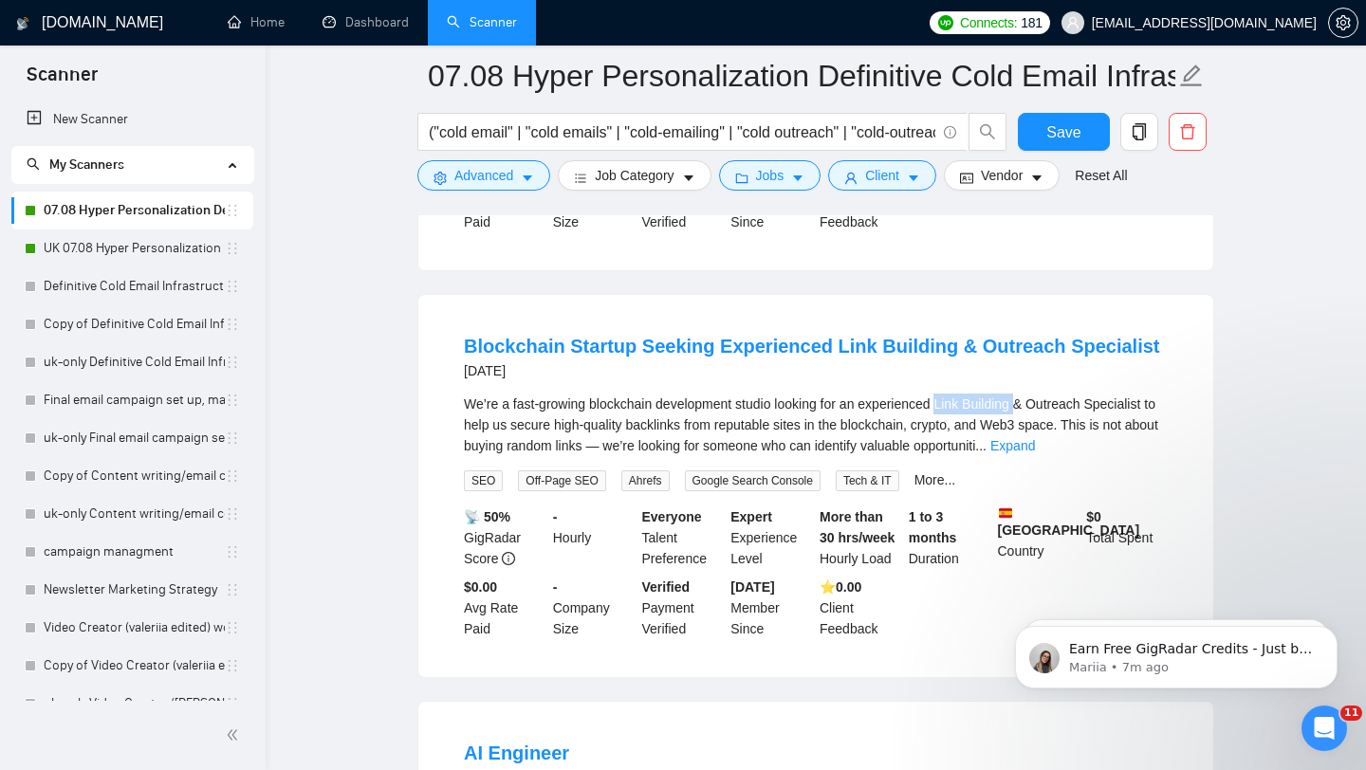
click at [1035, 456] on div "We’re a fast-growing blockchain development studio looking for an experienced L…" at bounding box center [816, 425] width 704 height 63
copy div "Link Building"
click at [469, 181] on span "Advanced" at bounding box center [483, 175] width 59 height 21
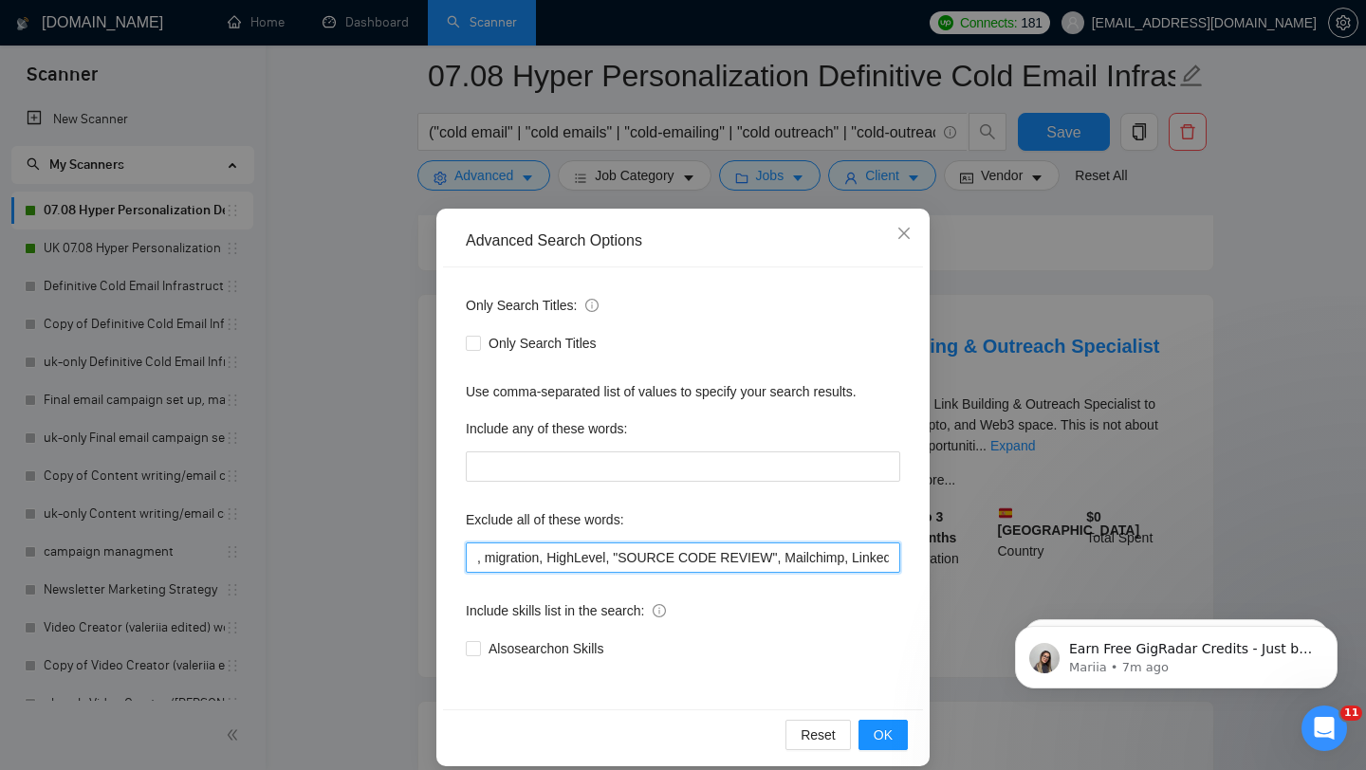
click at [476, 549] on input ", migration, HighLevel, "SOURCE CODE REVIEW", Mailchimp, LinkedIn, Forms, VA, "…" at bounding box center [683, 558] width 435 height 30
paste input "Link Building"
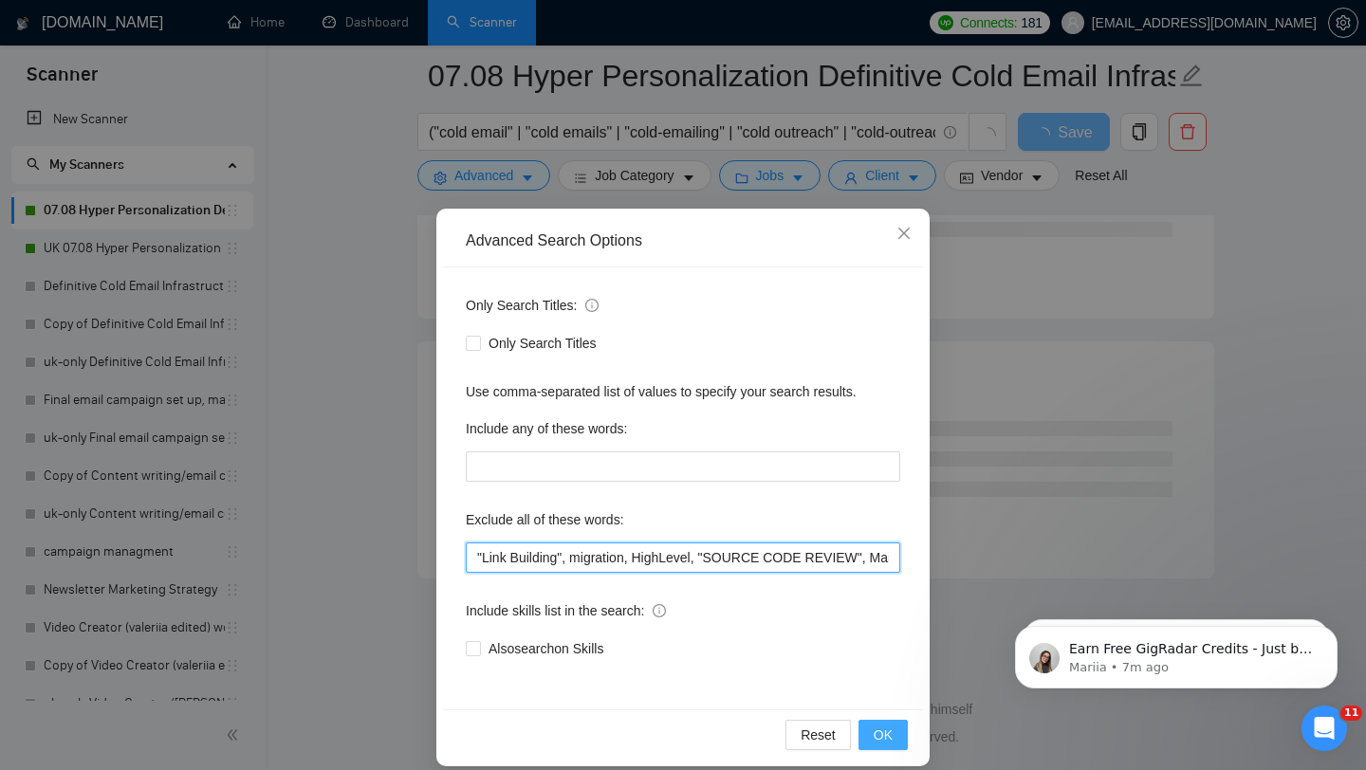
scroll to position [2395, 0]
click at [885, 727] on span "OK" at bounding box center [883, 735] width 19 height 21
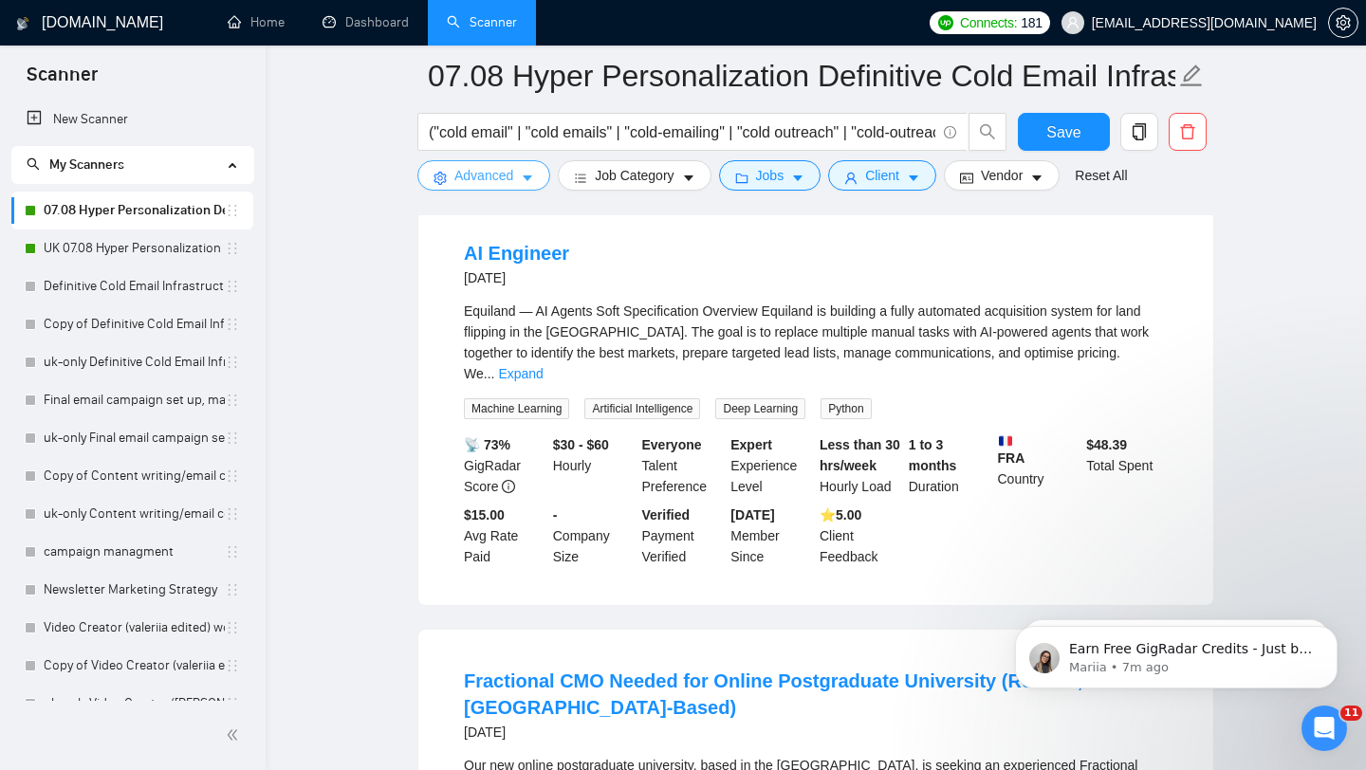
scroll to position [3078, 0]
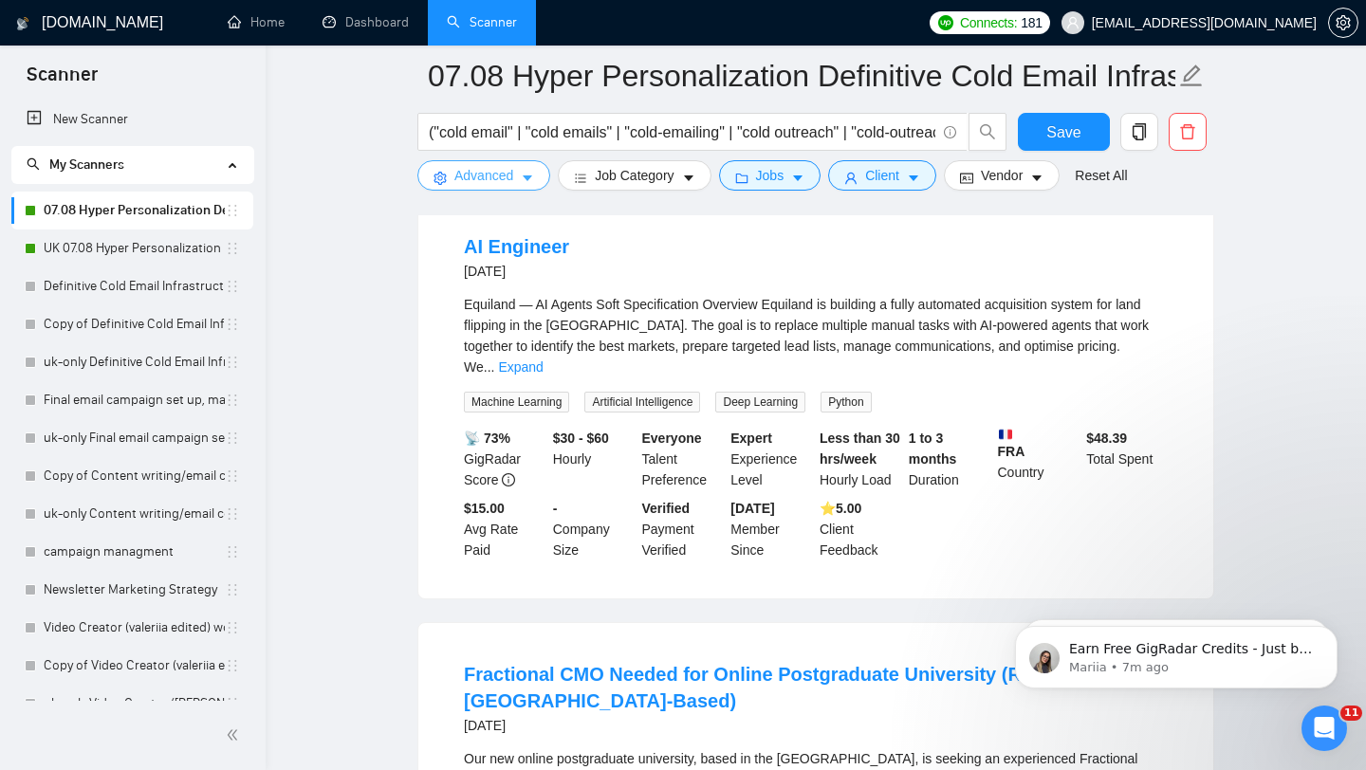
click at [478, 184] on span "Advanced" at bounding box center [483, 175] width 59 height 21
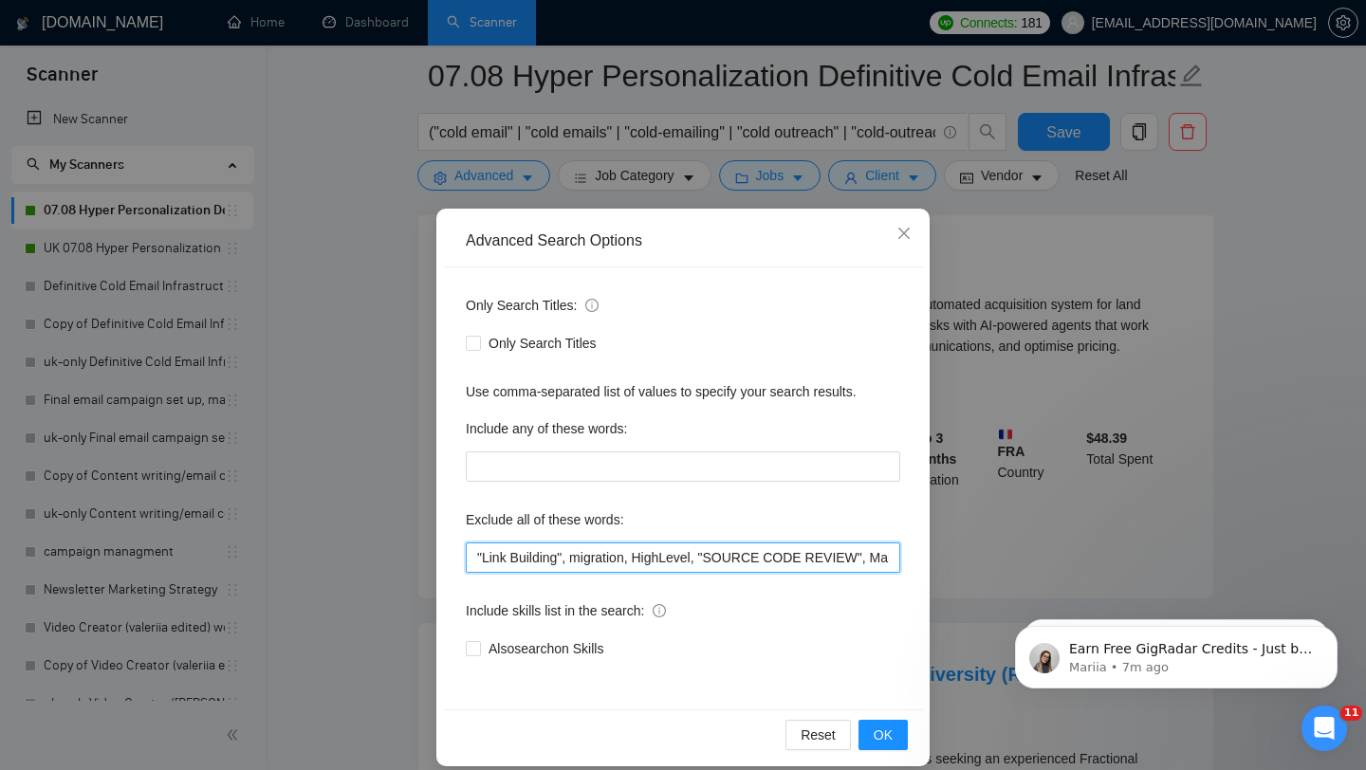
click at [475, 558] on input ""Link Building", migration, HighLevel, "SOURCE CODE REVIEW", Mailchimp, LinkedI…" at bounding box center [683, 558] width 435 height 30
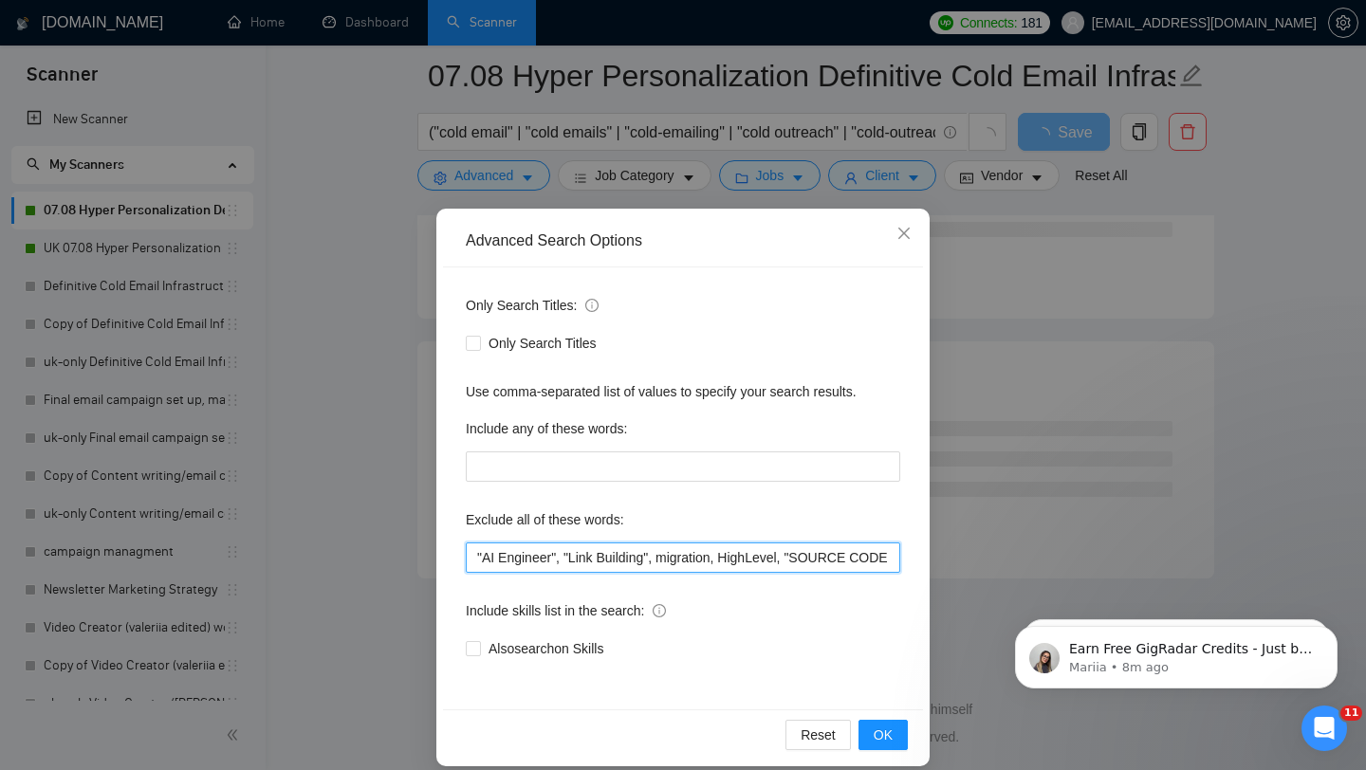
scroll to position [2395, 0]
click at [476, 555] on input ""AI Engineer", "Link Building", migration, HighLevel, "SOURCE CODE REVIEW", Mai…" at bounding box center [683, 558] width 435 height 30
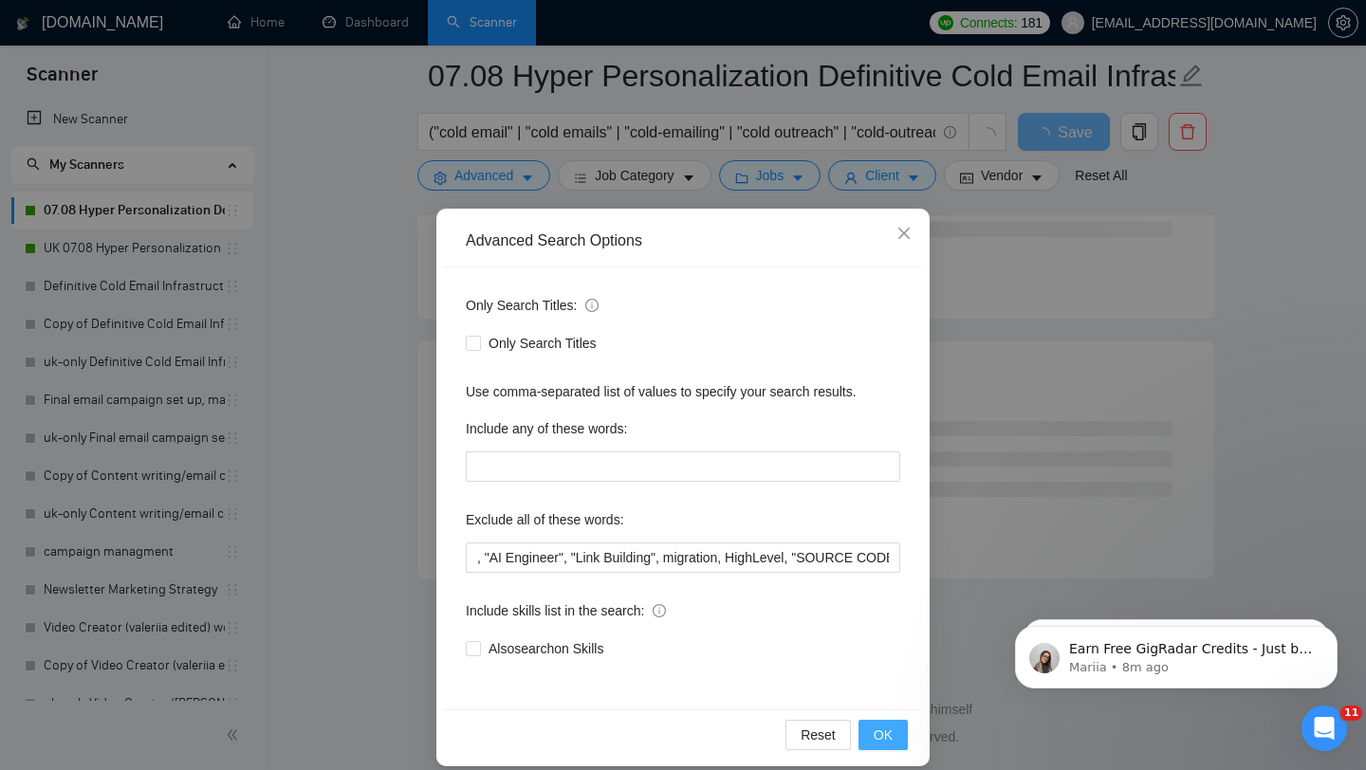
click at [893, 740] on button "OK" at bounding box center [883, 735] width 49 height 30
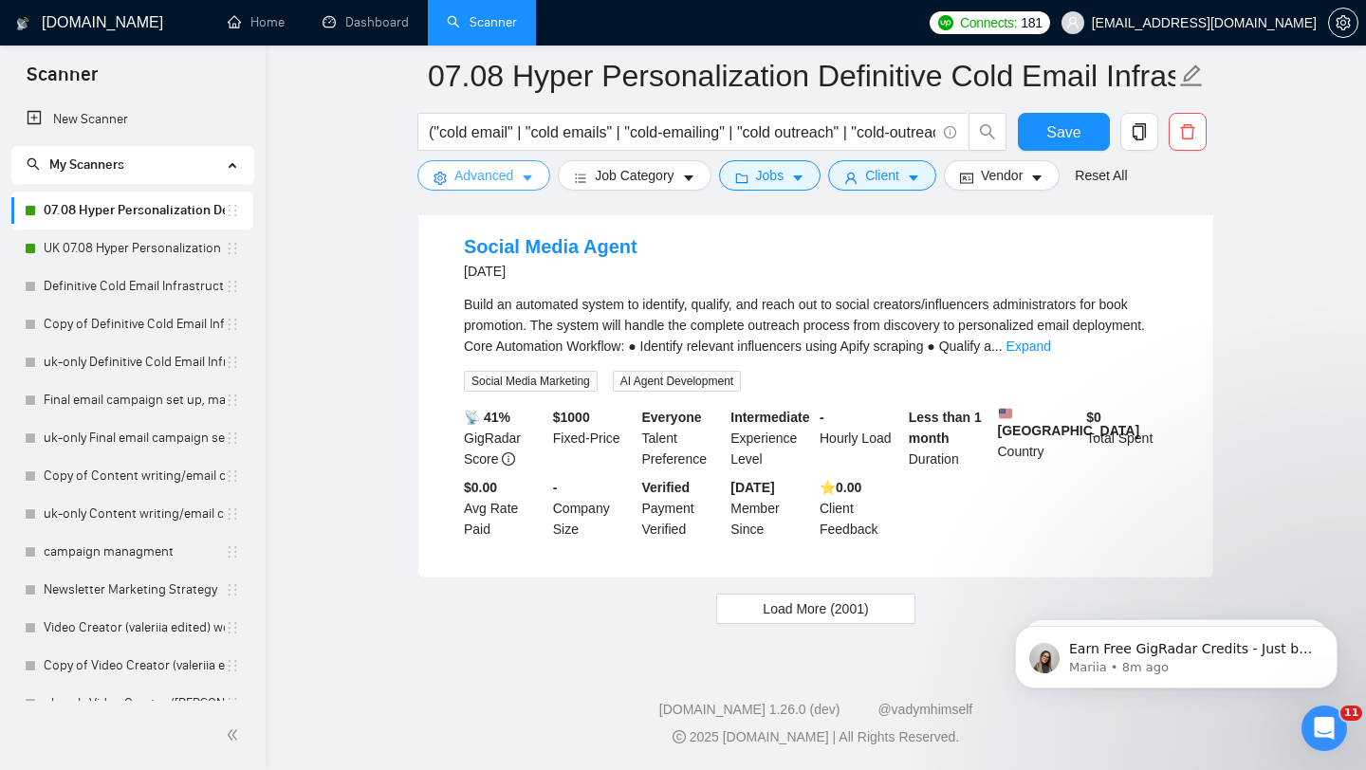
scroll to position [3993, 0]
click at [809, 614] on span "Load More (2001)" at bounding box center [815, 609] width 105 height 21
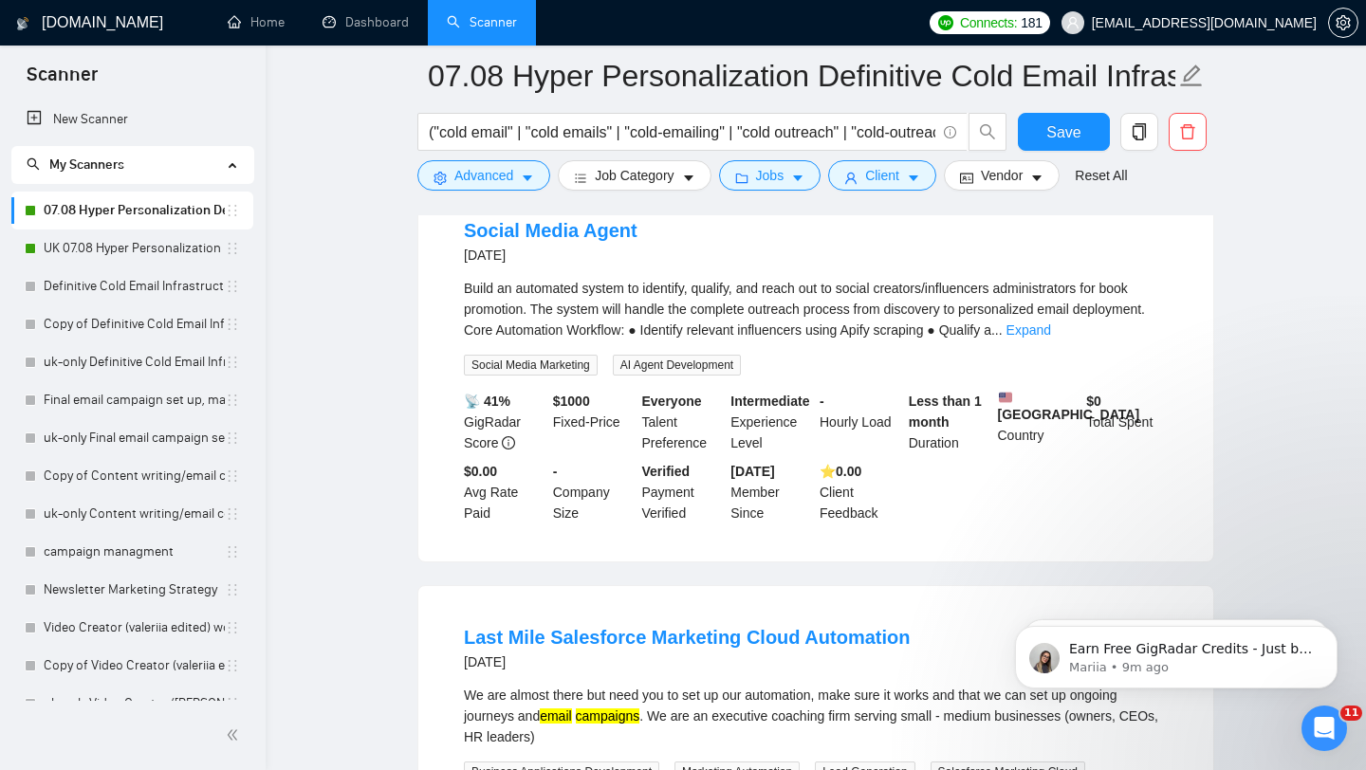
scroll to position [3933, 0]
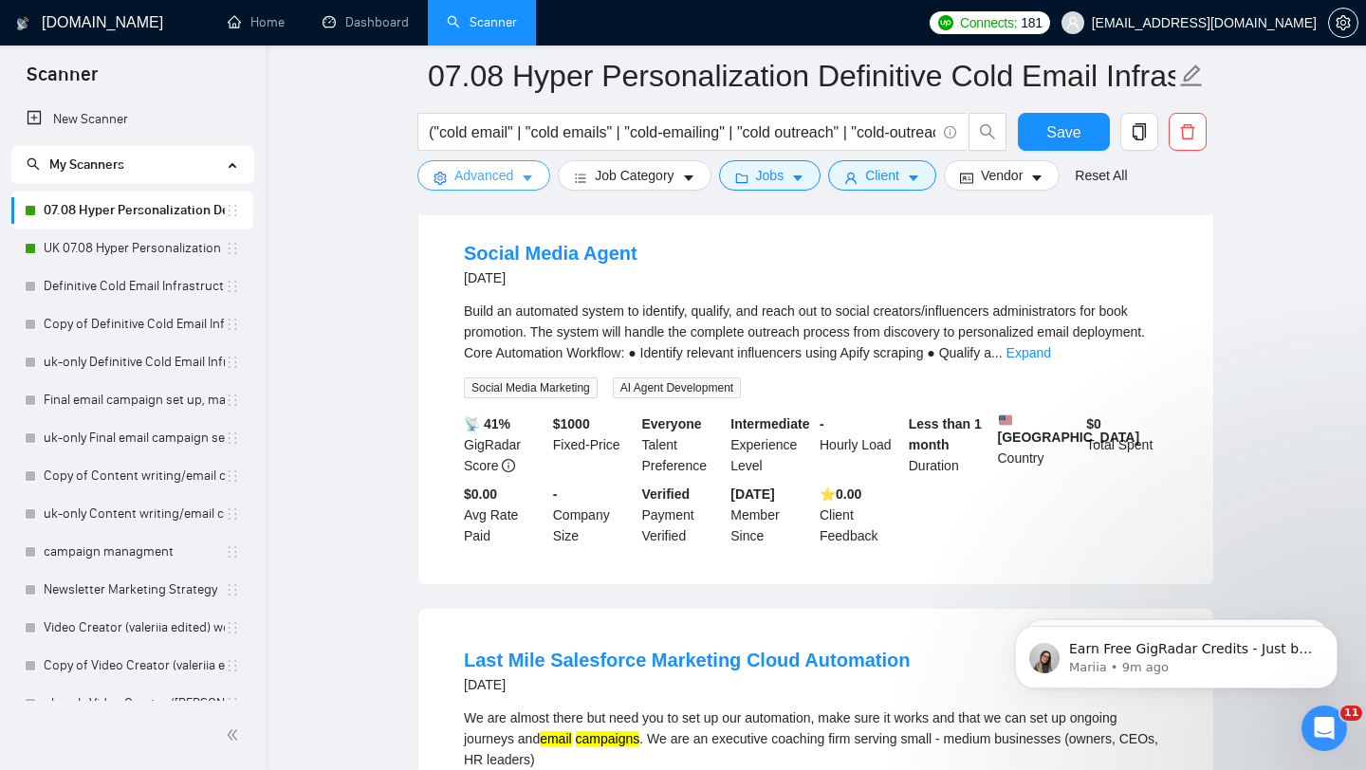
click at [478, 174] on span "Advanced" at bounding box center [483, 175] width 59 height 21
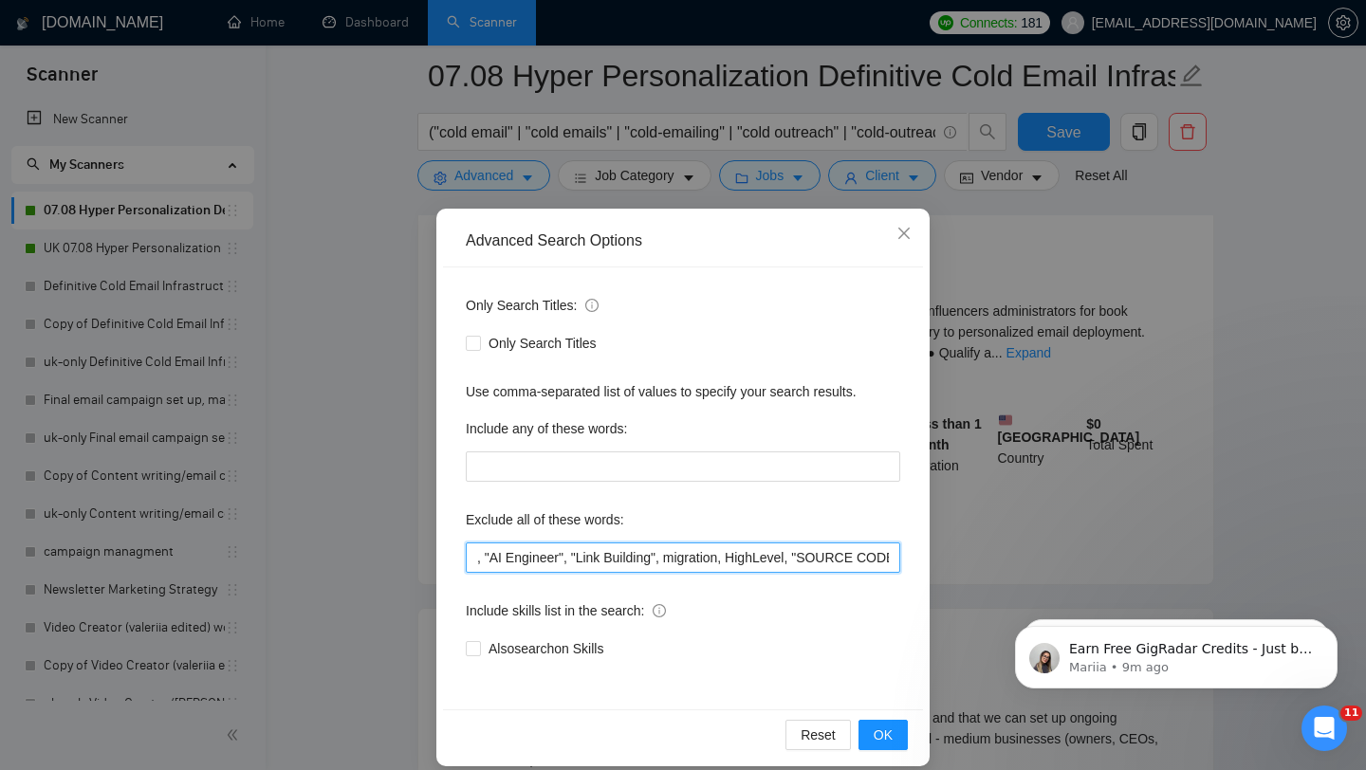
click at [473, 561] on input ", "AI Engineer", "Link Building", migration, HighLevel, "SOURCE CODE REVIEW", M…" at bounding box center [683, 558] width 435 height 30
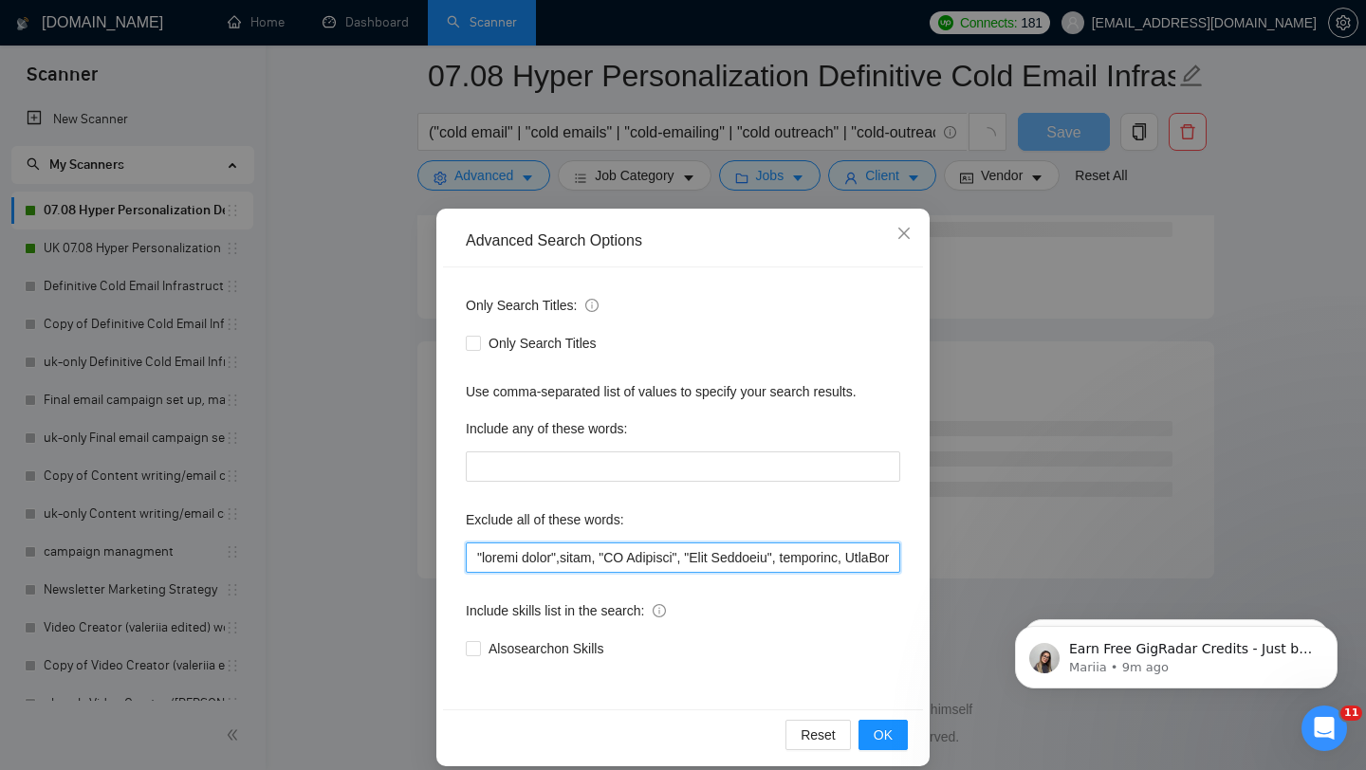
scroll to position [2395, 0]
type input ""social media", cloud, "AI Engineer", "Link Building", migration, HighLevel, "S…"
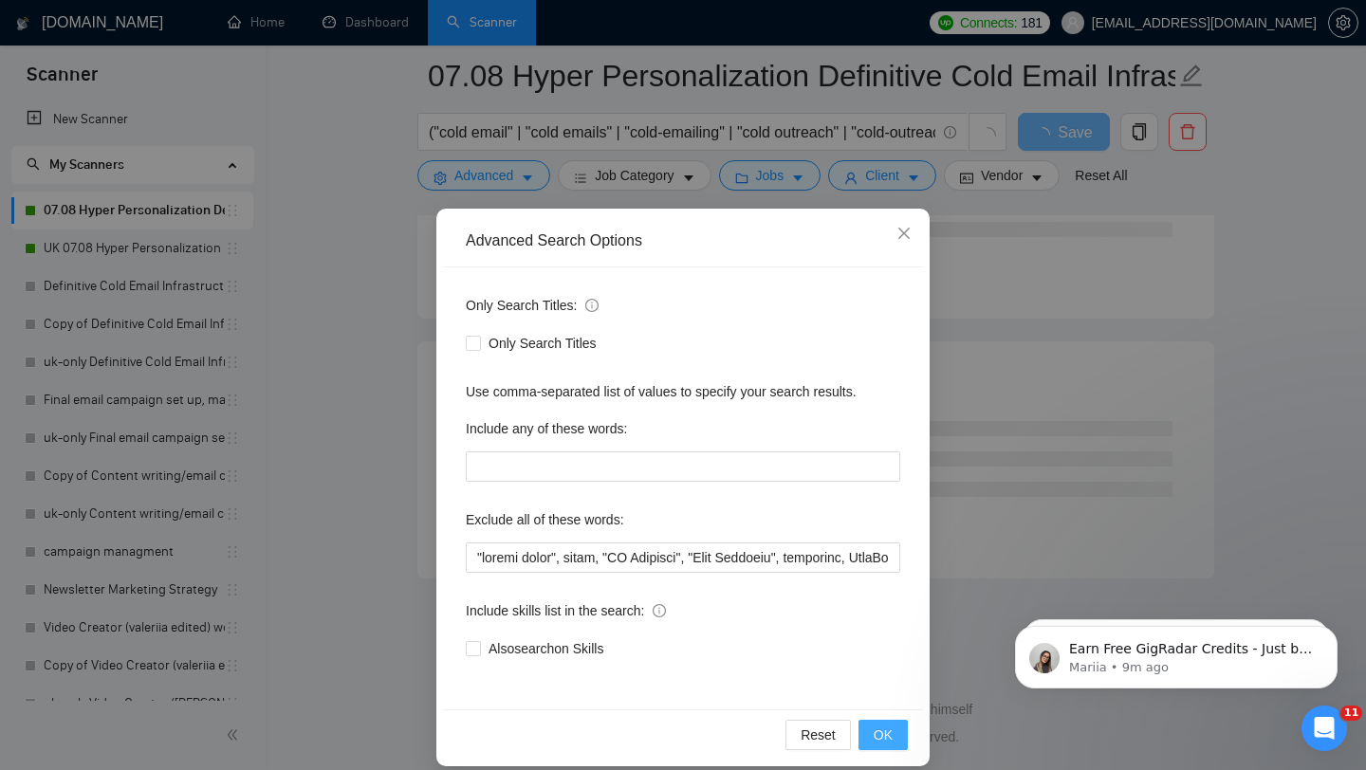
click at [893, 742] on button "OK" at bounding box center [883, 735] width 49 height 30
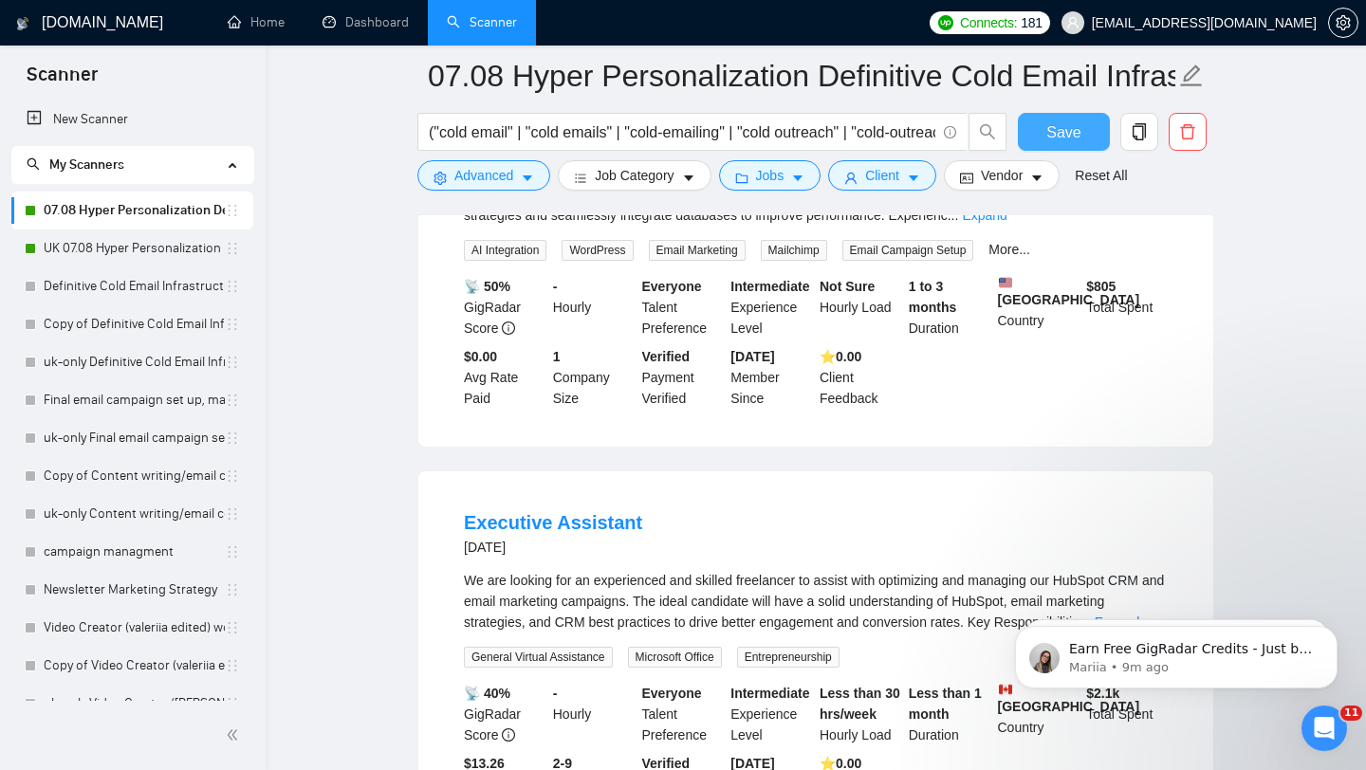
click at [1072, 128] on span "Save" at bounding box center [1064, 132] width 34 height 24
